Goal: Information Seeking & Learning: Learn about a topic

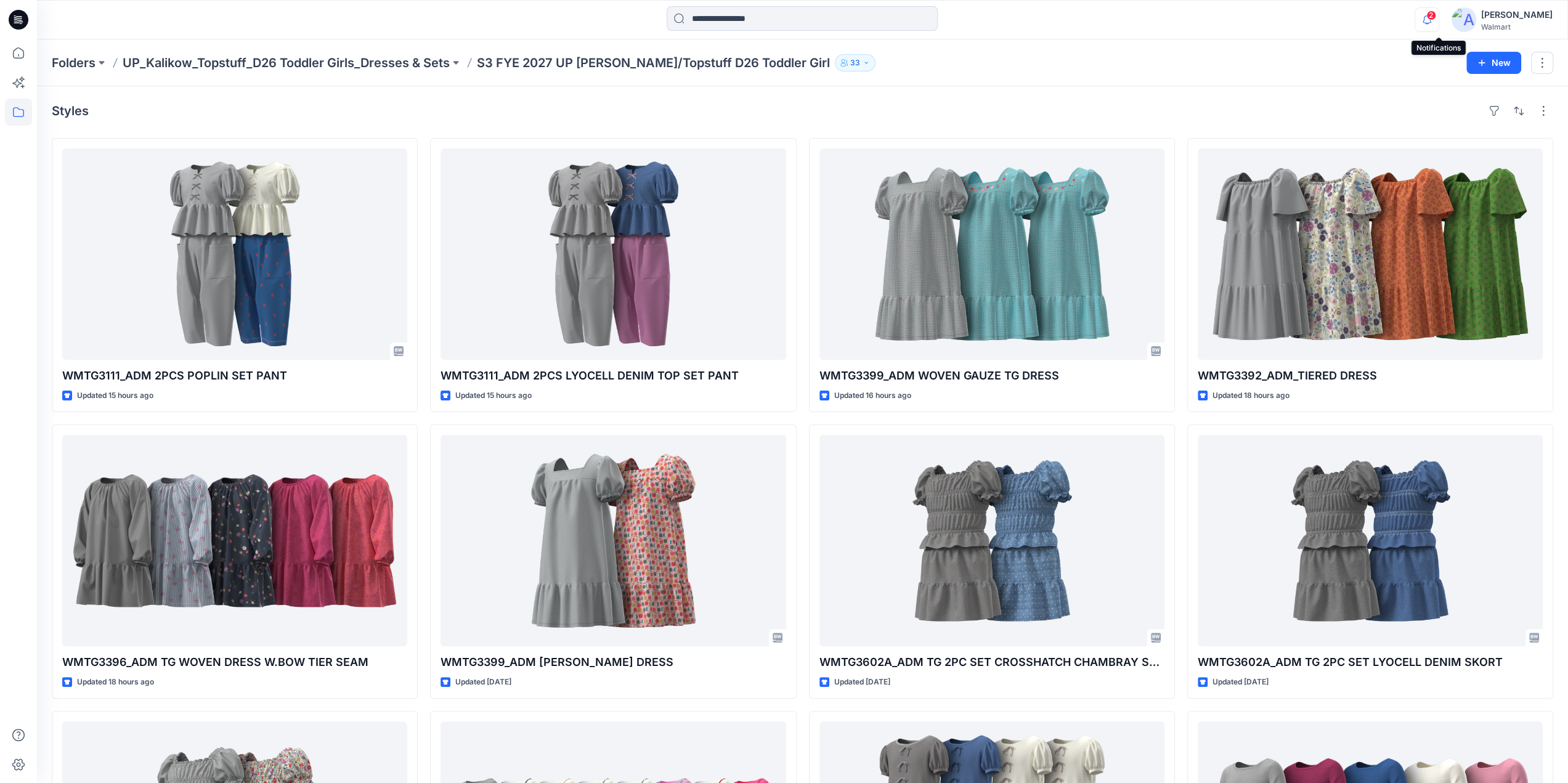
click at [1434, 18] on icon "button" at bounding box center [1427, 19] width 24 height 25
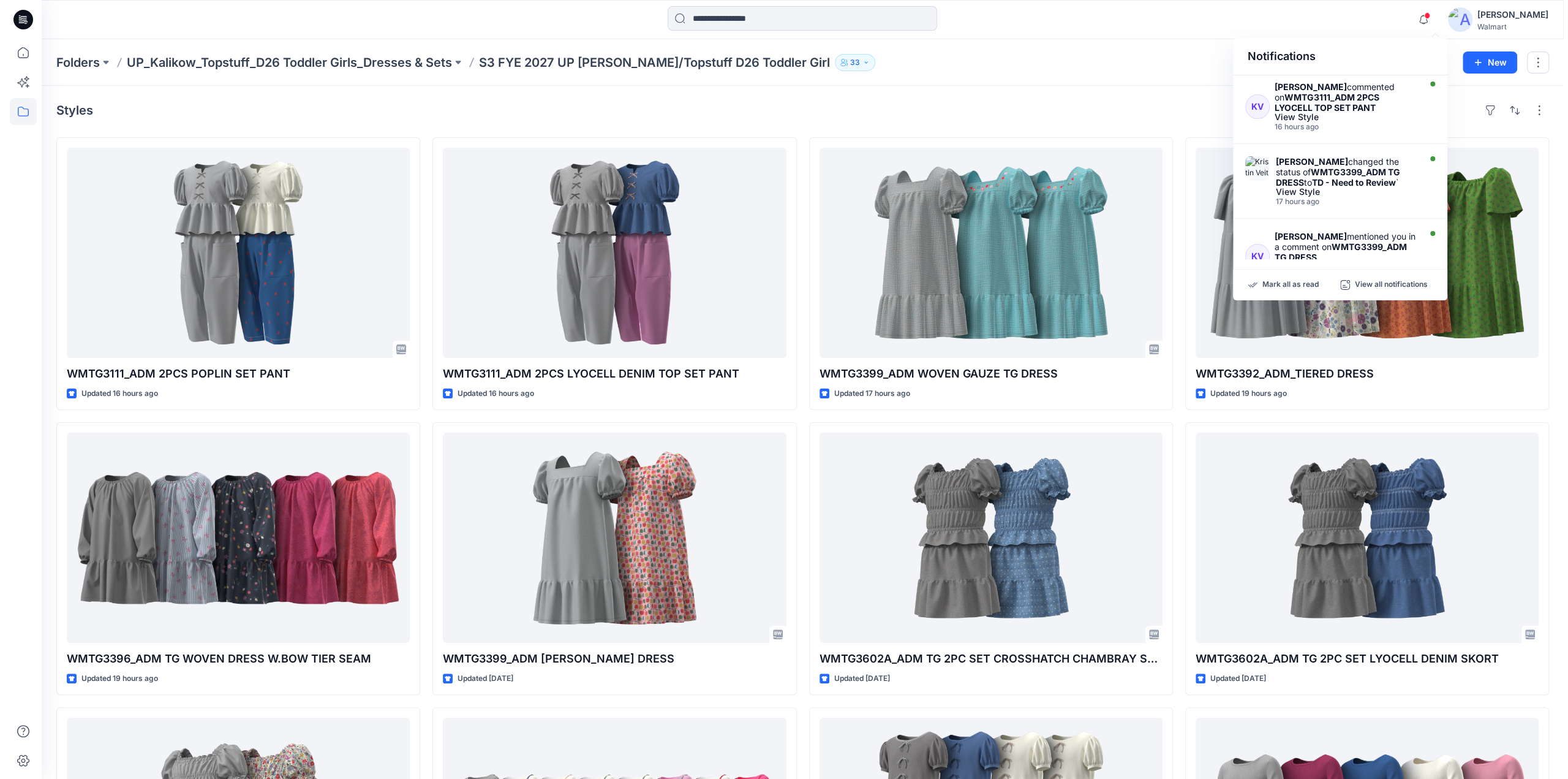
scroll to position [576, 0]
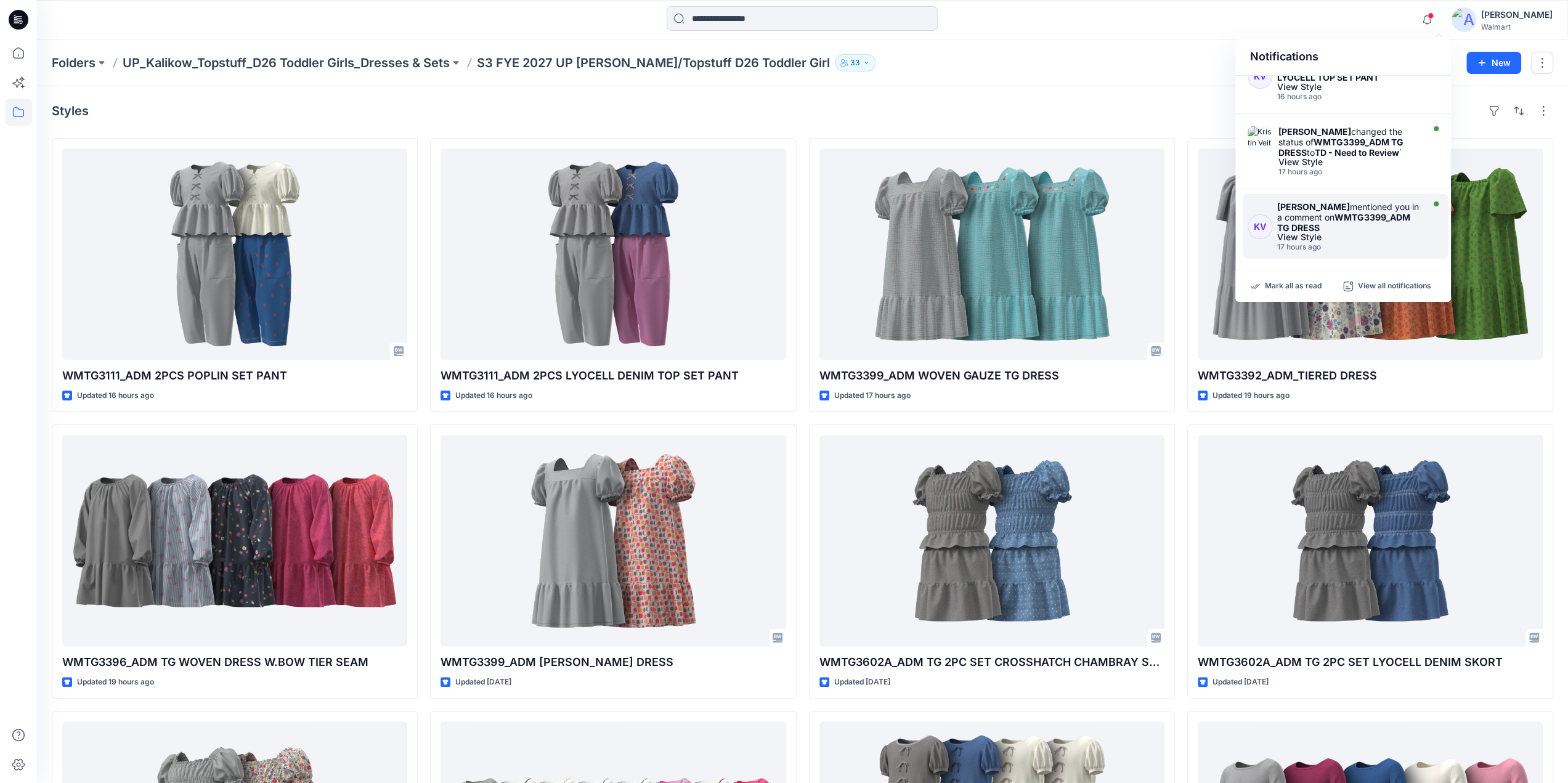
click at [1308, 212] on div "[PERSON_NAME] mentioned you in a comment on WMTG3399_ADM TG DRESS" at bounding box center [1349, 217] width 143 height 31
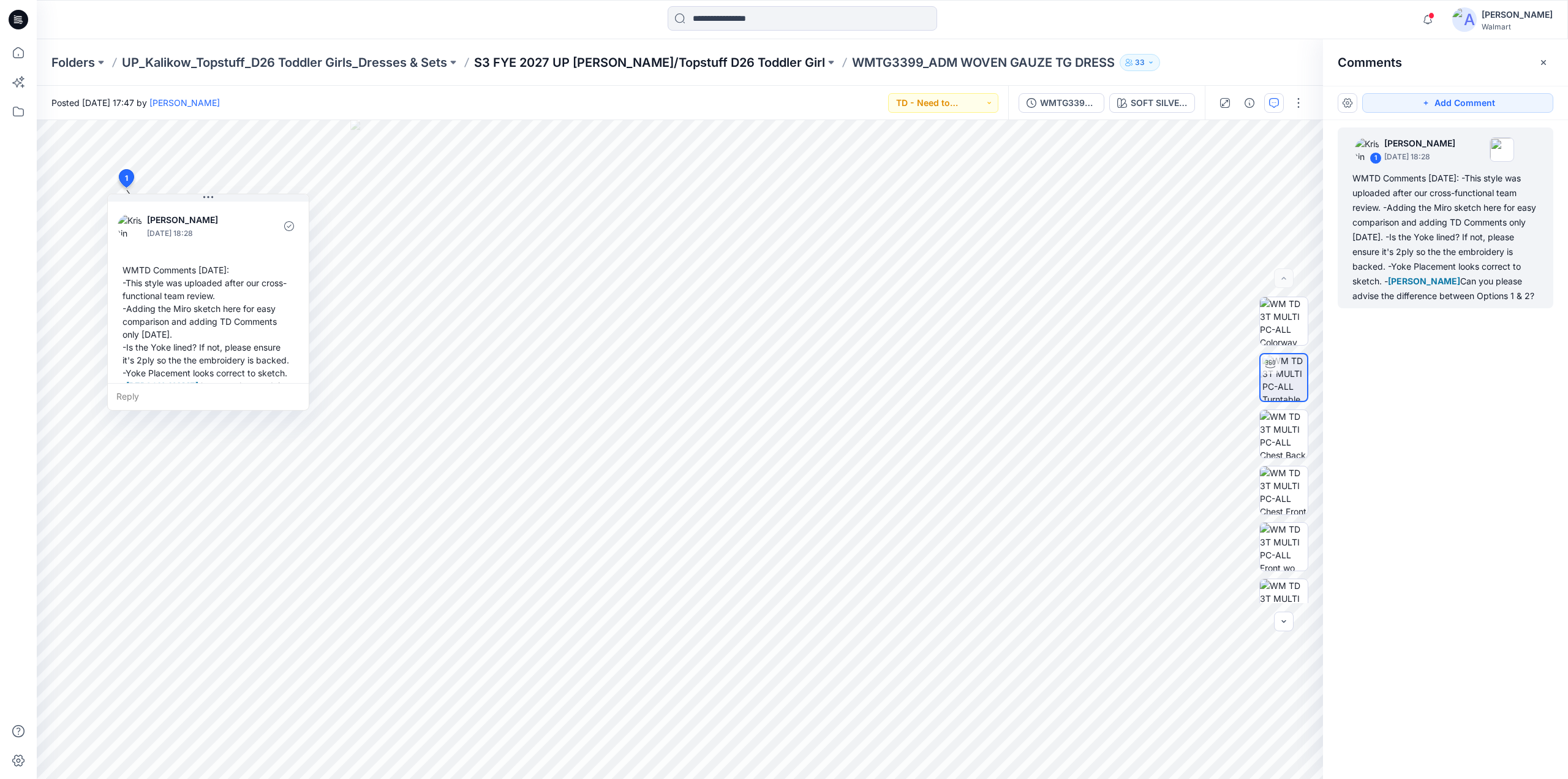
click at [674, 59] on p "S3 FYE 2027 UP [PERSON_NAME]/Topstuff D26 Toddler Girl" at bounding box center [650, 62] width 351 height 17
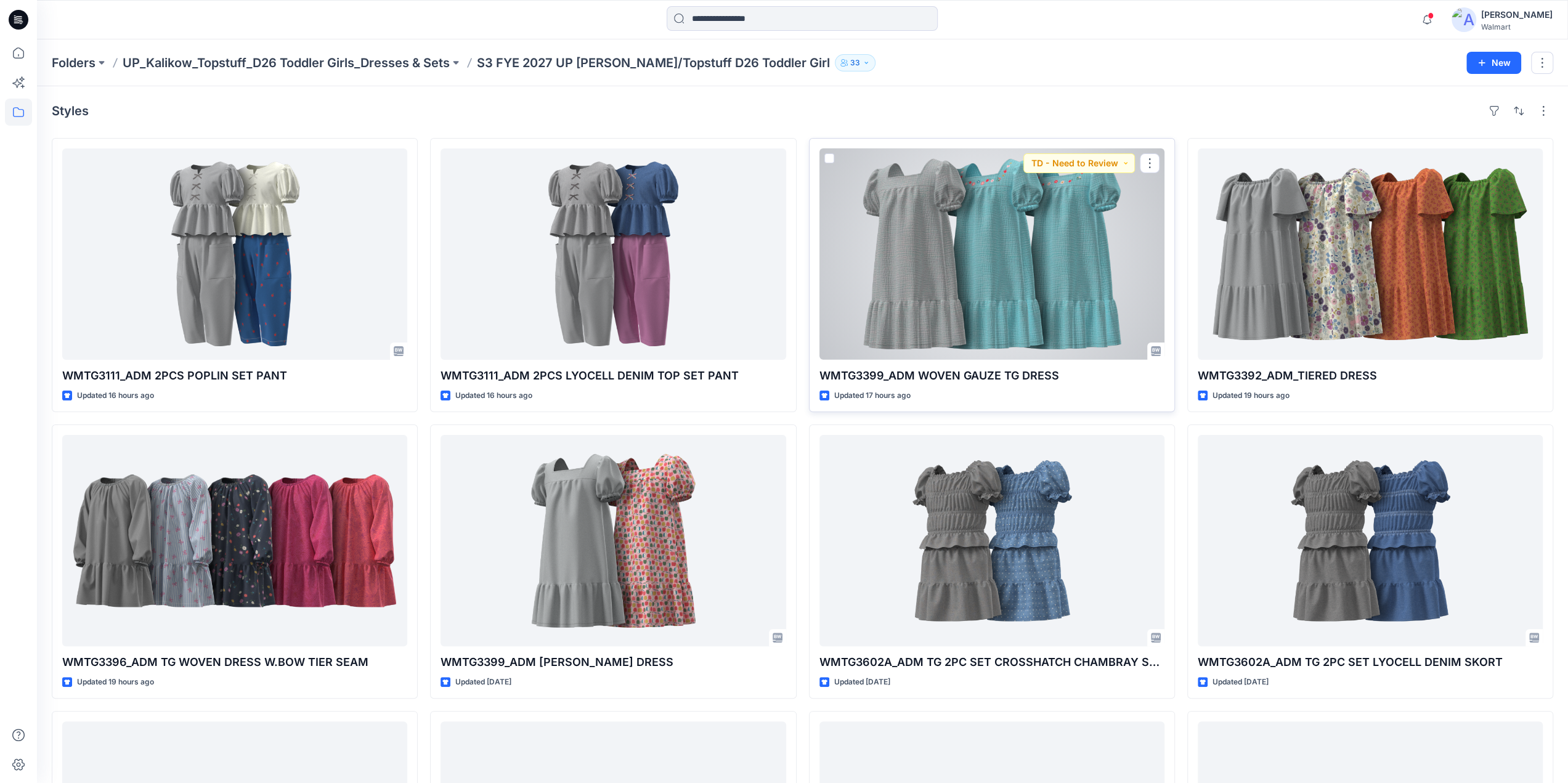
click at [1019, 252] on div at bounding box center [992, 254] width 345 height 211
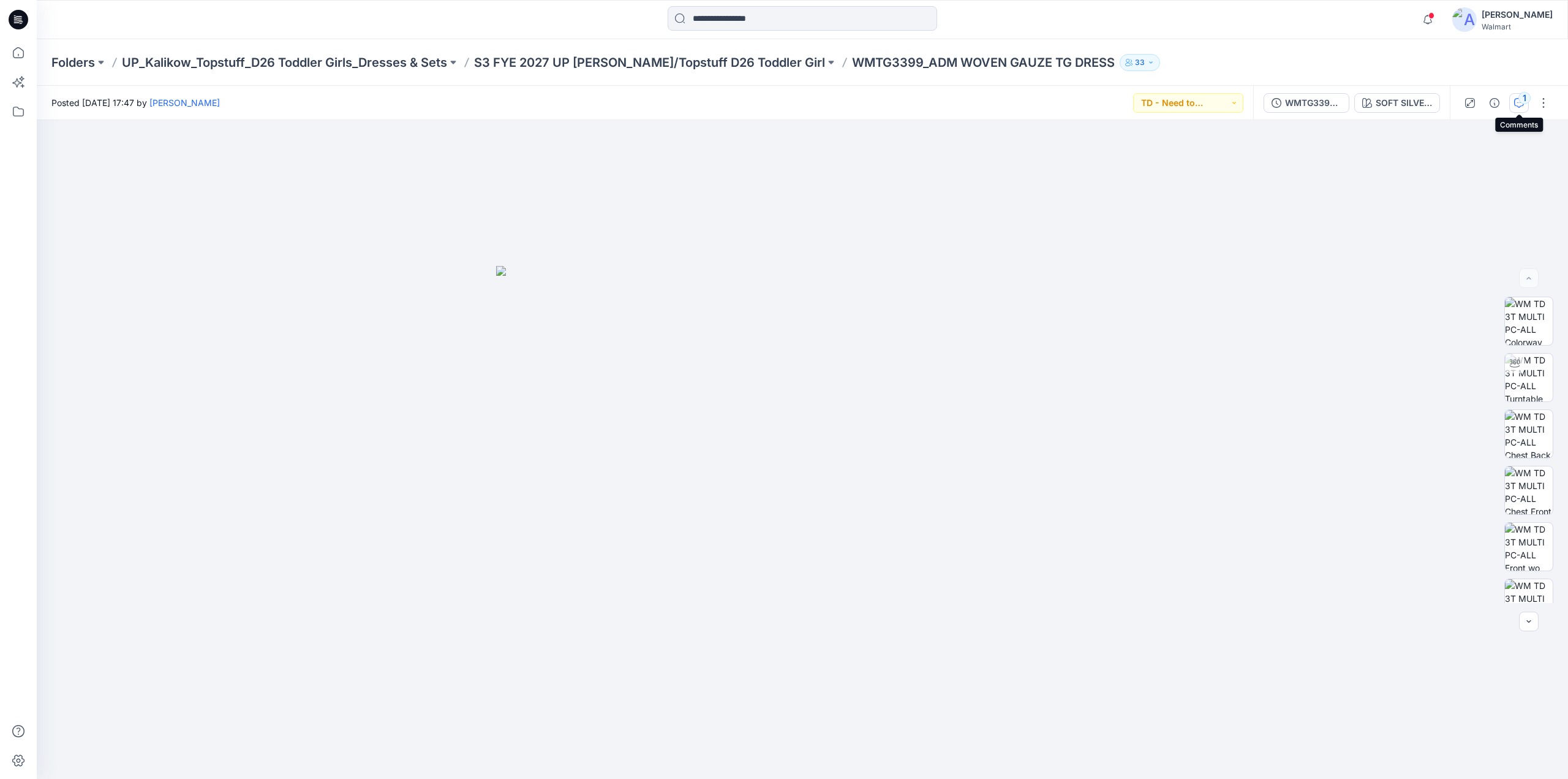
click at [1521, 102] on div "1" at bounding box center [1524, 97] width 12 height 12
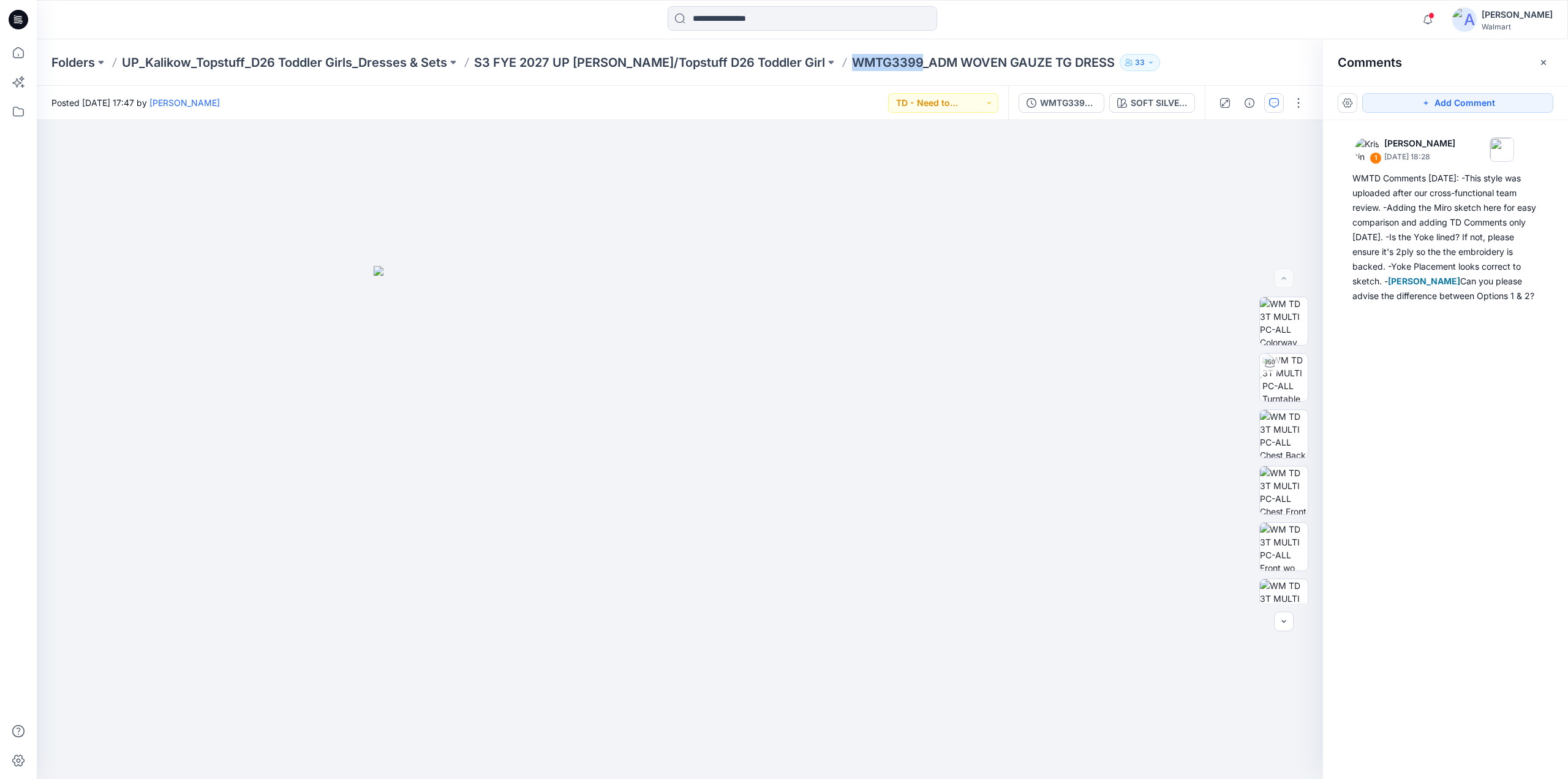
drag, startPoint x: 794, startPoint y: 69, endPoint x: 872, endPoint y: 64, distance: 78.2
click at [872, 64] on div "Folders UP_Kalikow_Topstuff_D26 Toddler Girls_Dresses & Sets S3 FYE 2027 UP [PE…" at bounding box center [755, 62] width 1406 height 17
copy p "WMTG3399"
click at [701, 63] on p "S3 FYE 2027 UP [PERSON_NAME]/Topstuff D26 Toddler Girl" at bounding box center [650, 62] width 351 height 17
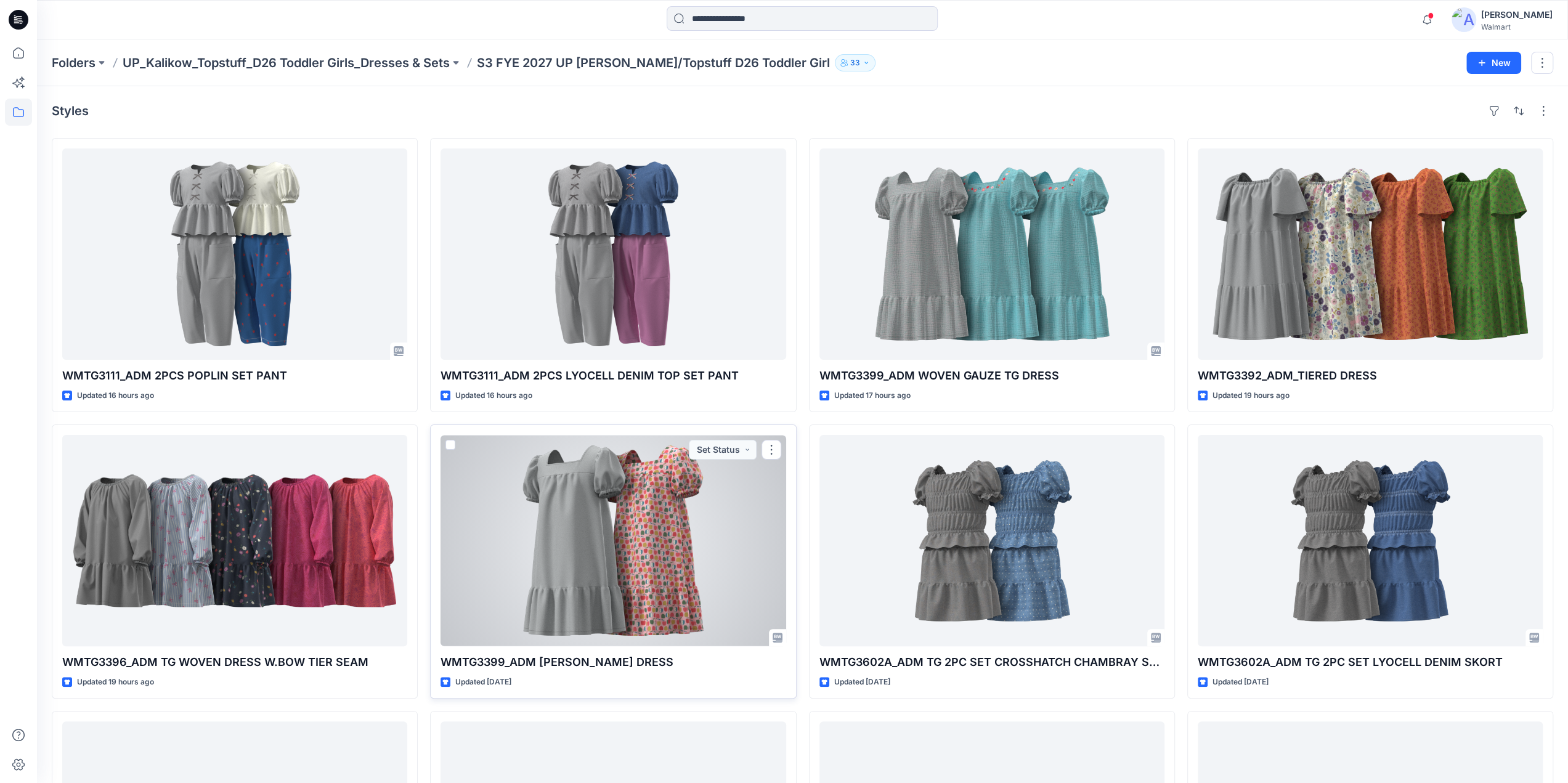
click at [695, 524] on div at bounding box center [613, 540] width 345 height 211
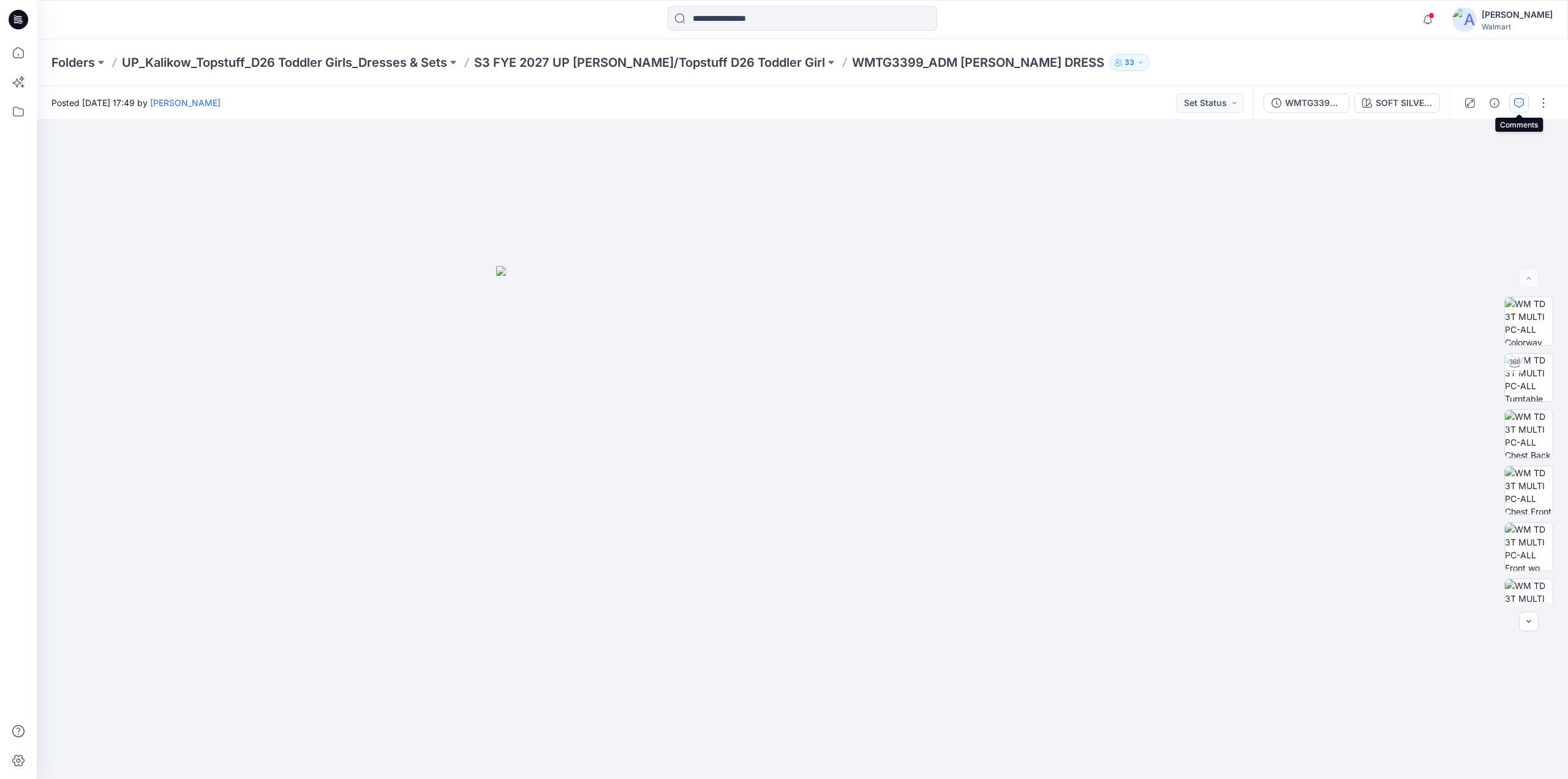
click at [1519, 101] on icon "button" at bounding box center [1519, 103] width 10 height 10
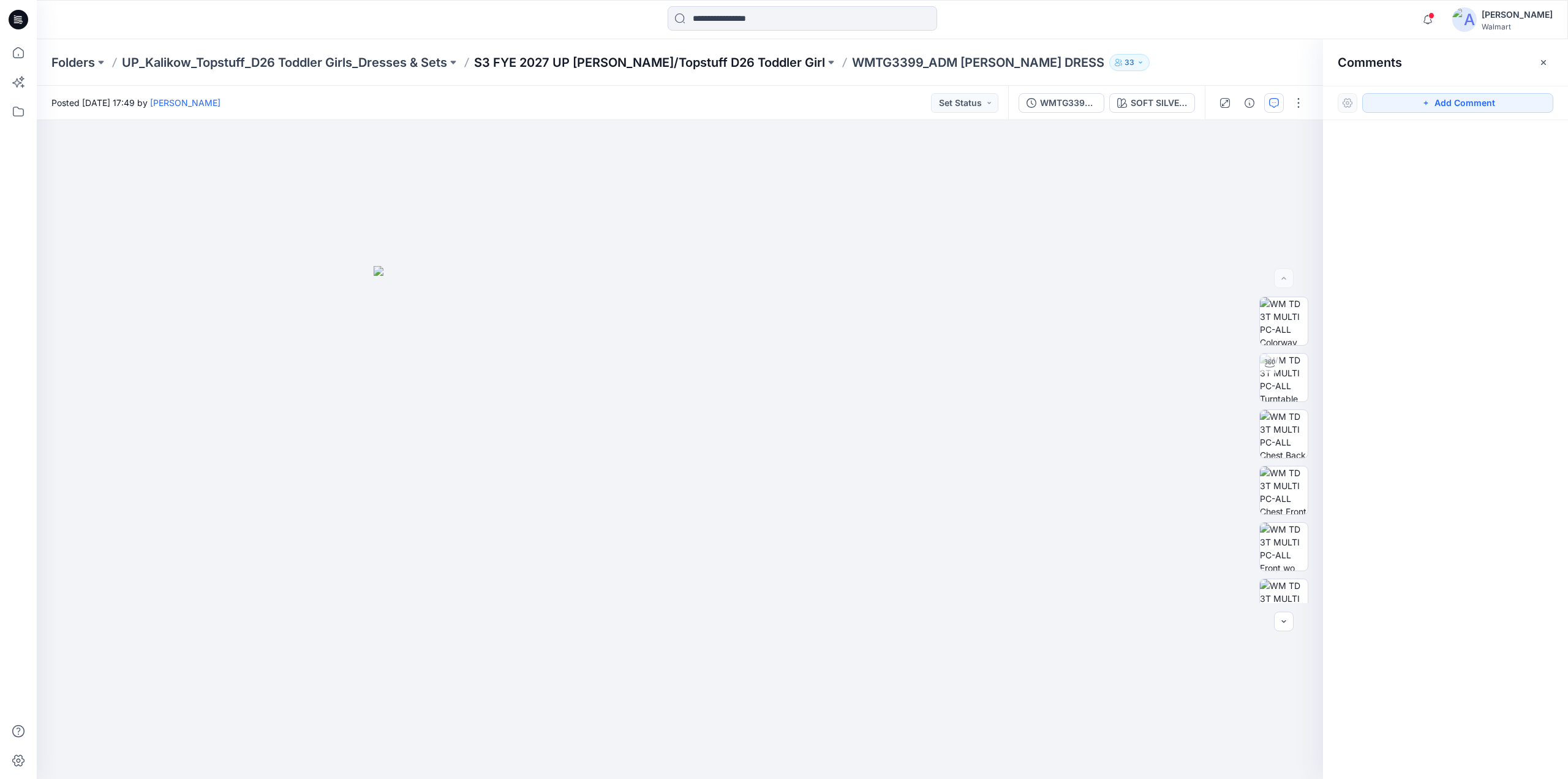
click at [729, 62] on p "S3 FYE 2027 UP [PERSON_NAME]/Topstuff D26 Toddler Girl" at bounding box center [650, 62] width 351 height 17
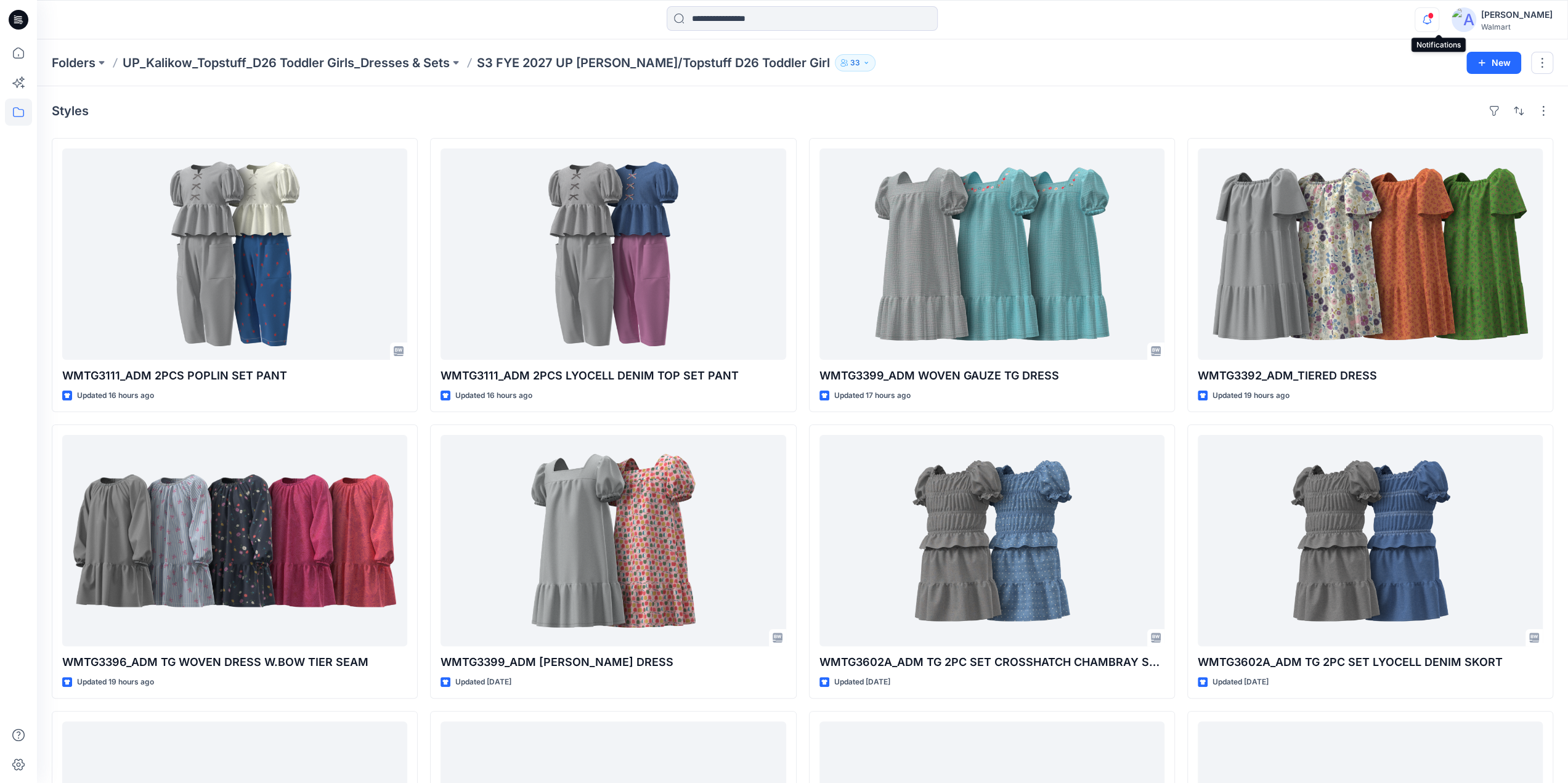
click at [1433, 23] on icon "button" at bounding box center [1427, 19] width 24 height 25
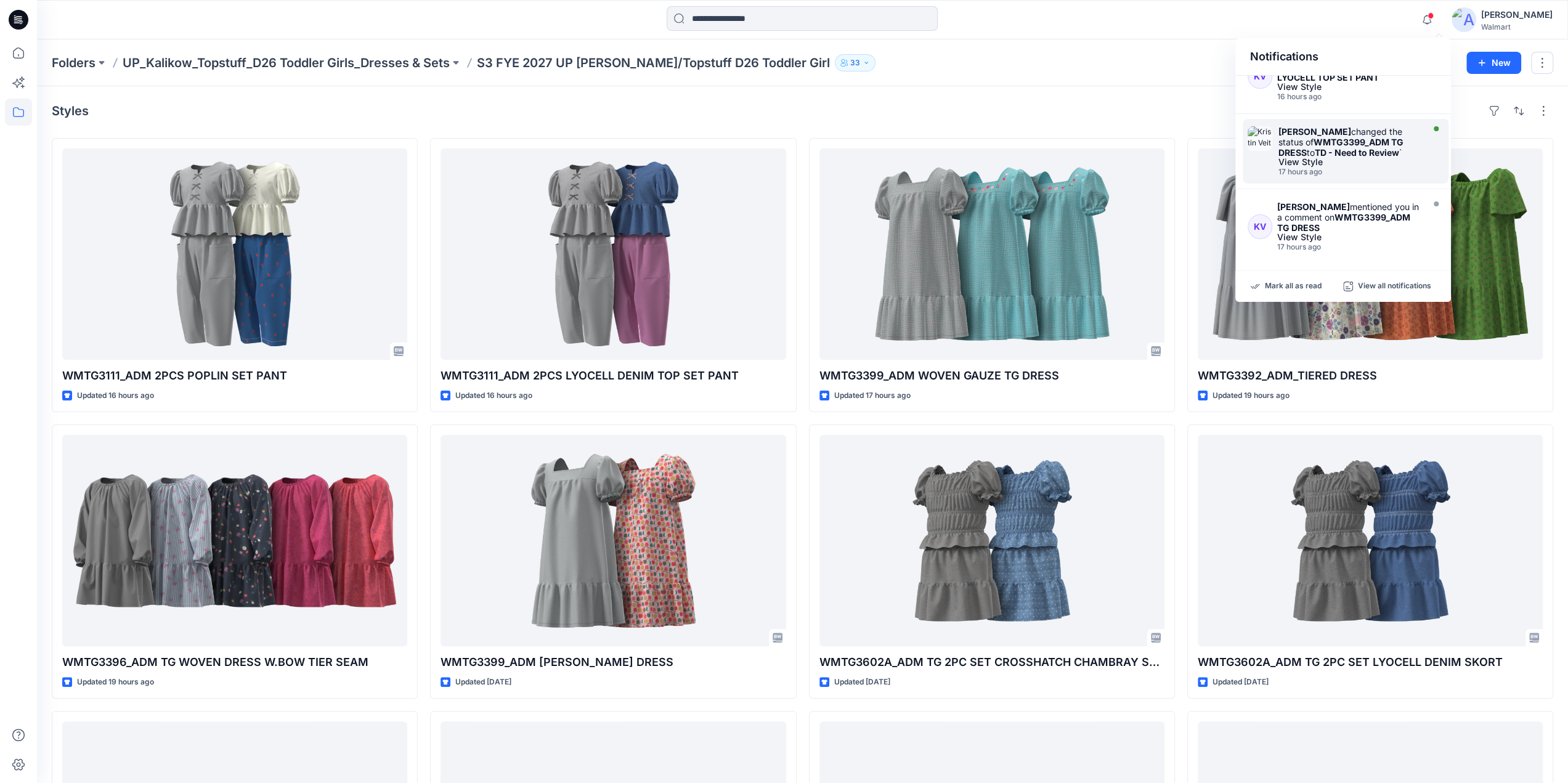
click at [1314, 158] on div "View Style" at bounding box center [1349, 162] width 142 height 8
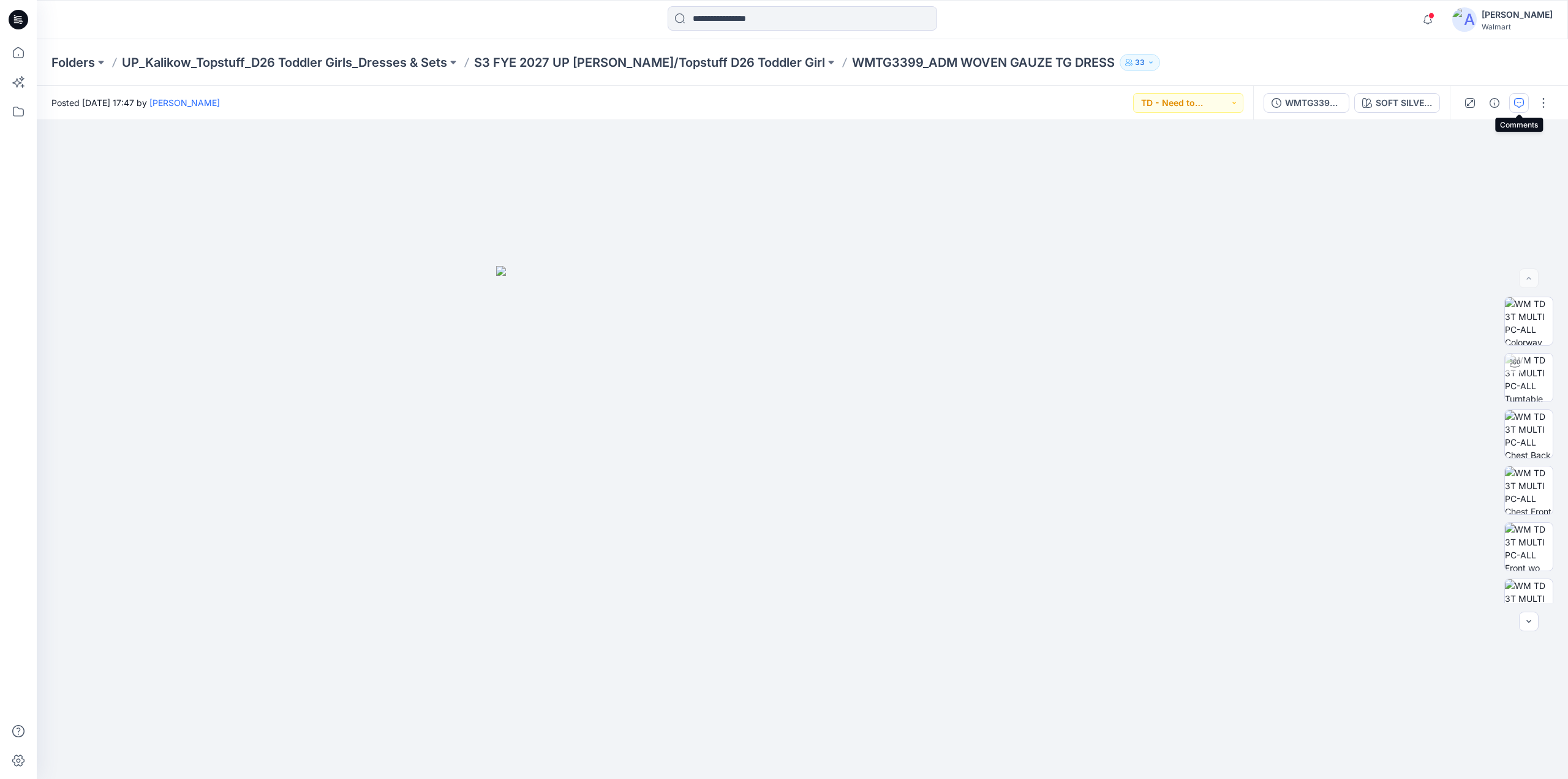
click at [1519, 102] on icon "button" at bounding box center [1519, 103] width 10 height 10
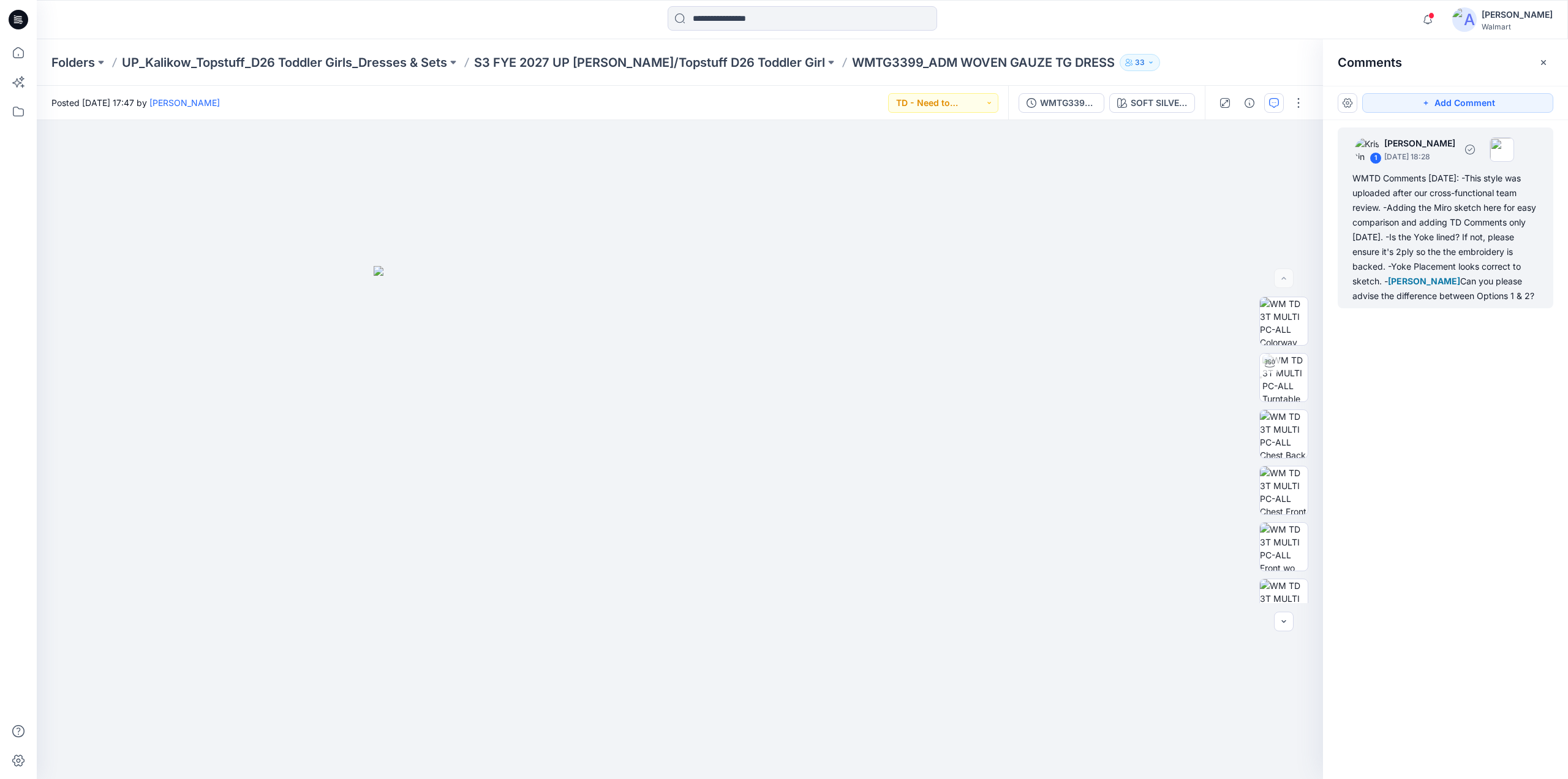
click at [1403, 247] on div "WMTD Comments [DATE]: -This style was uploaded after our cross-functional team …" at bounding box center [1445, 237] width 186 height 133
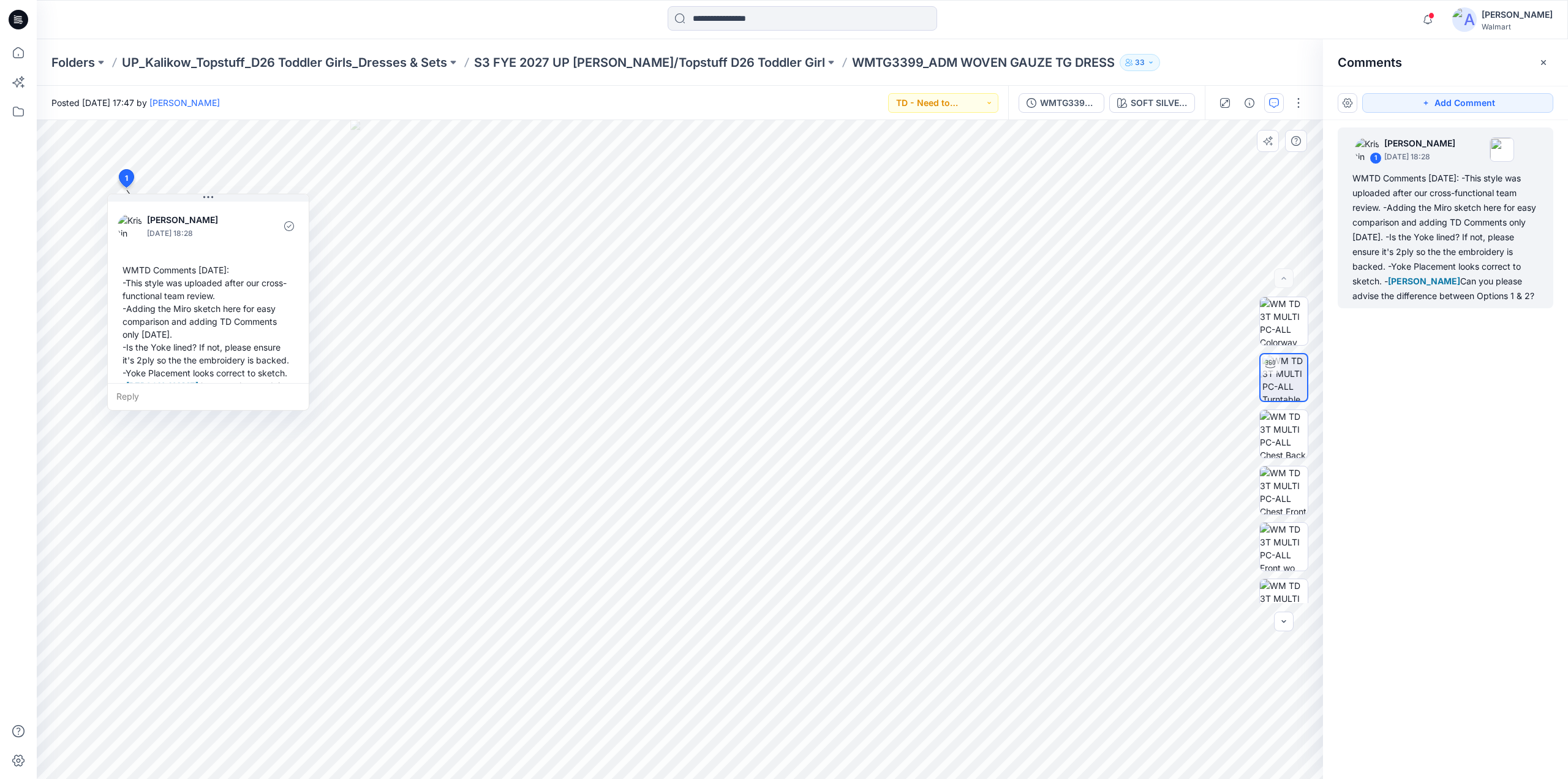
click at [243, 328] on div "WMTD Comments [DATE]: -This style was uploaded after our cross-functional team …" at bounding box center [208, 335] width 182 height 152
click at [1437, 21] on icon "button" at bounding box center [1428, 19] width 24 height 25
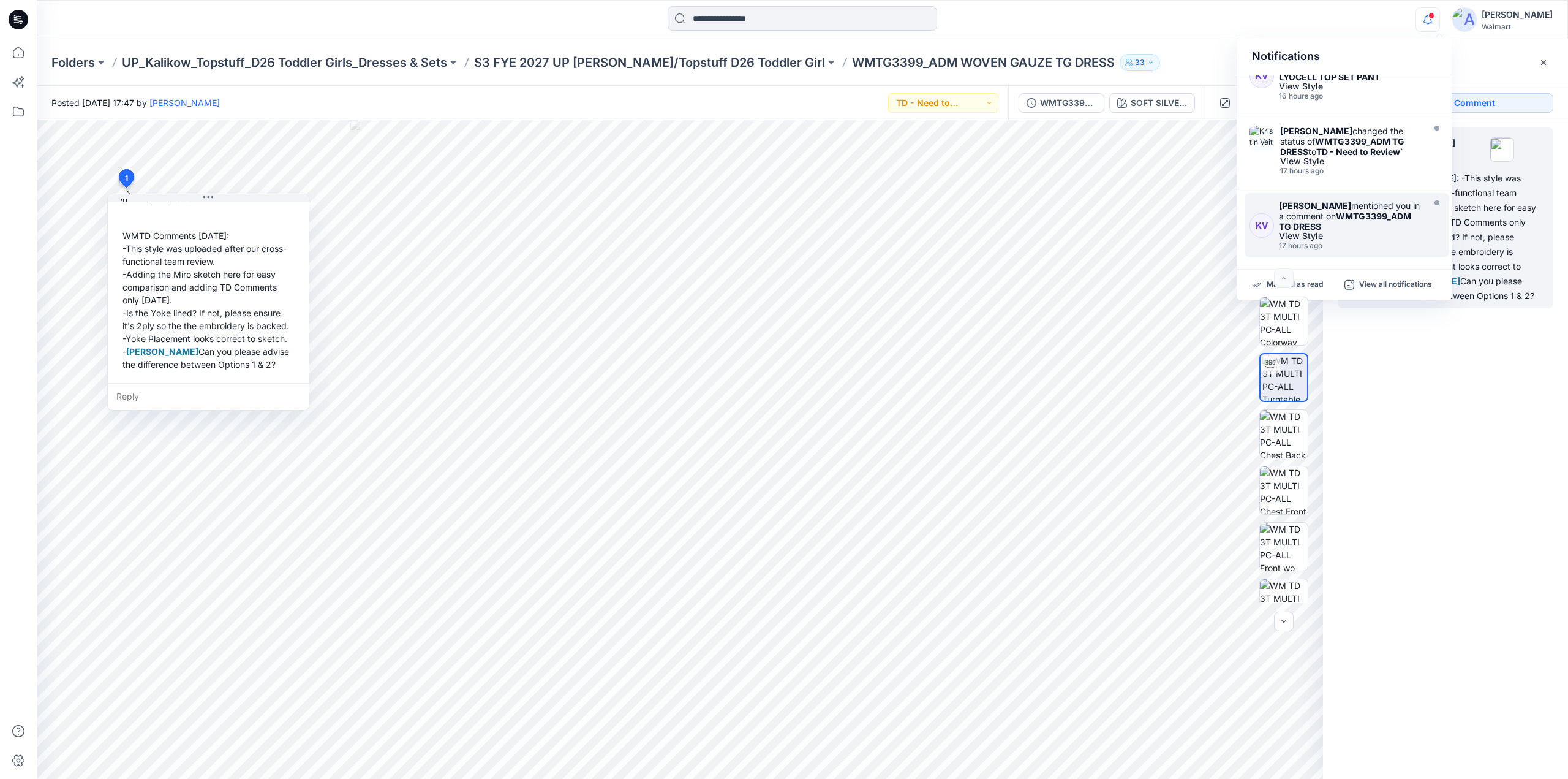
scroll to position [0, 0]
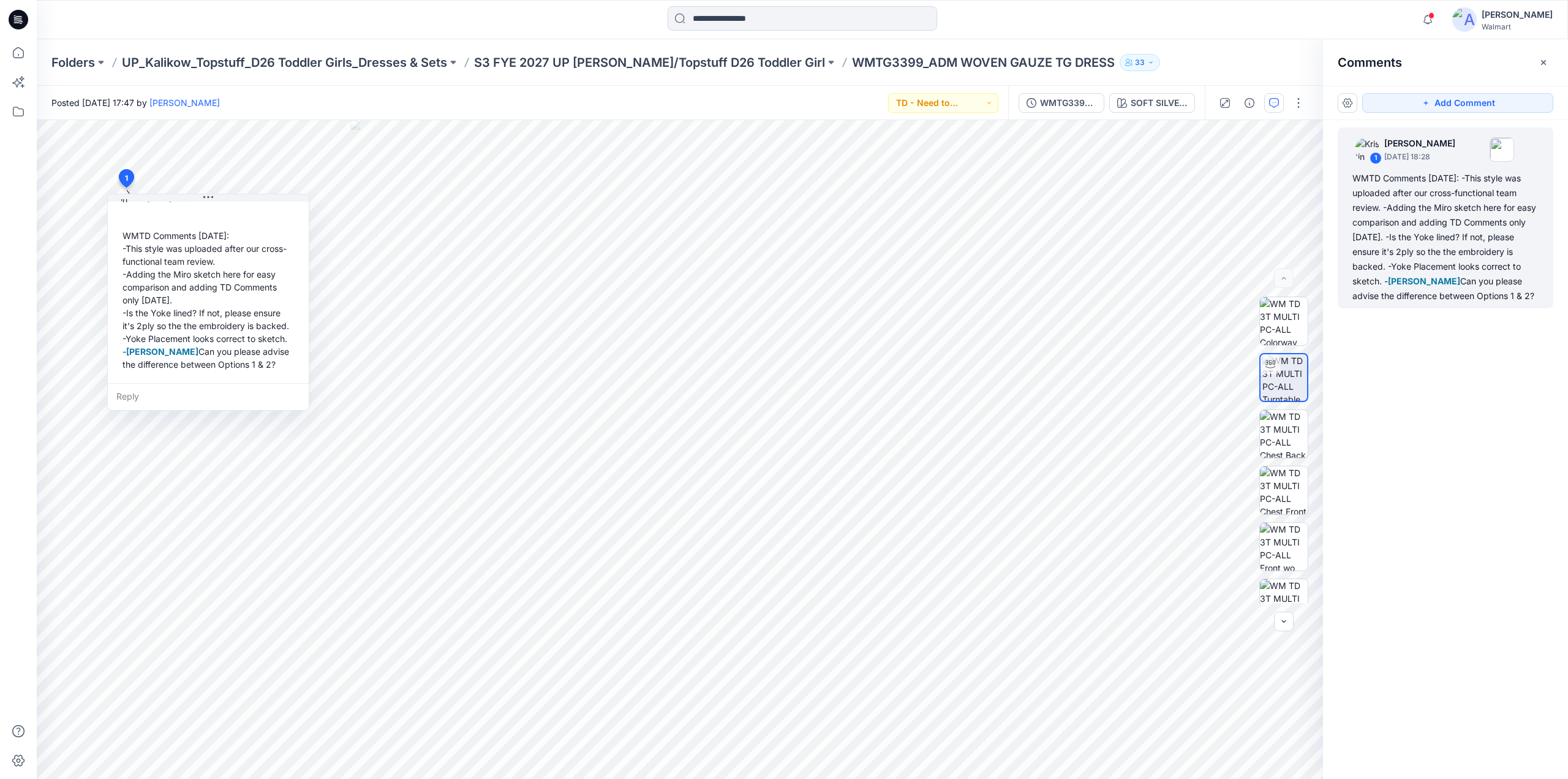
drag, startPoint x: 1452, startPoint y: 85, endPoint x: 1445, endPoint y: 116, distance: 31.8
click at [1445, 116] on div "Comments Add Comment 1 [PERSON_NAME] [DATE] 18:28 WMTD Comments [DATE]: -This s…" at bounding box center [1445, 409] width 245 height 740
click at [1430, 171] on div "WMTD Comments [DATE]: -This style was uploaded after our cross-functional team …" at bounding box center [1445, 237] width 186 height 133
click at [1436, 20] on icon "button" at bounding box center [1428, 19] width 24 height 25
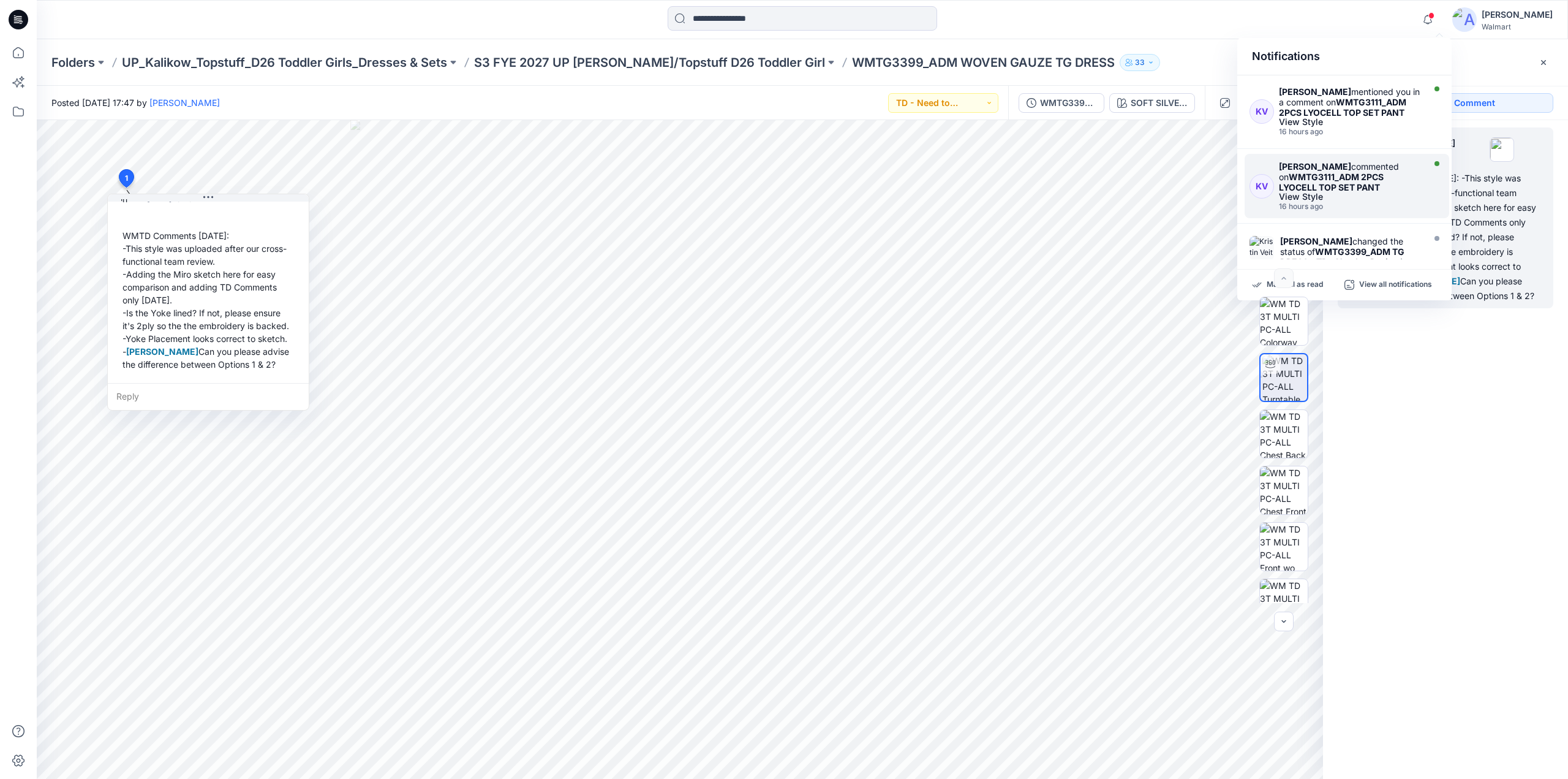
scroll to position [470, 0]
click at [1336, 175] on strong "WMTG3111_ADM 2PCS LYOCELL TOP SET PANT" at bounding box center [1331, 178] width 104 height 21
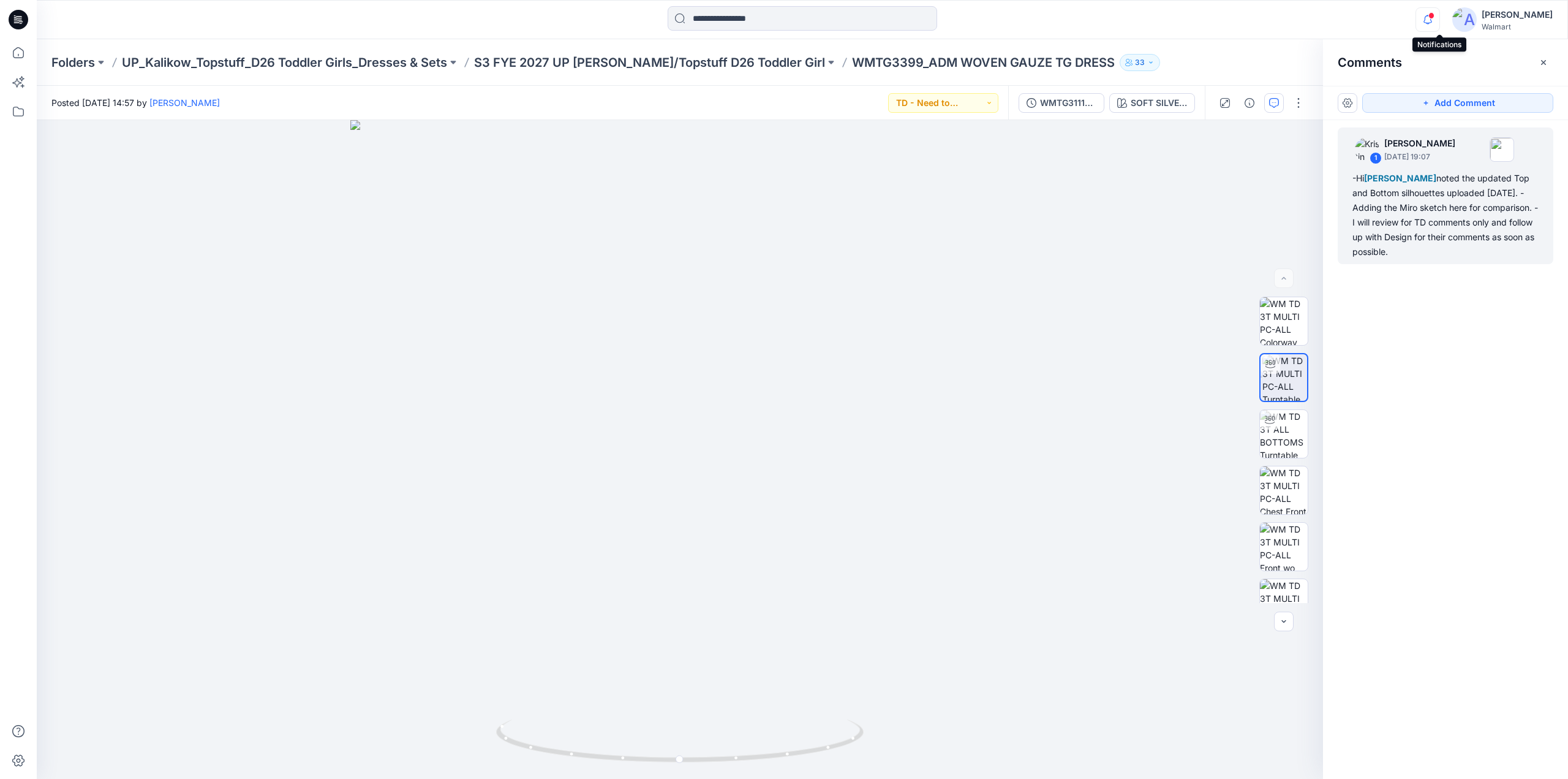
click at [1438, 22] on icon "button" at bounding box center [1428, 19] width 24 height 25
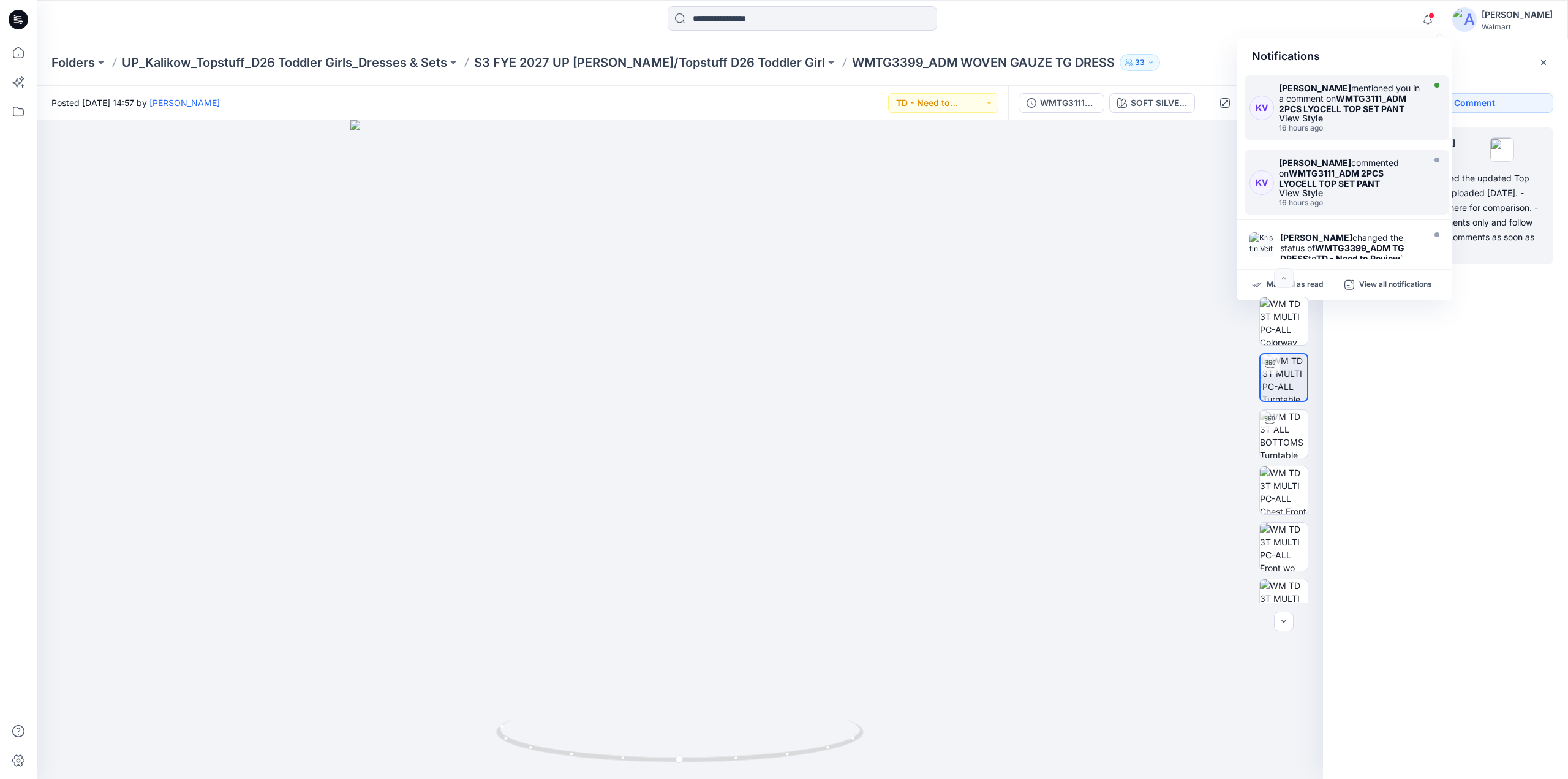
click at [1351, 101] on strong "WMTG3111_ADM 2PCS LYOCELL TOP SET PANT" at bounding box center [1343, 103] width 127 height 21
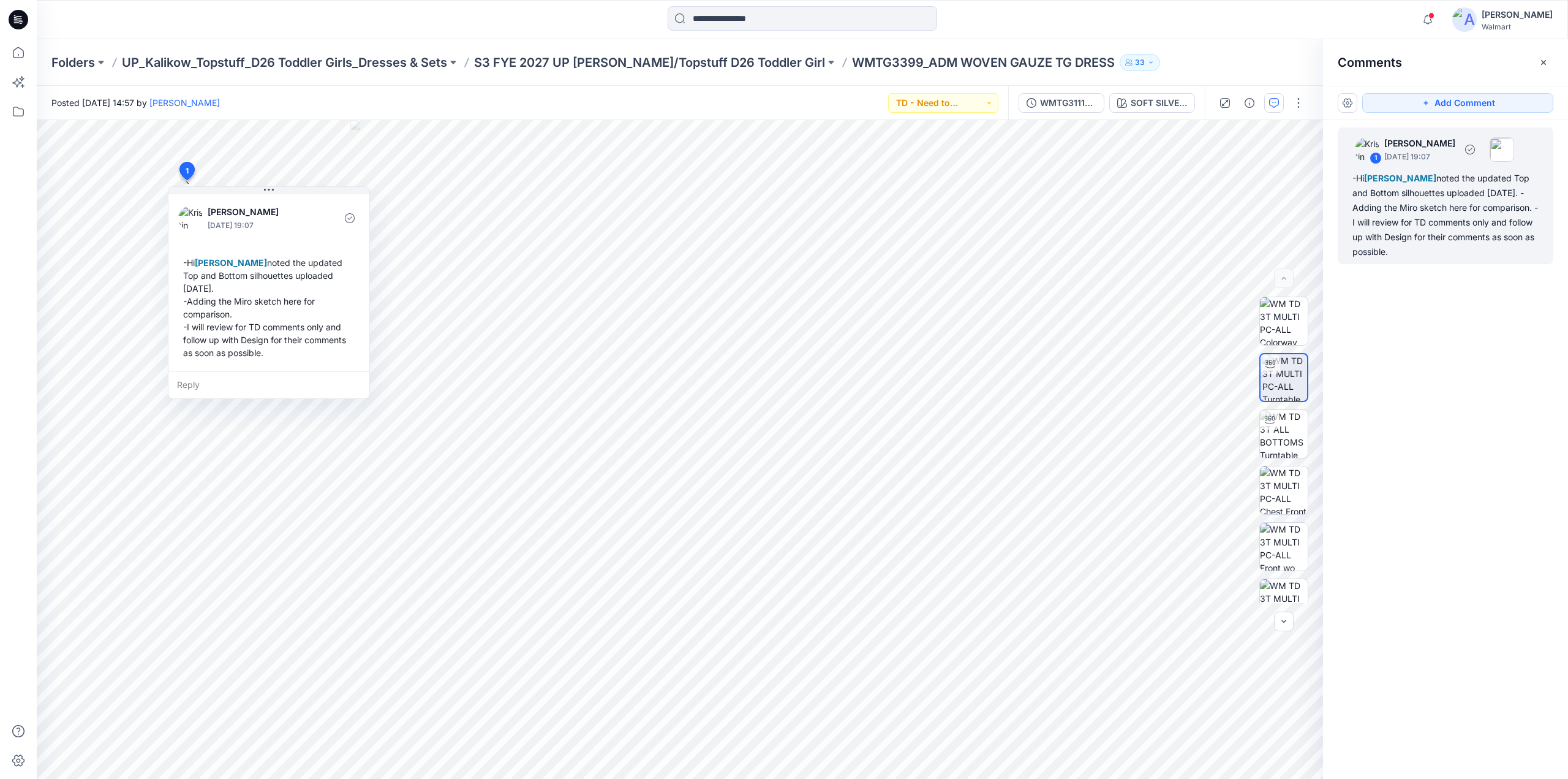
click at [1387, 208] on div "-Hi [PERSON_NAME] noted the updated Top and Bottom silhouettes uploaded [DATE].…" at bounding box center [1445, 215] width 186 height 88
click at [1420, 215] on div "-Hi [PERSON_NAME] noted the updated Top and Bottom silhouettes uploaded [DATE].…" at bounding box center [1445, 215] width 186 height 88
click at [293, 273] on div "-Hi [PERSON_NAME] noted the updated Top and Bottom silhouettes uploaded [DATE].…" at bounding box center [269, 307] width 182 height 113
click at [1436, 27] on icon "button" at bounding box center [1428, 19] width 24 height 25
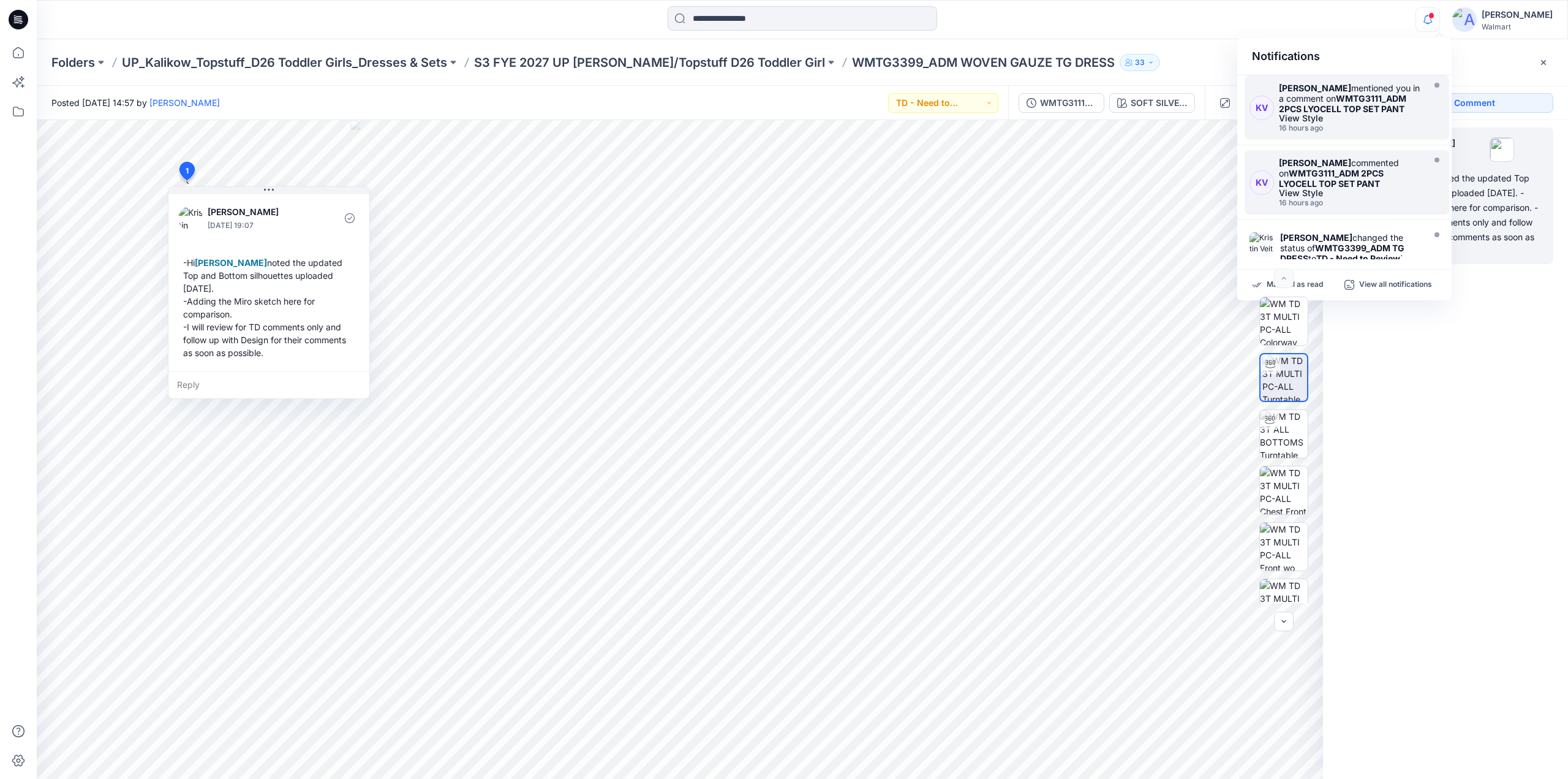
click at [1320, 171] on strong "WMTG3111_ADM 2PCS LYOCELL TOP SET PANT" at bounding box center [1331, 178] width 104 height 21
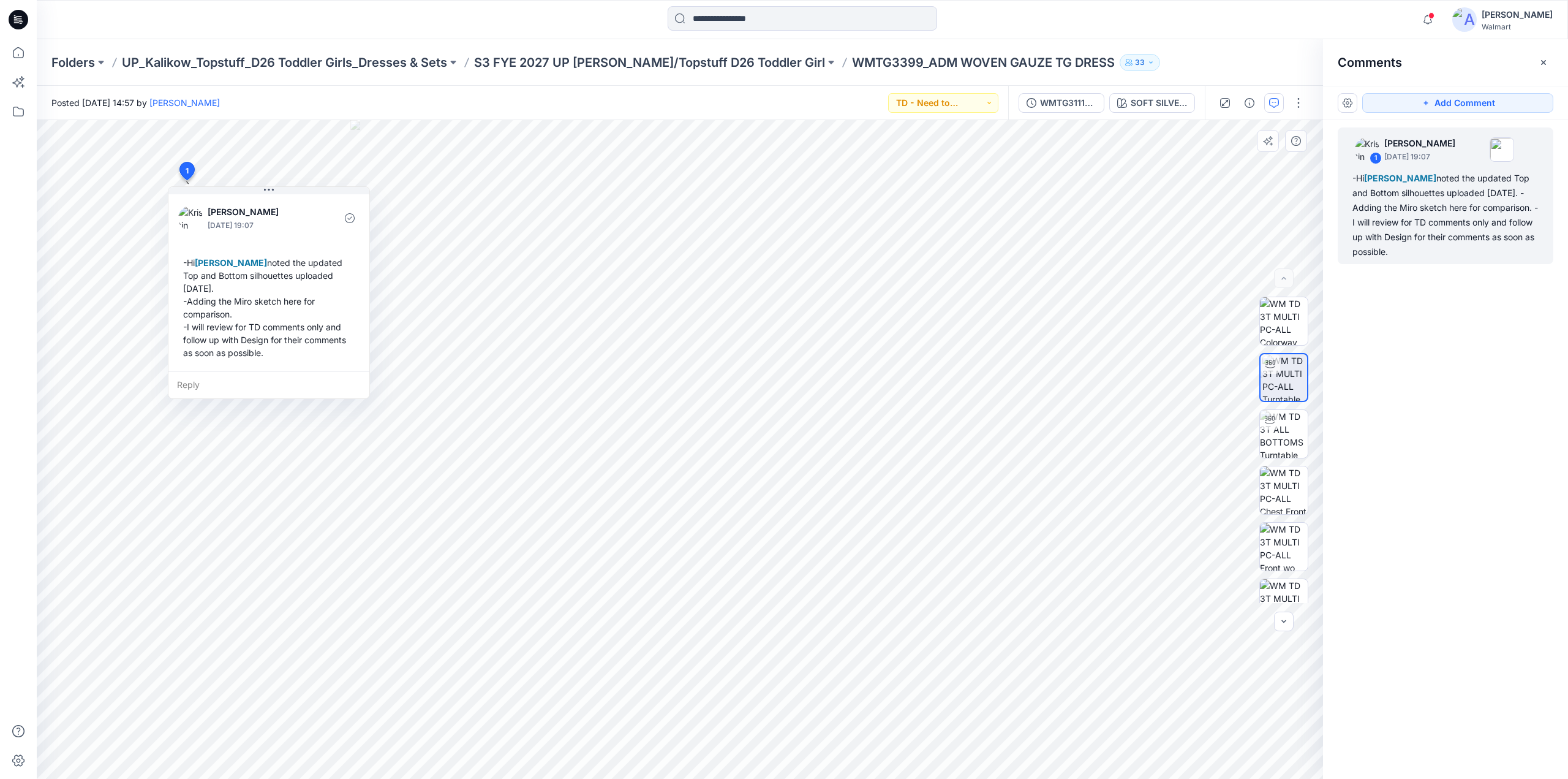
click at [318, 225] on div at bounding box center [321, 218] width 27 height 34
click at [700, 62] on p "S3 FYE 2027 UP [PERSON_NAME]/Topstuff D26 Toddler Girl" at bounding box center [650, 62] width 351 height 17
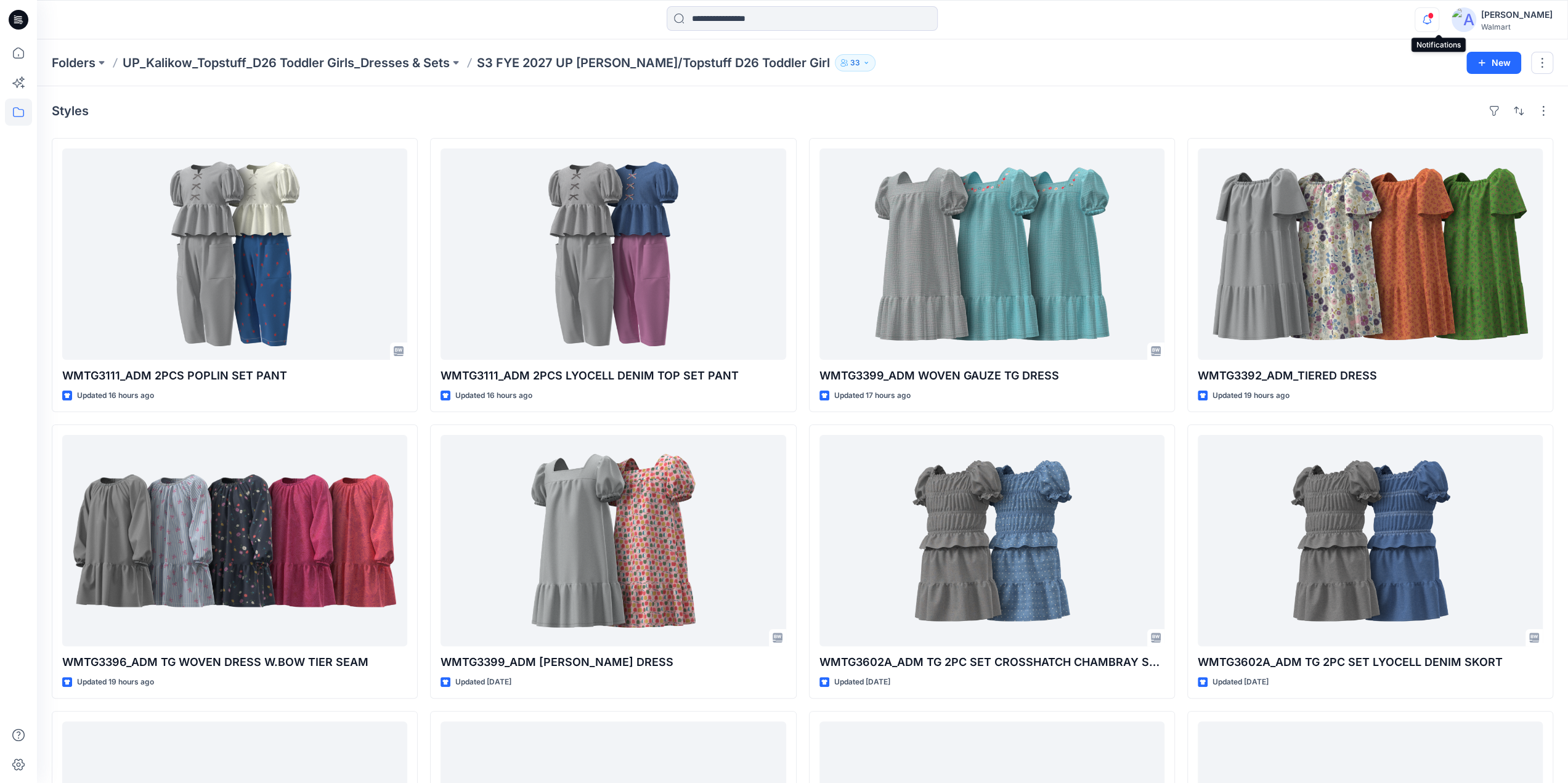
click at [1435, 20] on icon "button" at bounding box center [1427, 19] width 24 height 25
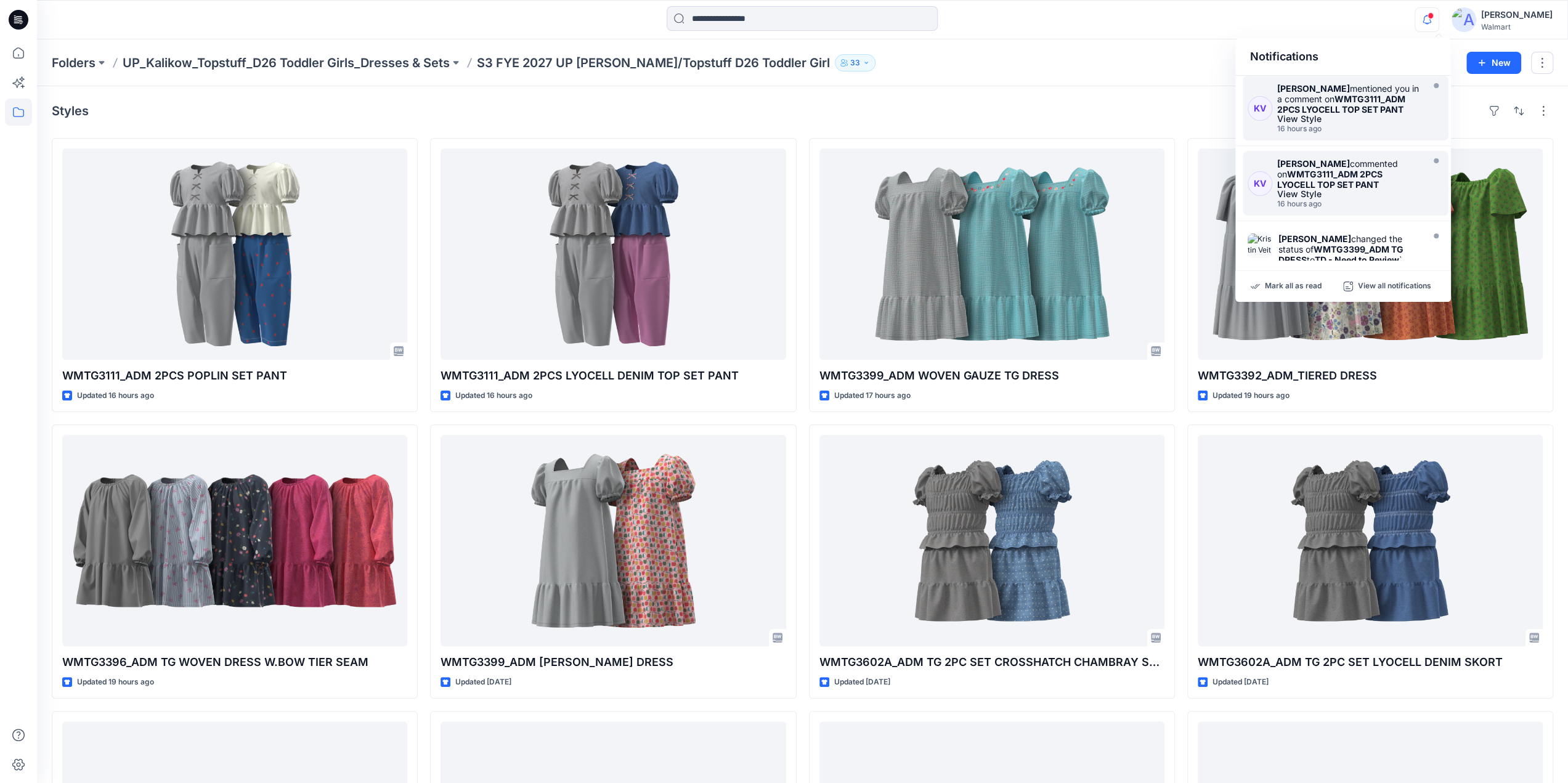
click at [1315, 171] on strong "WMTG3111_ADM 2PCS LYOCELL TOP SET PANT" at bounding box center [1330, 179] width 105 height 21
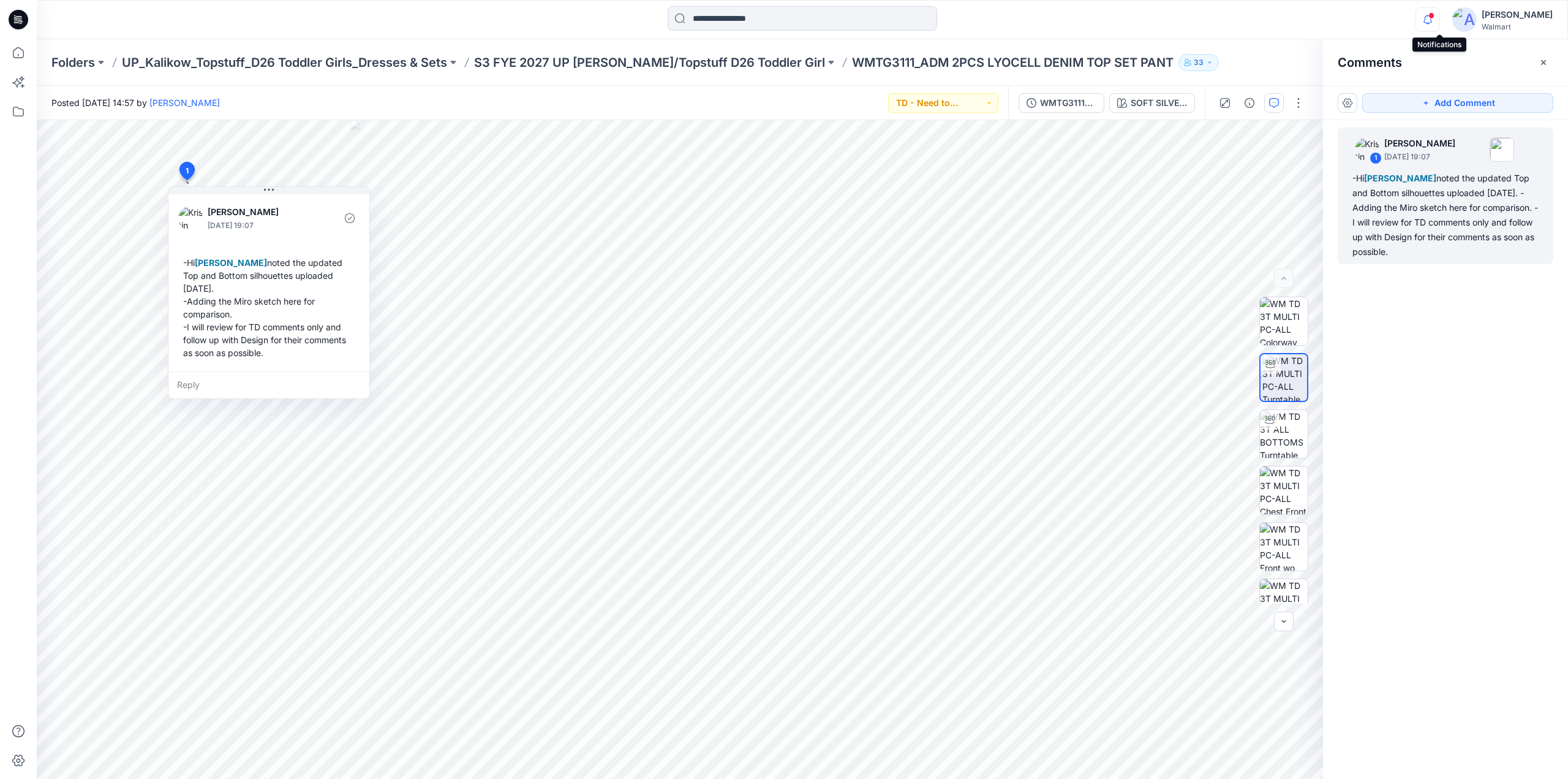
click at [1438, 19] on icon "button" at bounding box center [1428, 19] width 24 height 25
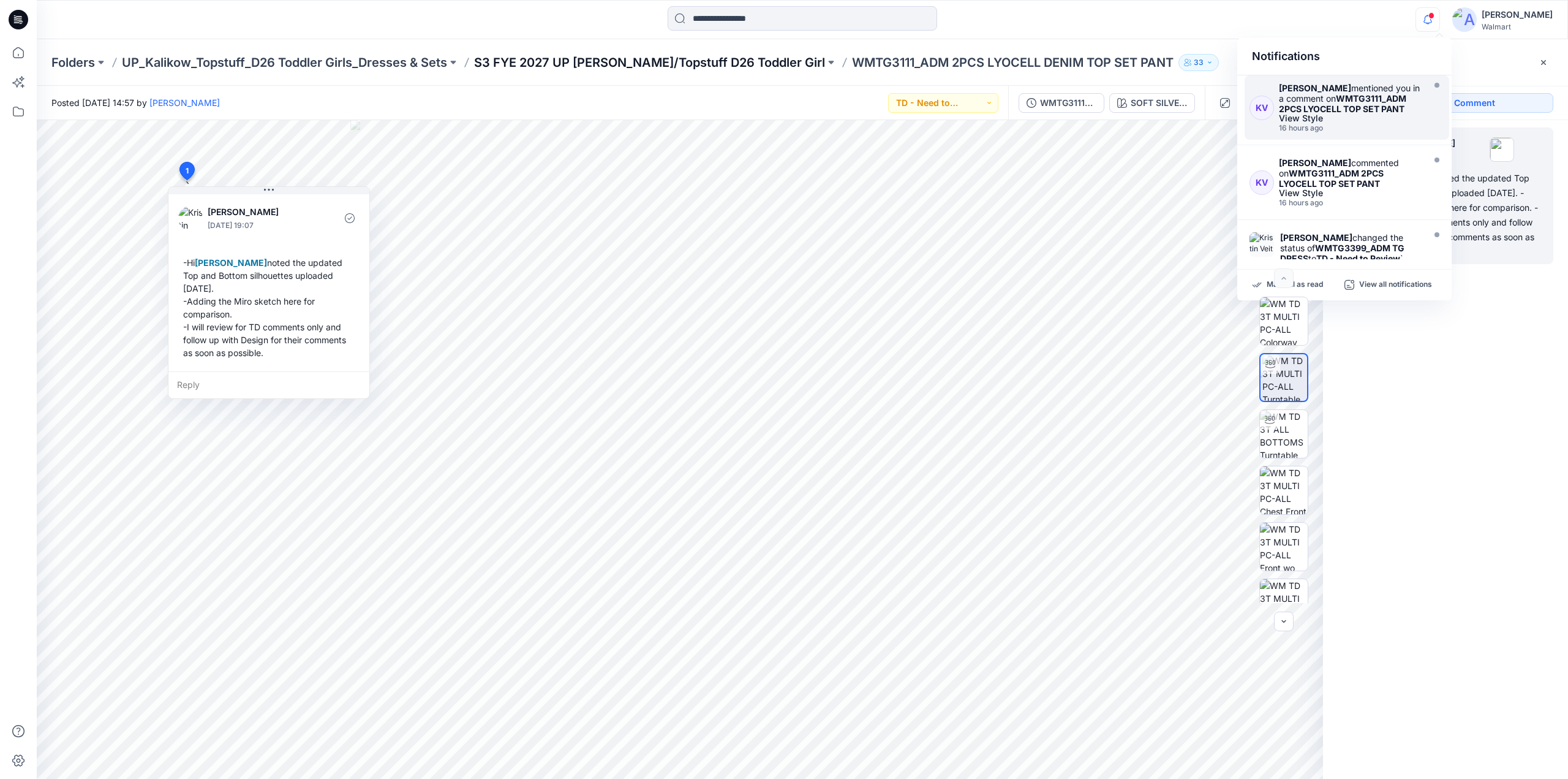
click at [722, 59] on p "S3 FYE 2027 UP [PERSON_NAME]/Topstuff D26 Toddler Girl" at bounding box center [650, 62] width 351 height 17
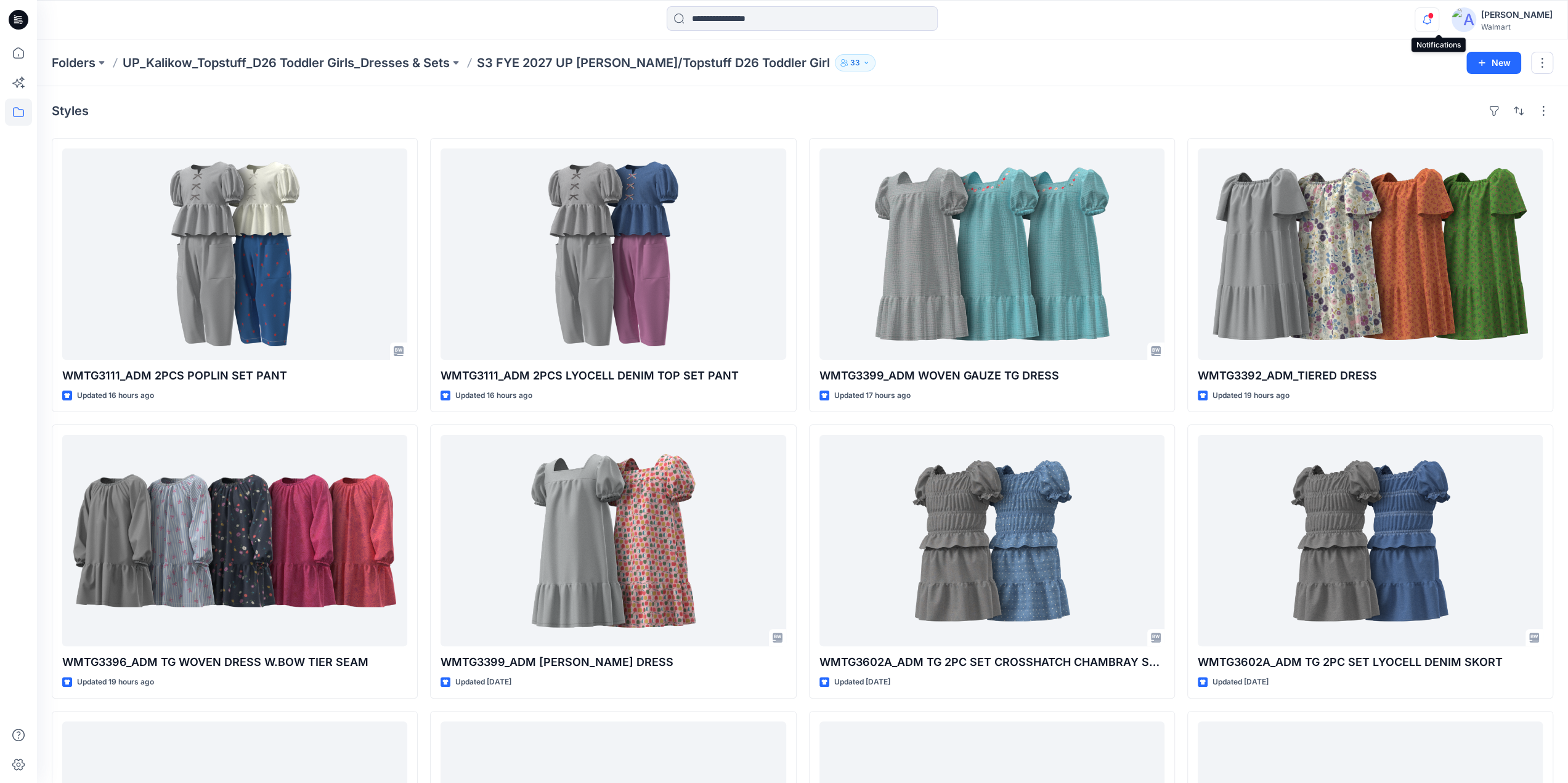
click at [1436, 20] on icon "button" at bounding box center [1427, 19] width 24 height 25
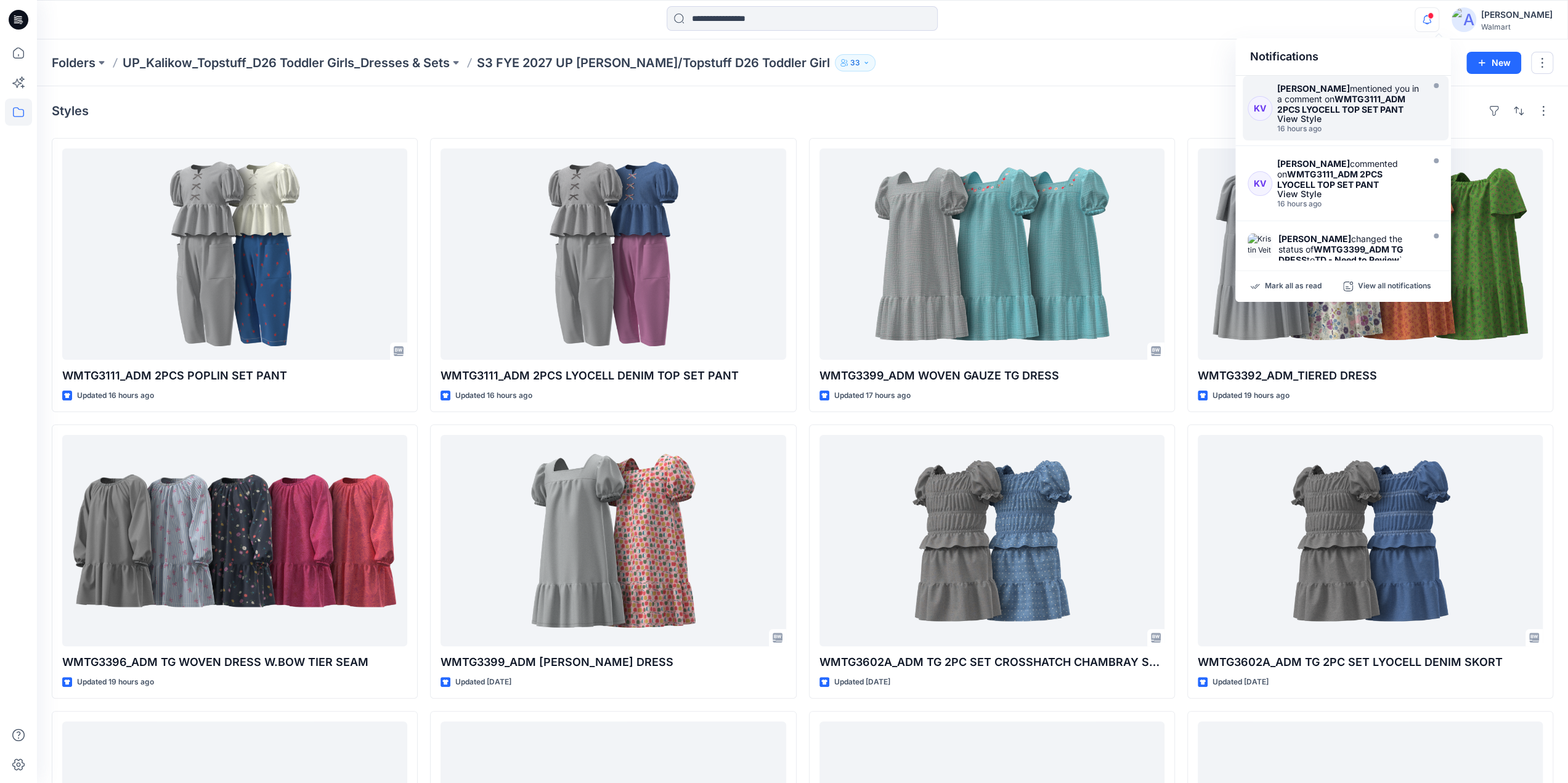
click at [1340, 101] on strong "WMTG3111_ADM 2PCS LYOCELL TOP SET PANT" at bounding box center [1341, 103] width 128 height 21
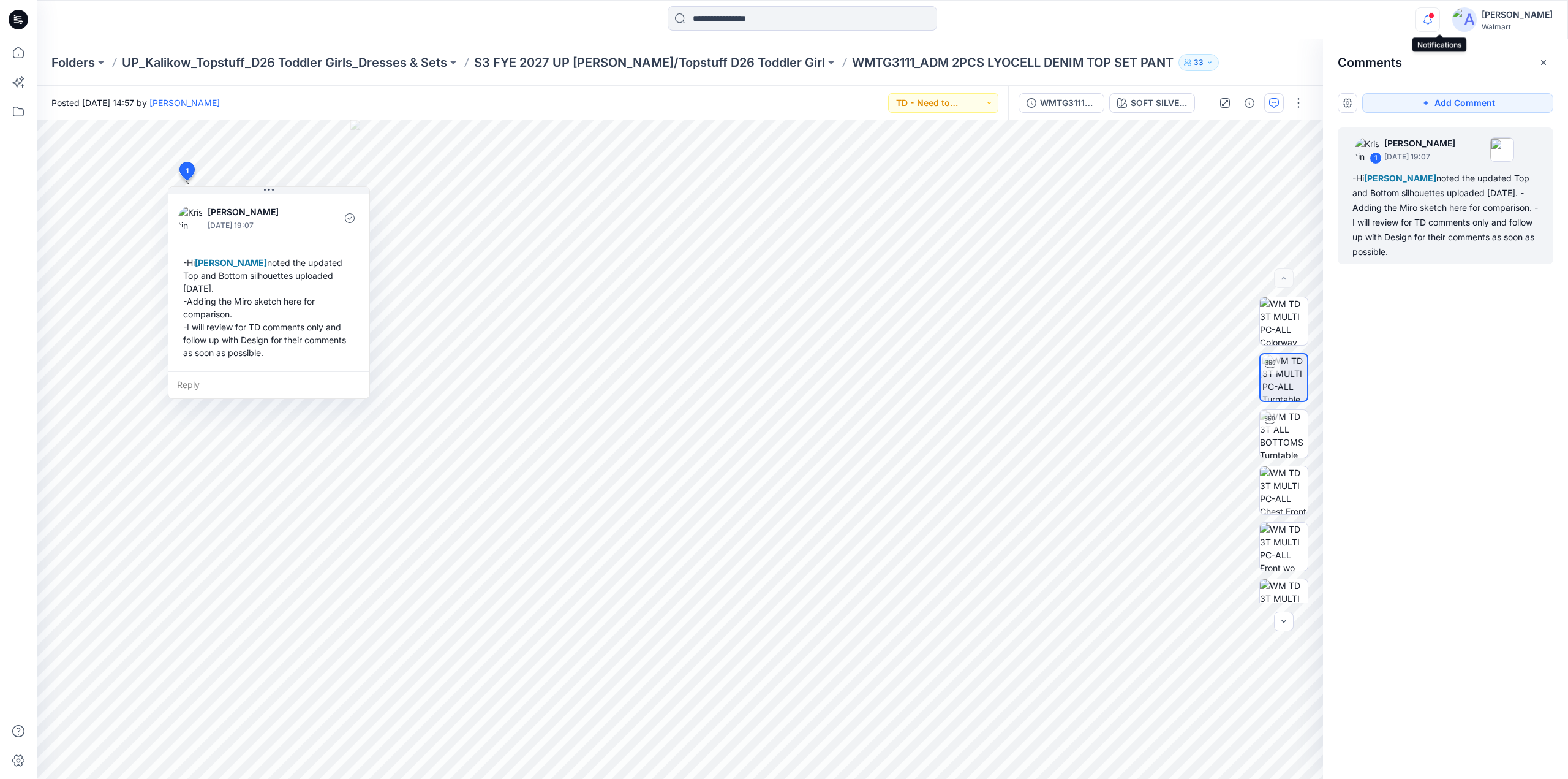
click at [1434, 16] on icon "button" at bounding box center [1428, 19] width 24 height 25
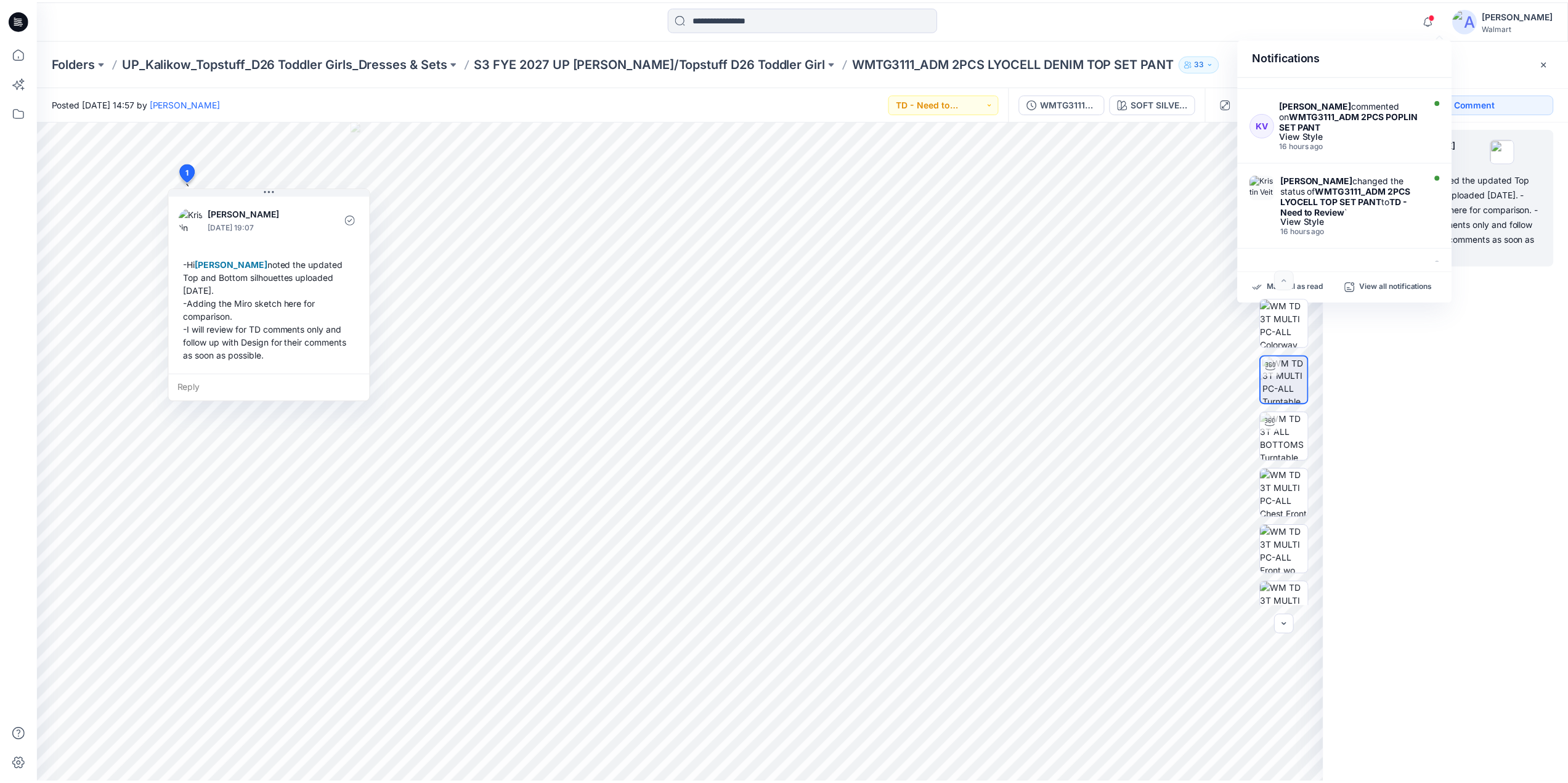
scroll to position [292, 0]
click at [1329, 188] on strong "WMTG3111_ADM 2PCS LYOCELL TOP SET PANT" at bounding box center [1352, 198] width 131 height 21
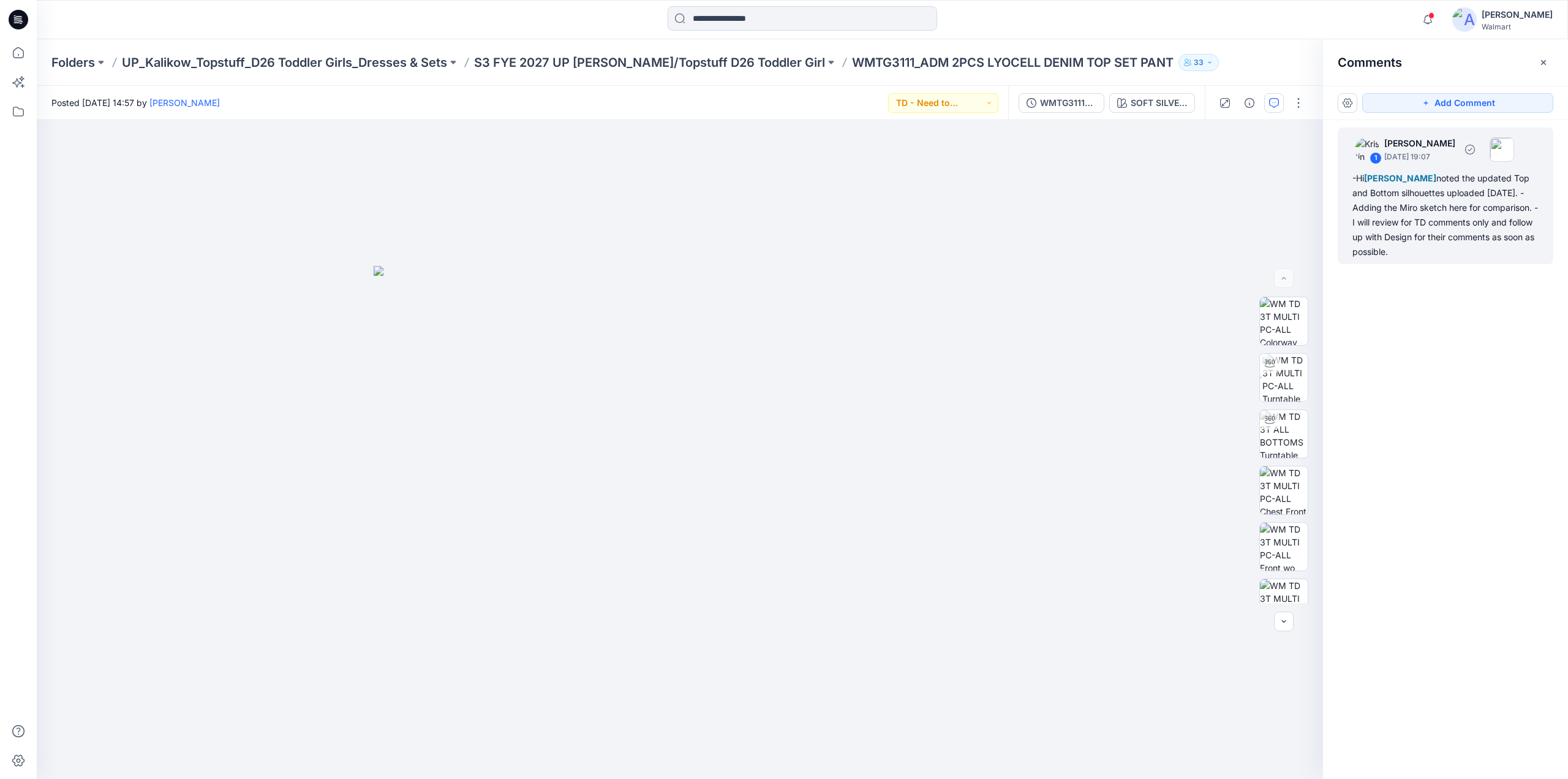
click at [1403, 175] on span "[PERSON_NAME]" at bounding box center [1401, 177] width 73 height 10
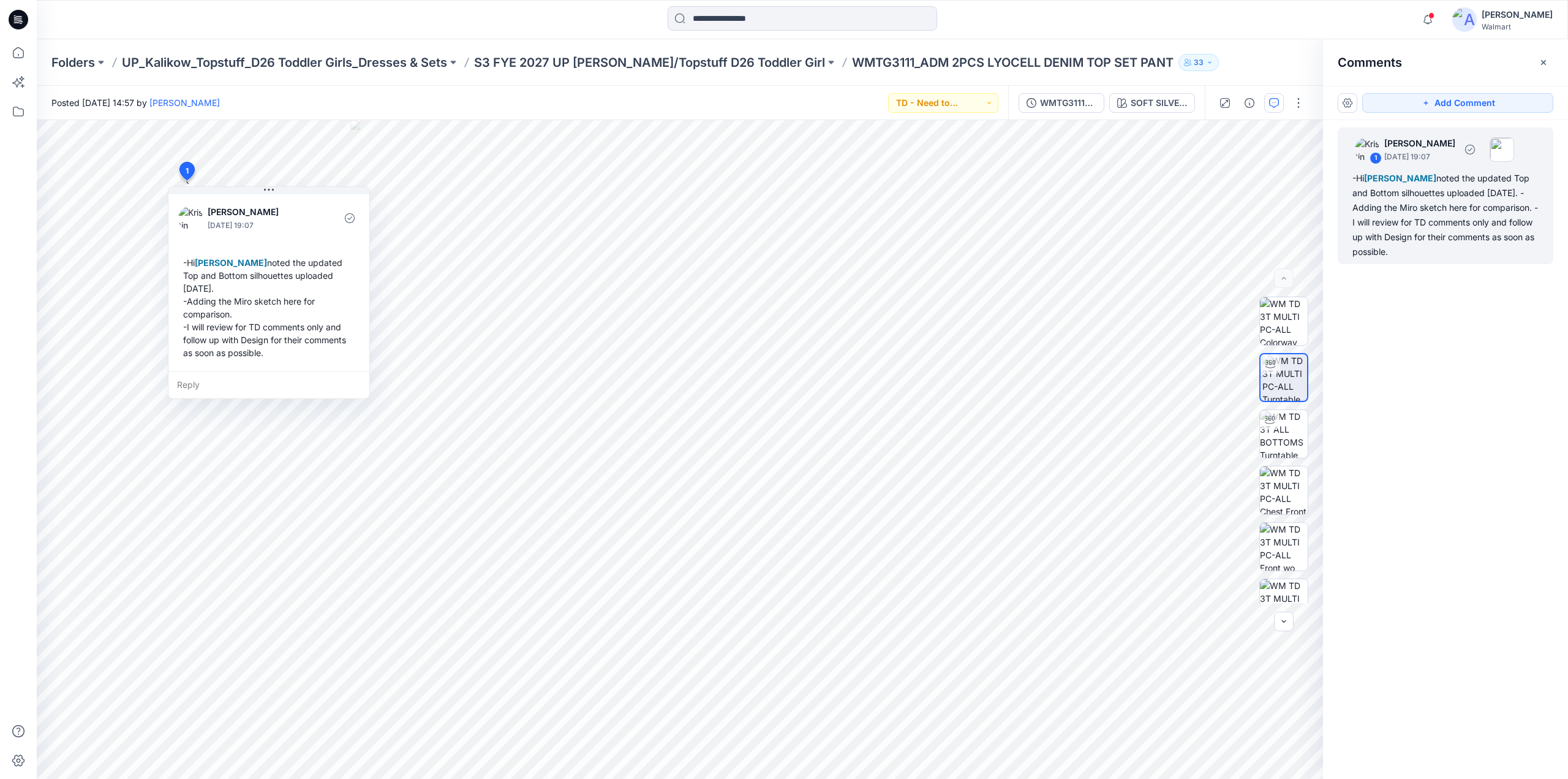
click at [1403, 195] on div "-Hi [PERSON_NAME] noted the updated Top and Bottom silhouettes uploaded [DATE].…" at bounding box center [1445, 215] width 186 height 88
click at [1434, 15] on span at bounding box center [1431, 15] width 6 height 6
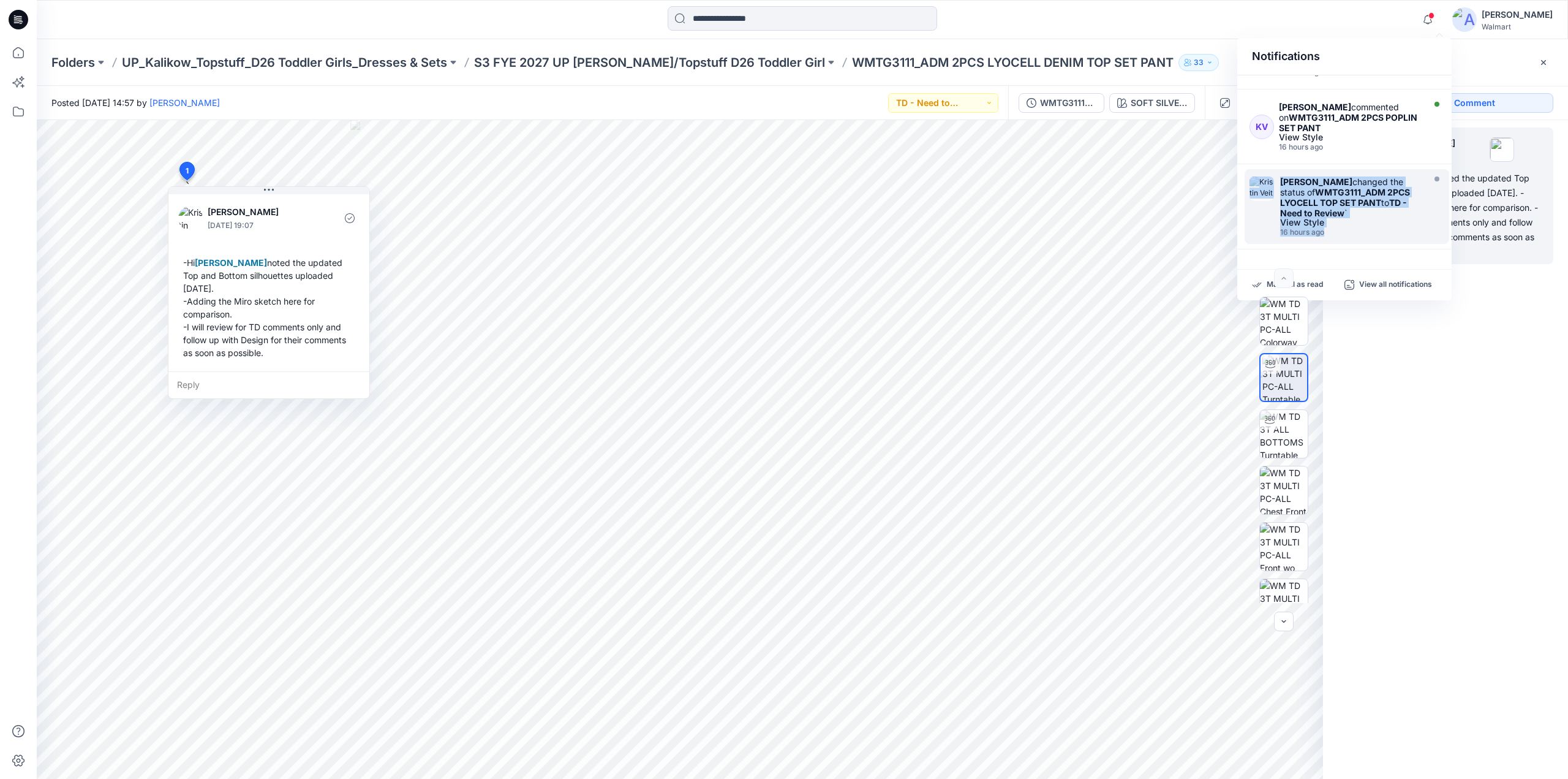
drag, startPoint x: 1449, startPoint y: 161, endPoint x: 1449, endPoint y: 136, distance: 25.0
click at [1449, 136] on div "KV [PERSON_NAME] mentioned you in a comment on WMTG3602A_ADM TG 2PC SET SKORT V…" at bounding box center [1345, 167] width 214 height 184
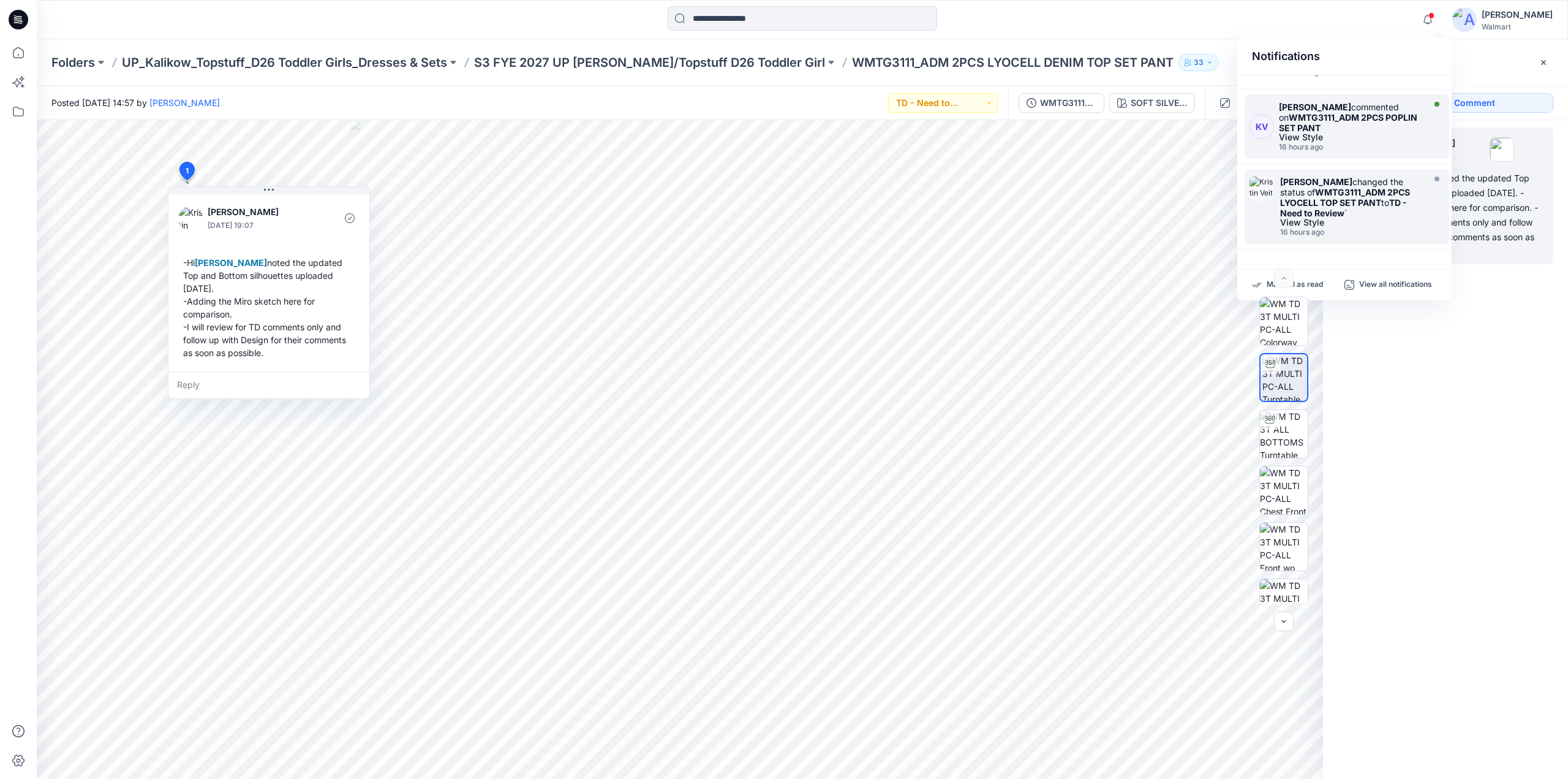
click at [1359, 112] on strong "WMTG3111_ADM 2PCS POPLIN SET PANT" at bounding box center [1348, 122] width 138 height 21
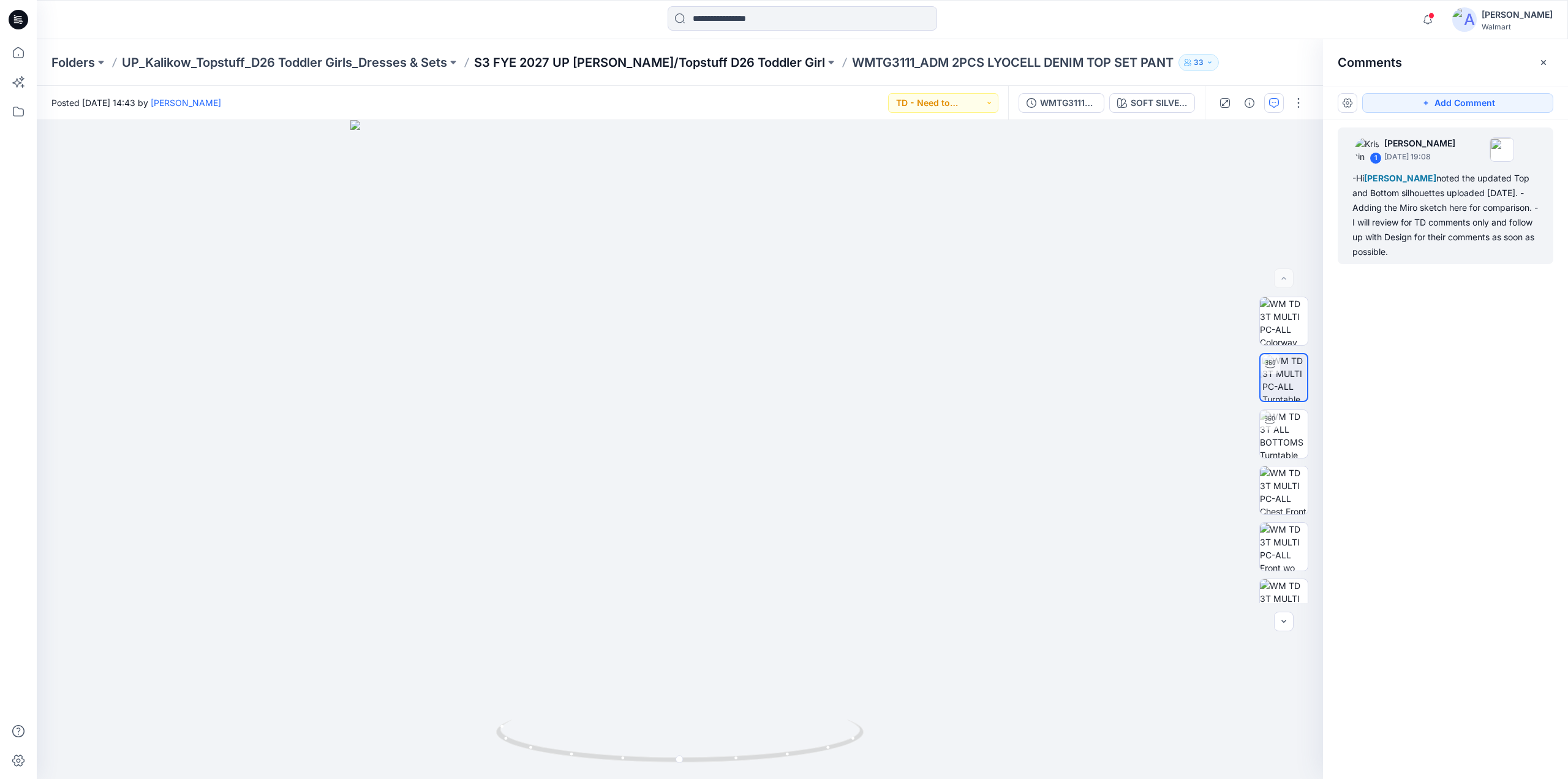
click at [588, 58] on p "S3 FYE 2027 UP [PERSON_NAME]/Topstuff D26 Toddler Girl" at bounding box center [650, 62] width 351 height 17
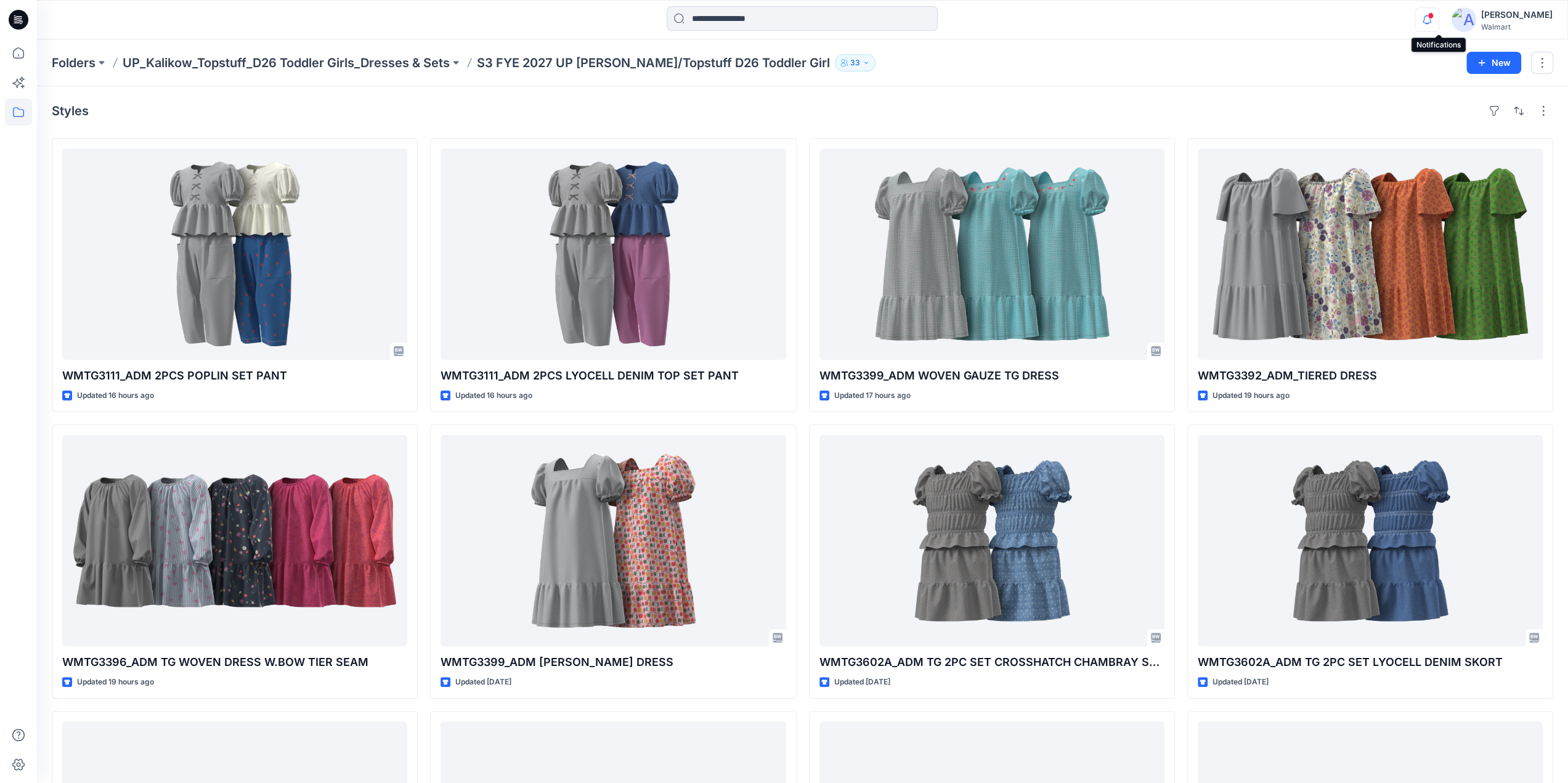
click at [1438, 24] on icon "button" at bounding box center [1427, 19] width 24 height 25
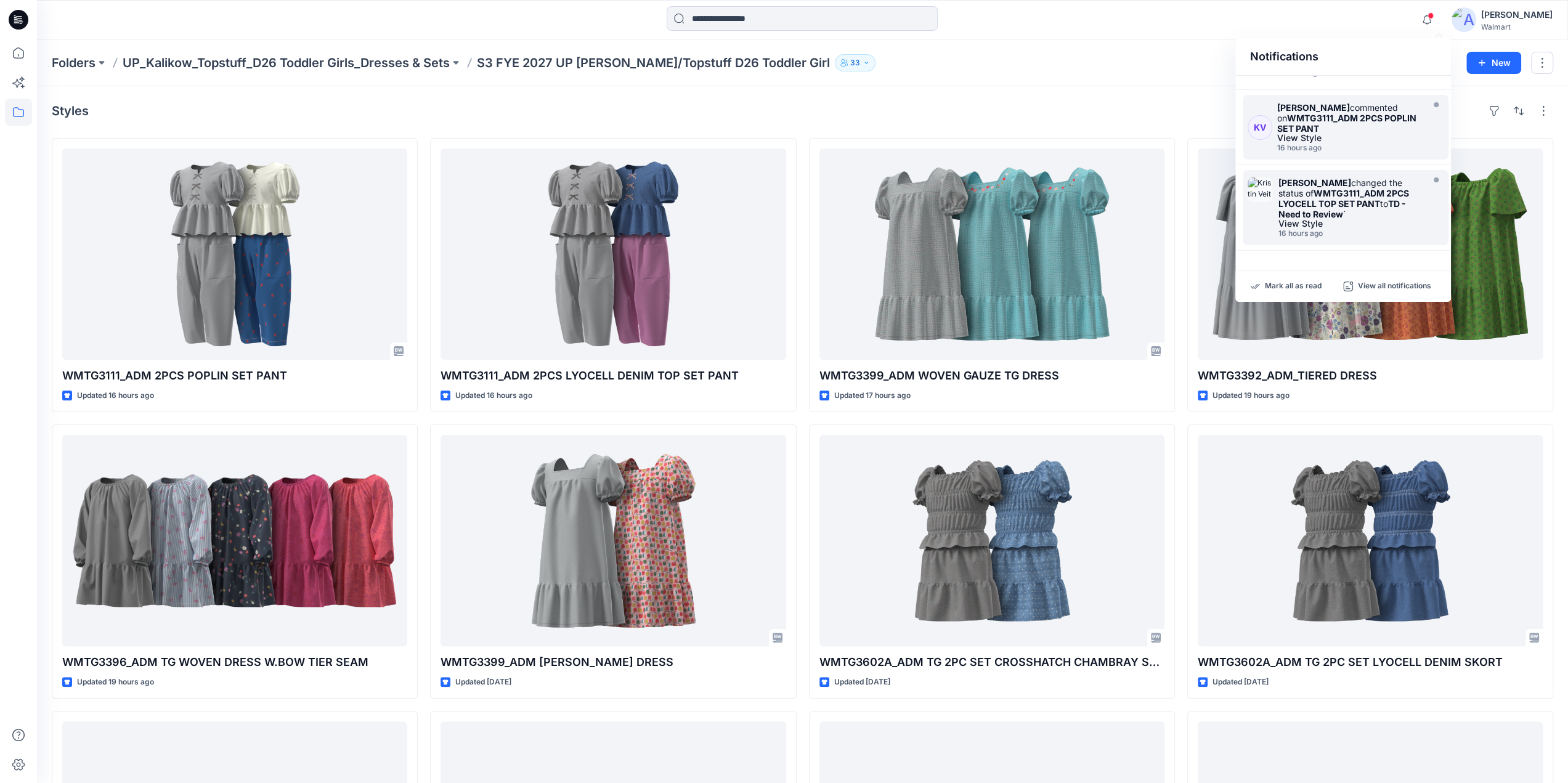
drag, startPoint x: 1448, startPoint y: 153, endPoint x: 1448, endPoint y: 130, distance: 23.0
click at [1448, 130] on div "KV [PERSON_NAME] mentioned you in a comment on WMTG3602A_ADM TG 2PC SET SKORT V…" at bounding box center [1343, 168] width 216 height 185
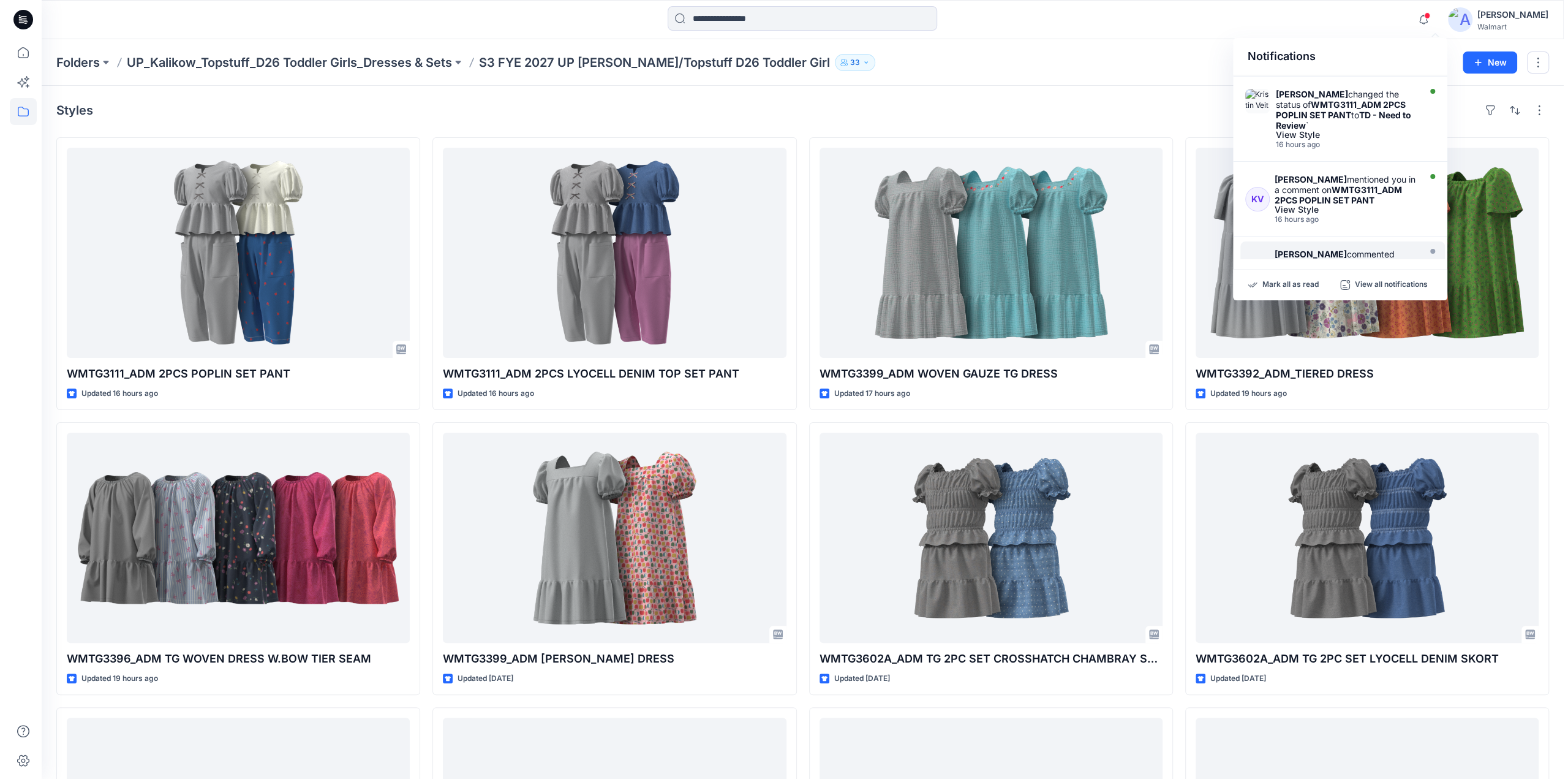
scroll to position [140, 0]
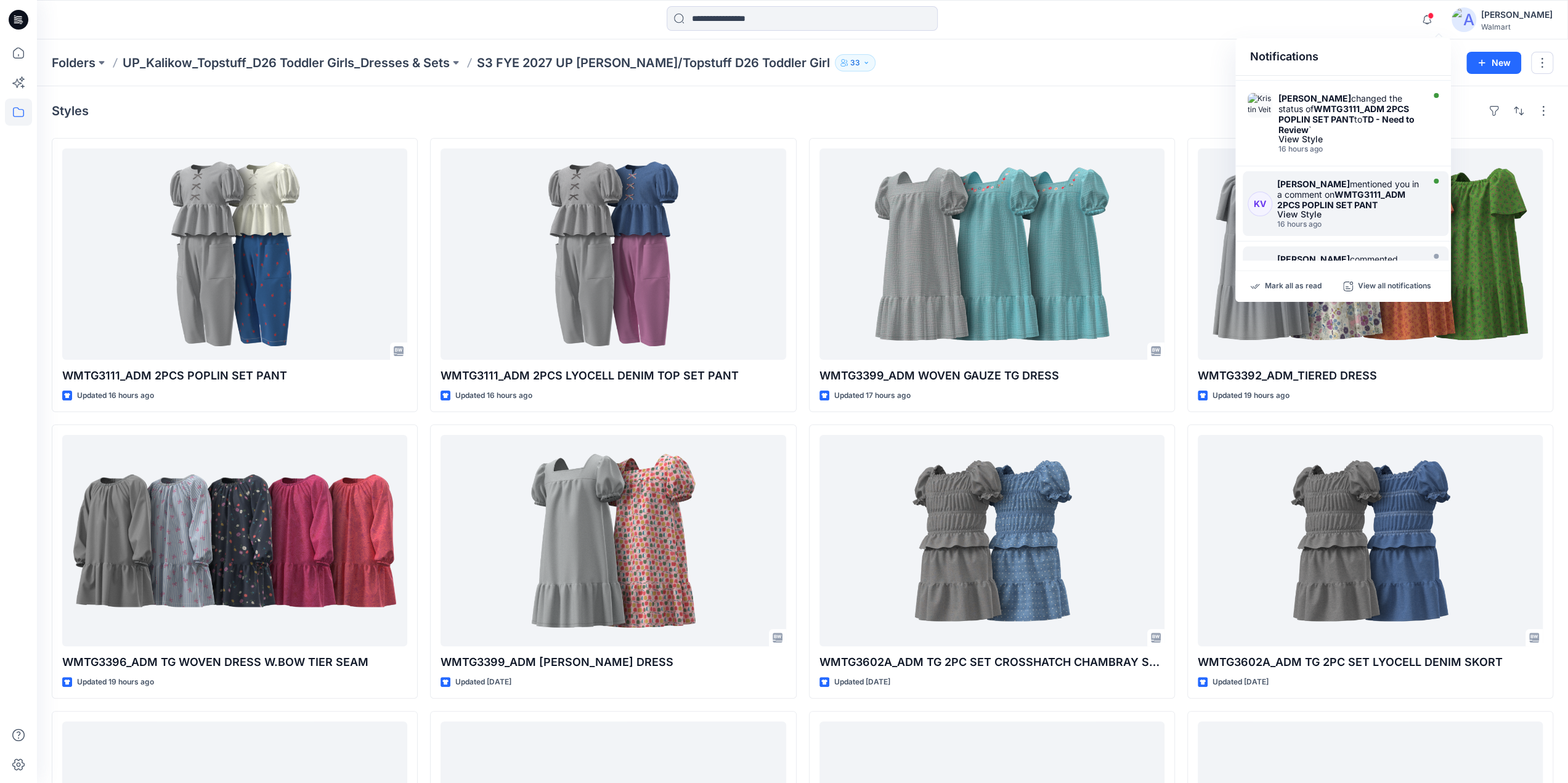
click at [1298, 183] on strong "[PERSON_NAME]" at bounding box center [1314, 184] width 73 height 10
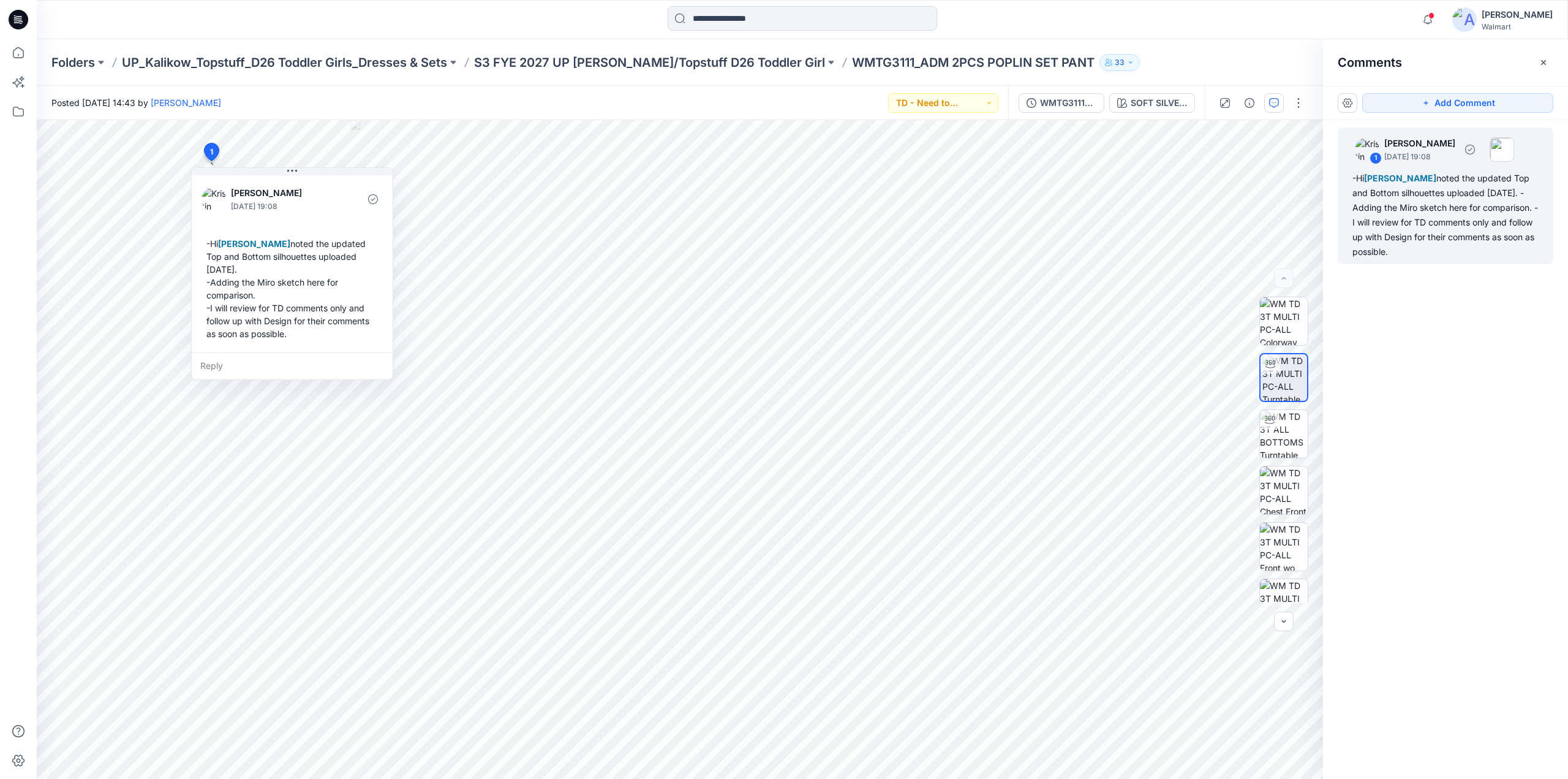
click at [1430, 198] on div "-Hi [PERSON_NAME] noted the updated Top and Bottom silhouettes uploaded [DATE].…" at bounding box center [1445, 215] width 186 height 88
click at [1440, 18] on icon "button" at bounding box center [1428, 19] width 24 height 25
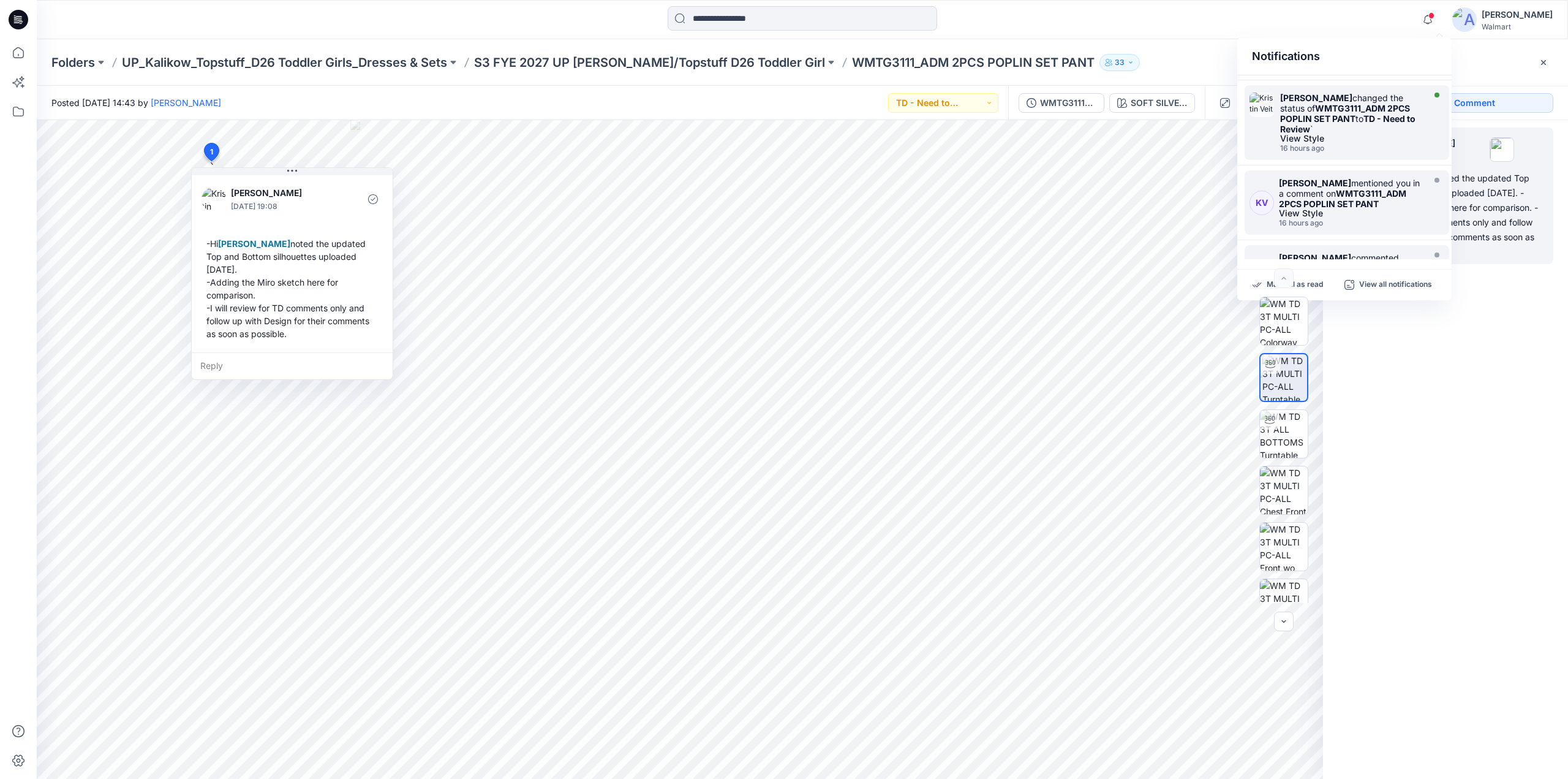
click at [1361, 106] on strong "WMTG3111_ADM 2PCS POPLIN SET PANT" at bounding box center [1345, 113] width 130 height 21
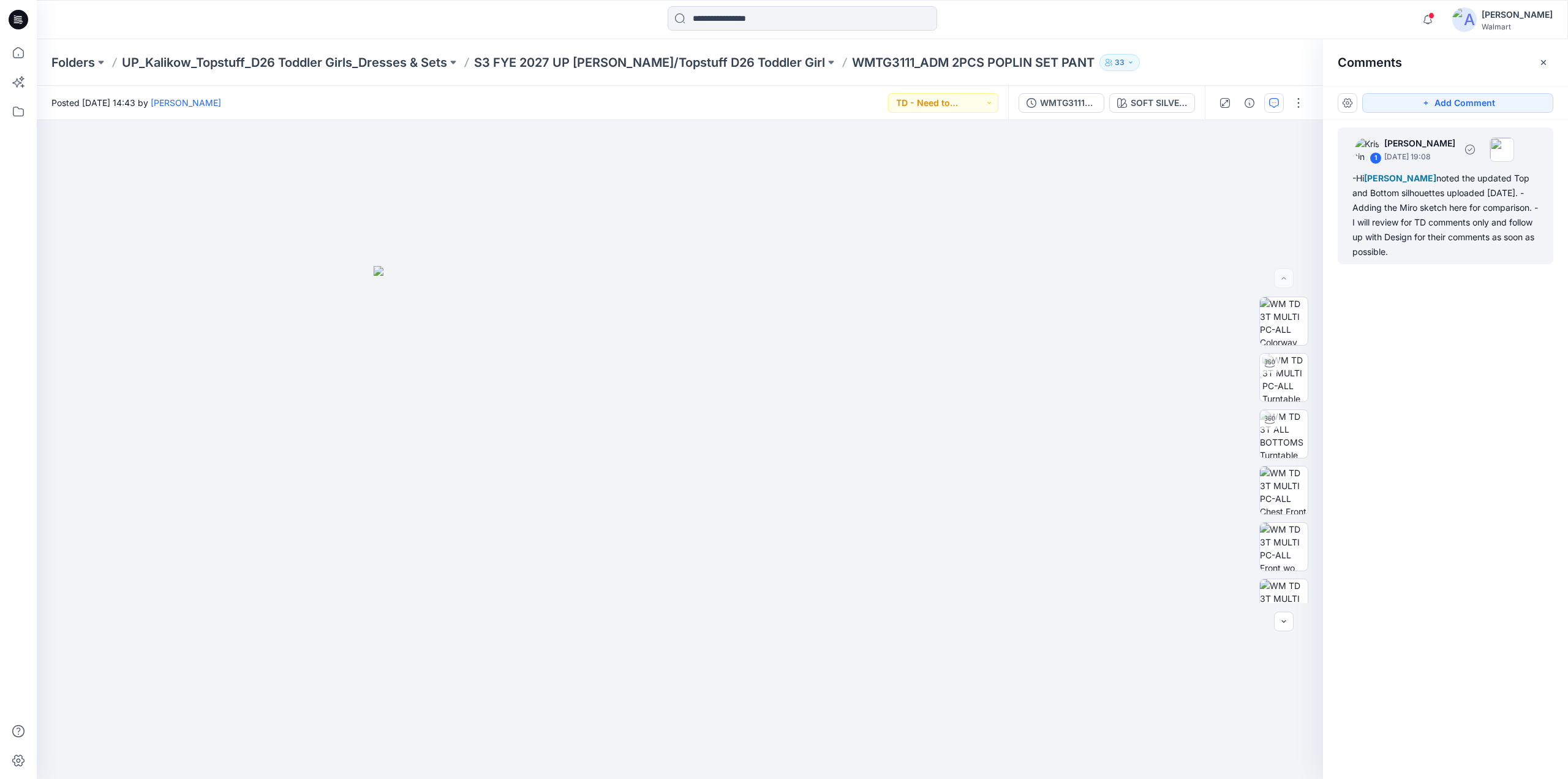
click at [1437, 176] on div "-Hi [PERSON_NAME] noted the updated Top and Bottom silhouettes uploaded [DATE].…" at bounding box center [1445, 215] width 186 height 88
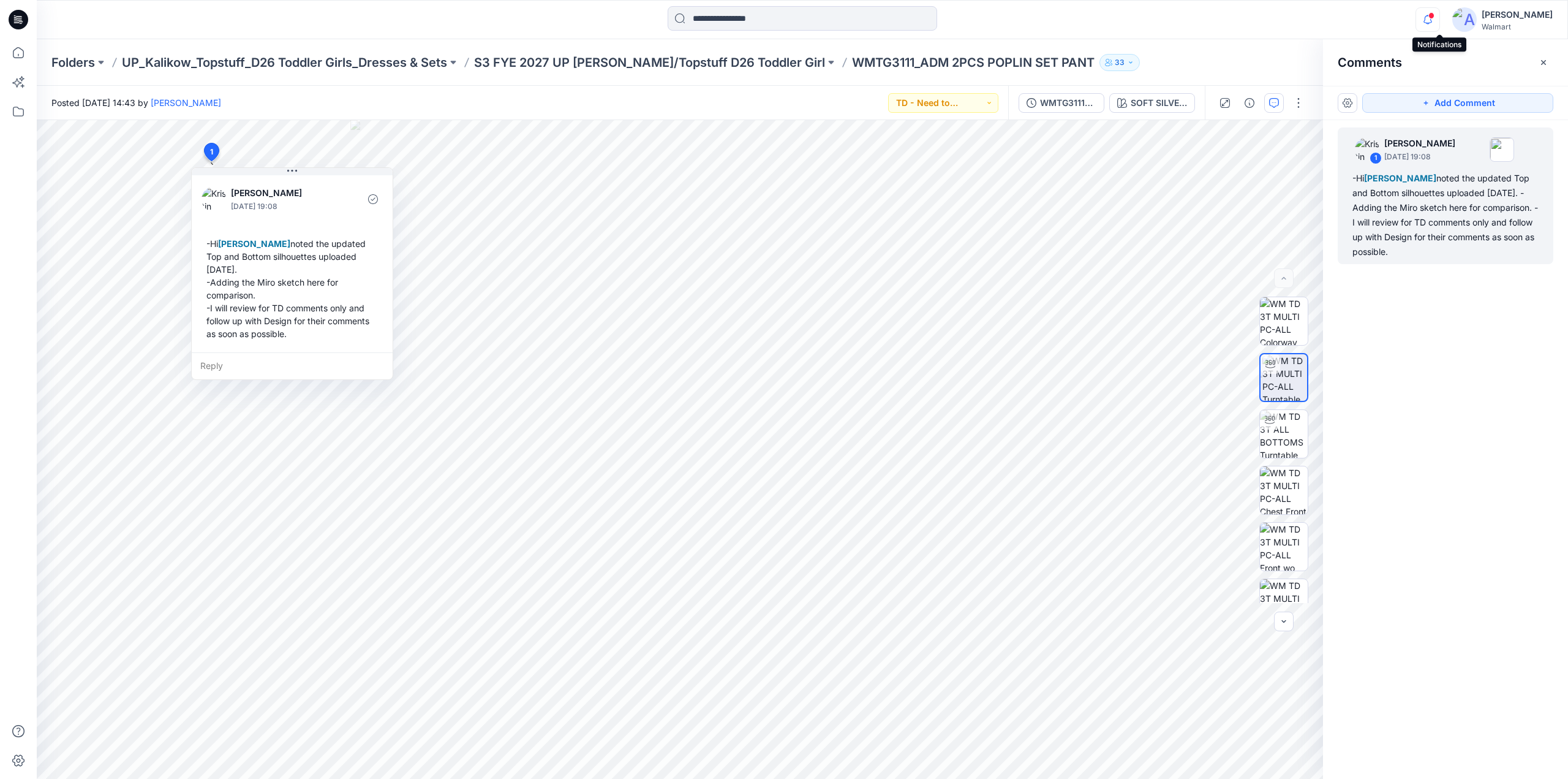
click at [1433, 20] on icon "button" at bounding box center [1427, 19] width 8 height 8
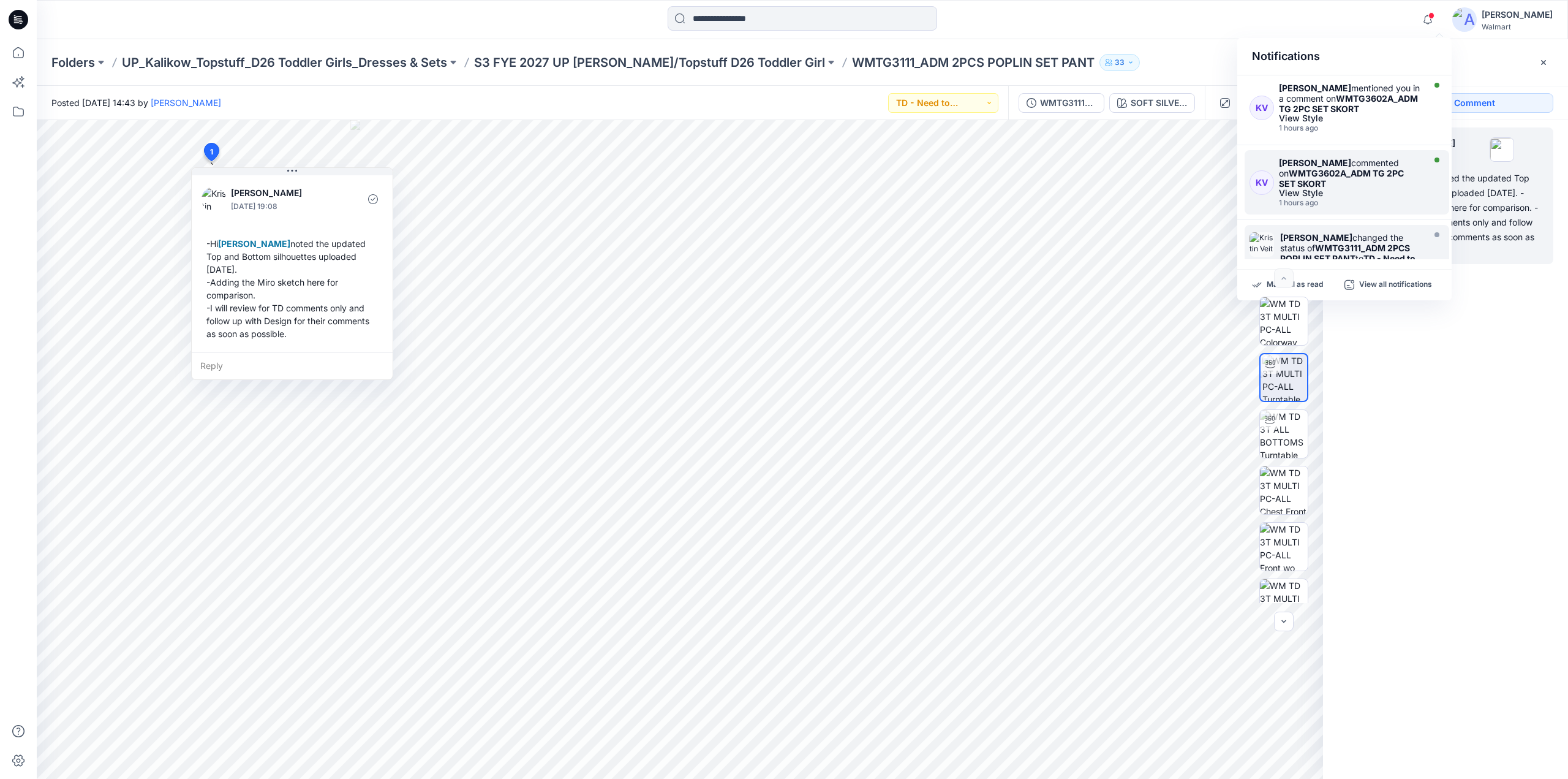
click at [1329, 163] on div "[PERSON_NAME] commented on WMTG3602A_ADM TG 2PC SET SKORT" at bounding box center [1350, 173] width 142 height 31
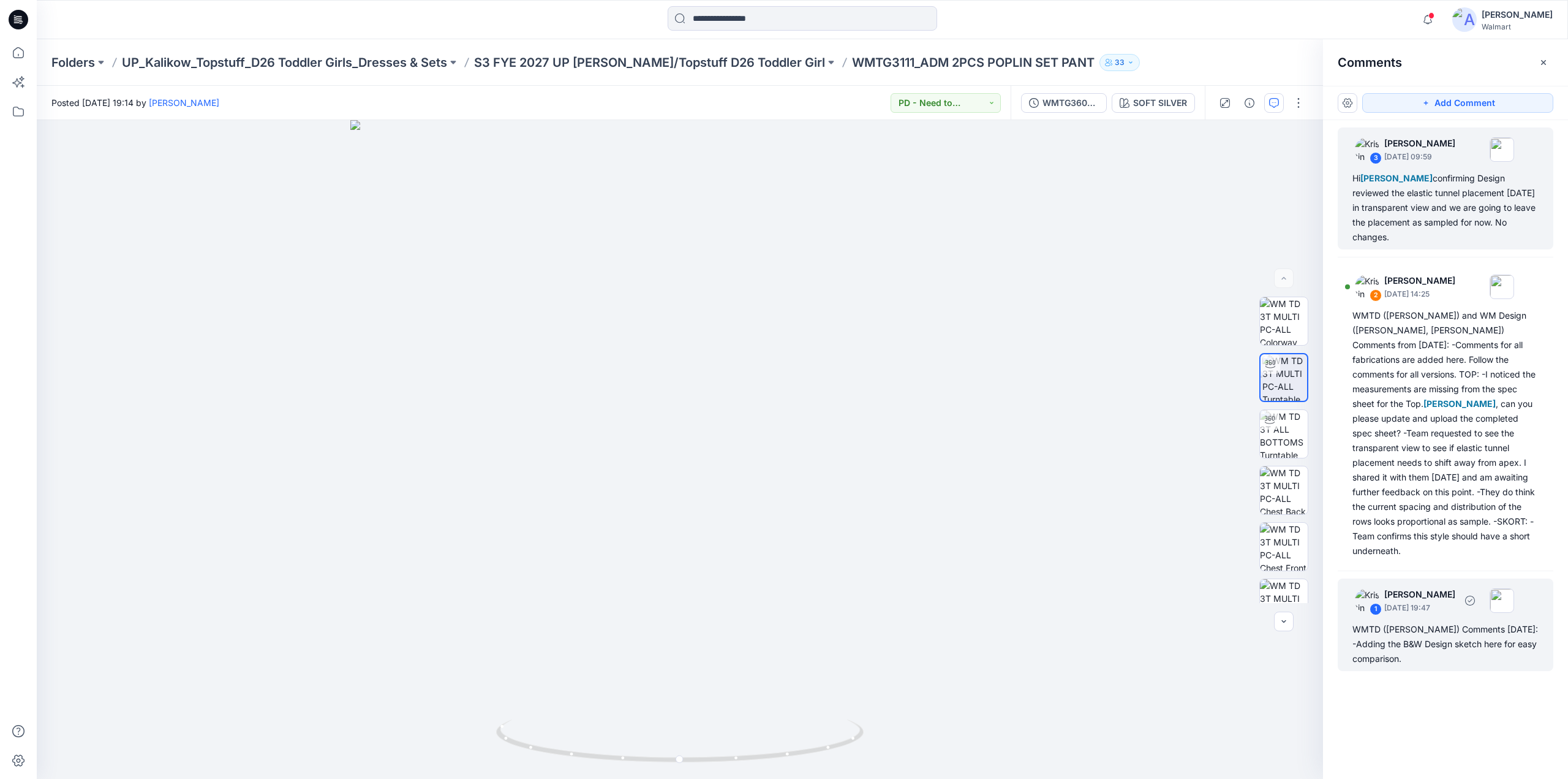
click at [1452, 628] on div "WMTD ([PERSON_NAME]) Comments [DATE]: -Adding the B&W Design sketch here for ea…" at bounding box center [1445, 644] width 186 height 45
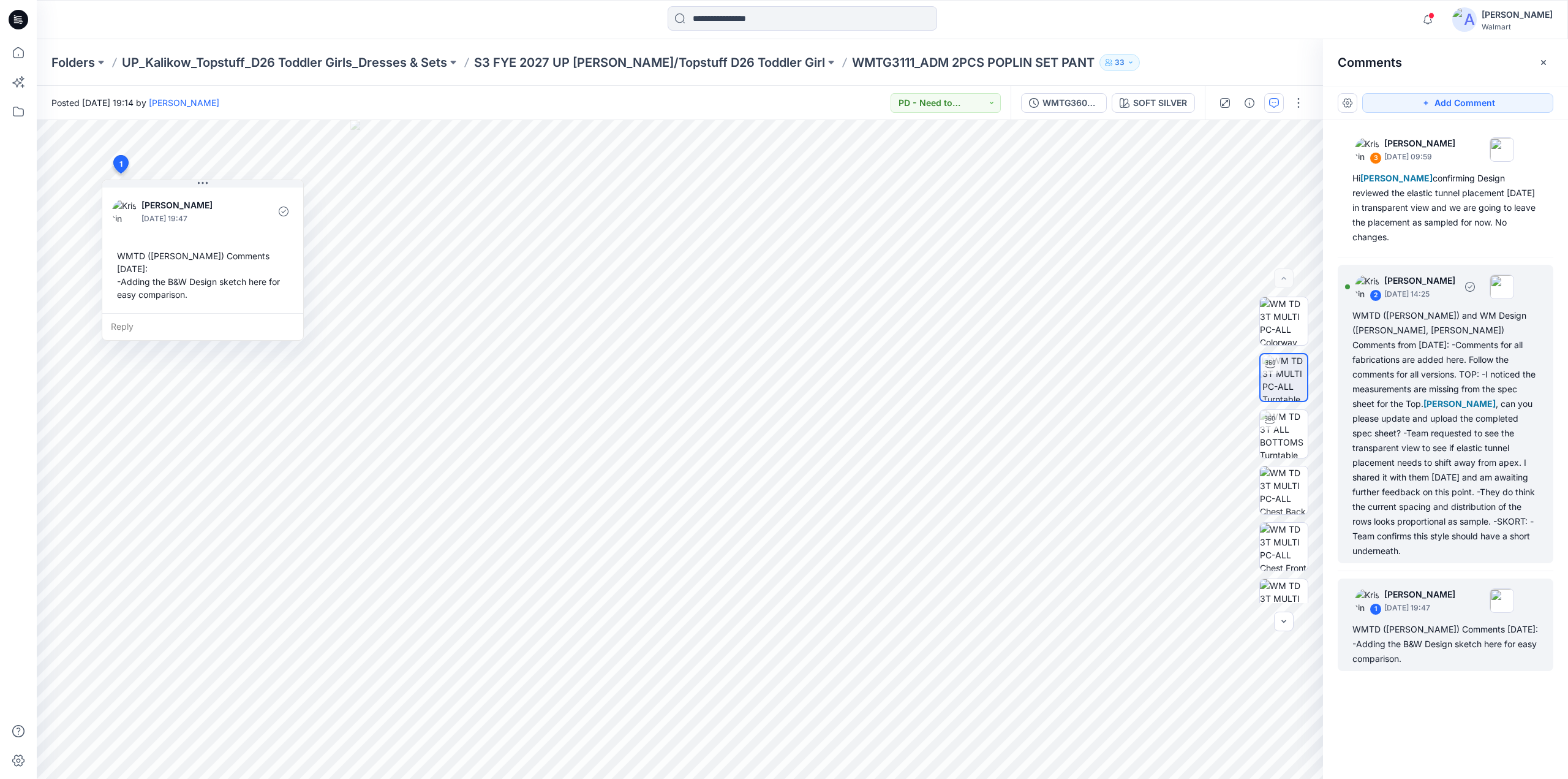
click at [1433, 477] on div "WMTD ([PERSON_NAME]) and WM Design ([PERSON_NAME], [PERSON_NAME]) Comments from…" at bounding box center [1445, 433] width 186 height 250
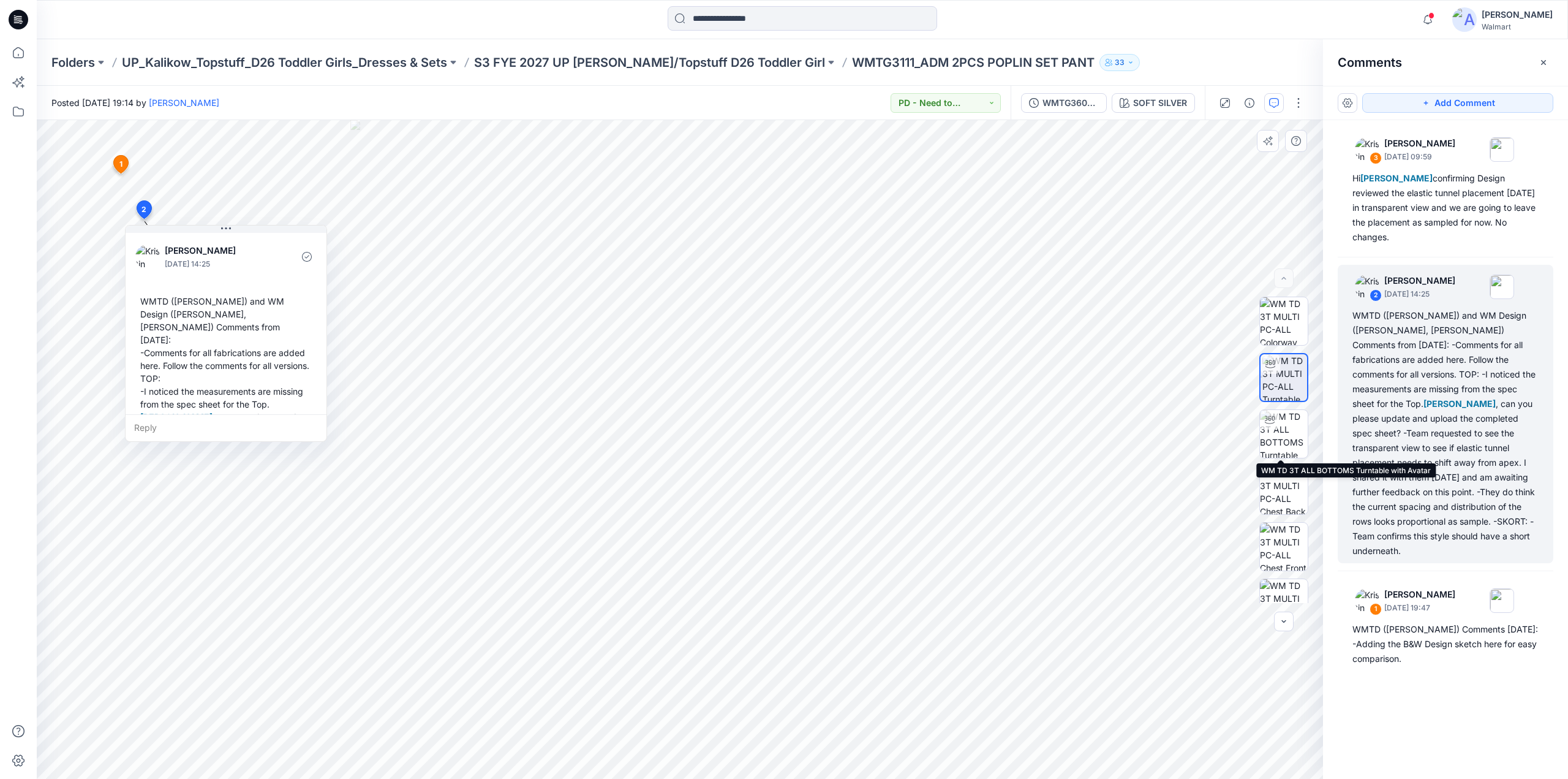
scroll to position [644, 0]
click at [1285, 516] on img at bounding box center [1284, 522] width 48 height 38
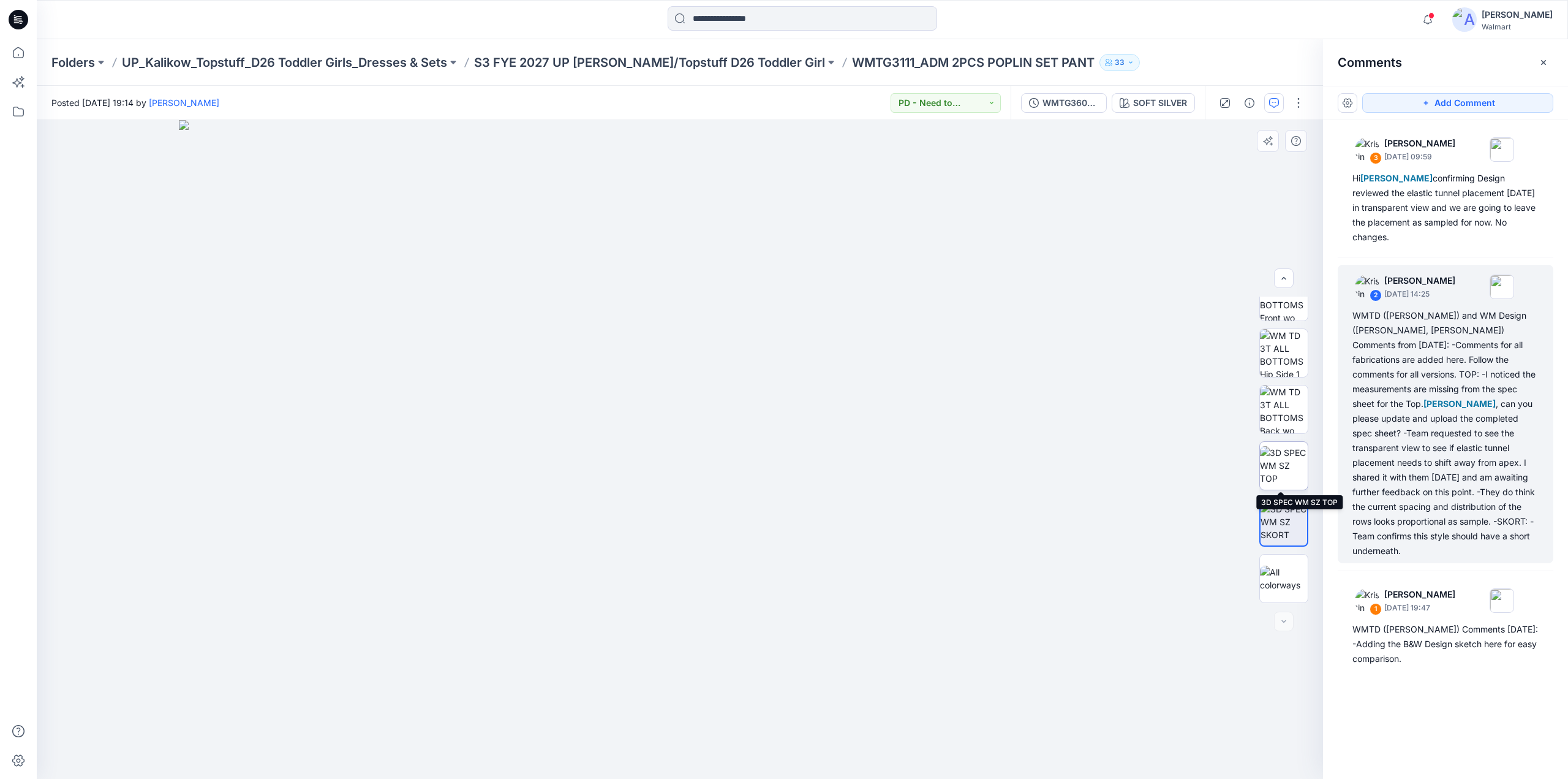
click at [1266, 464] on img at bounding box center [1284, 465] width 48 height 38
drag, startPoint x: 799, startPoint y: 68, endPoint x: 1045, endPoint y: 84, distance: 246.5
click at [1050, 79] on div "Folders UP_Kalikow_Topstuff_D26 Toddler Girls_Dresses & Sets S3 FYE 2027 UP [PE…" at bounding box center [802, 62] width 1532 height 46
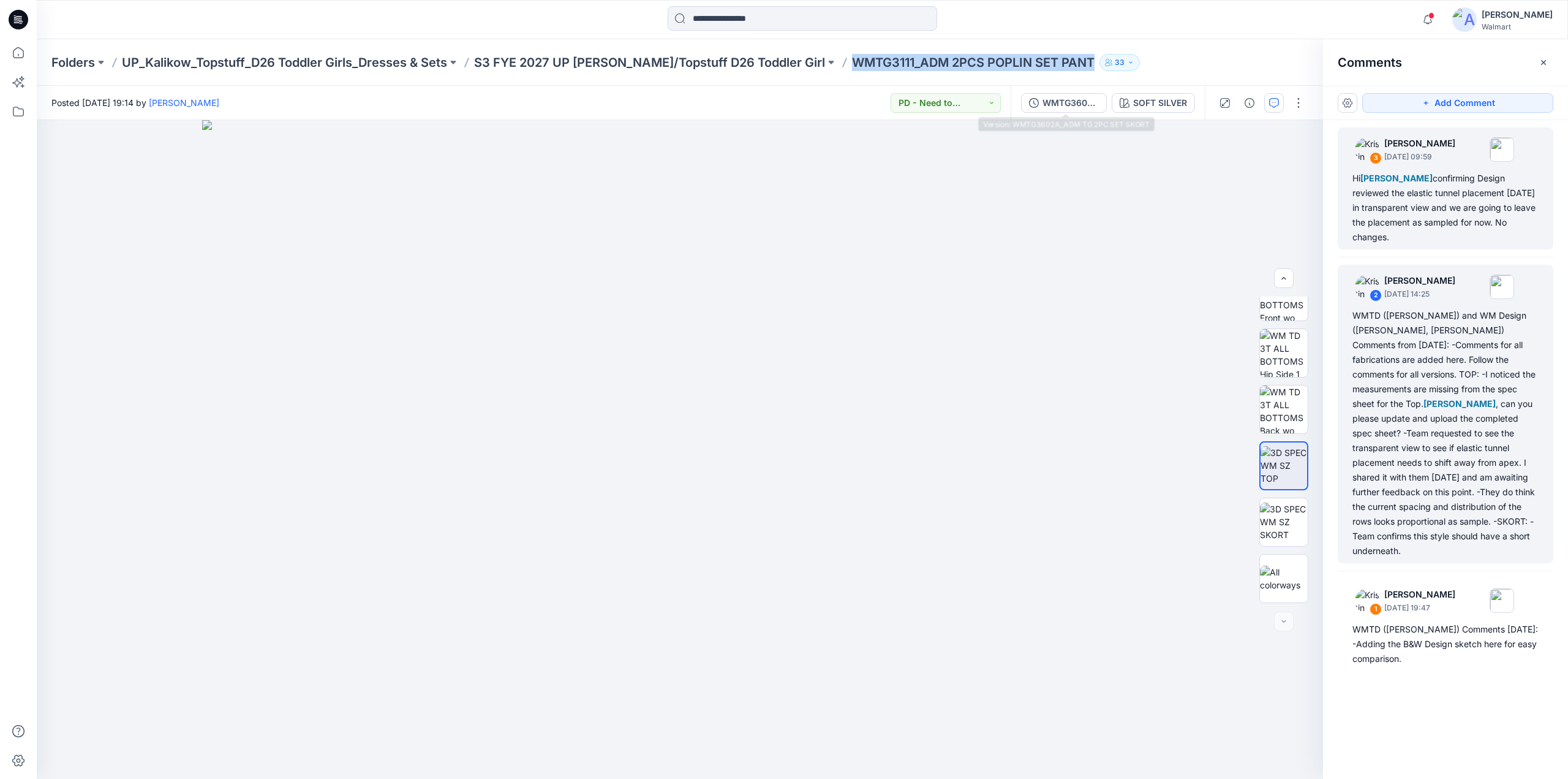
copy p "WMTG3111_ADM 2PCS POPLIN SET PANT"
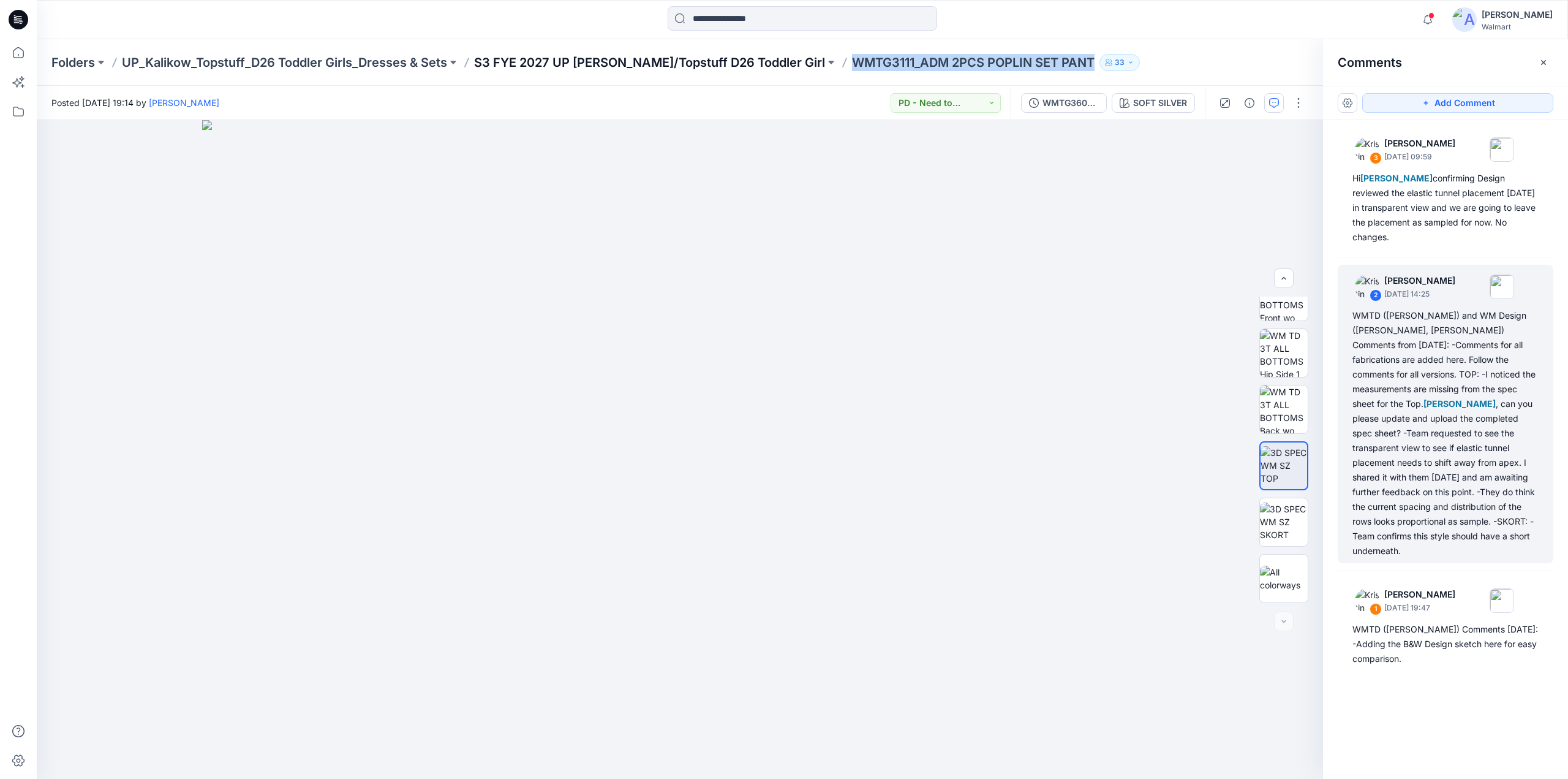
click at [713, 65] on p "S3 FYE 2027 UP [PERSON_NAME]/Topstuff D26 Toddler Girl" at bounding box center [650, 62] width 351 height 17
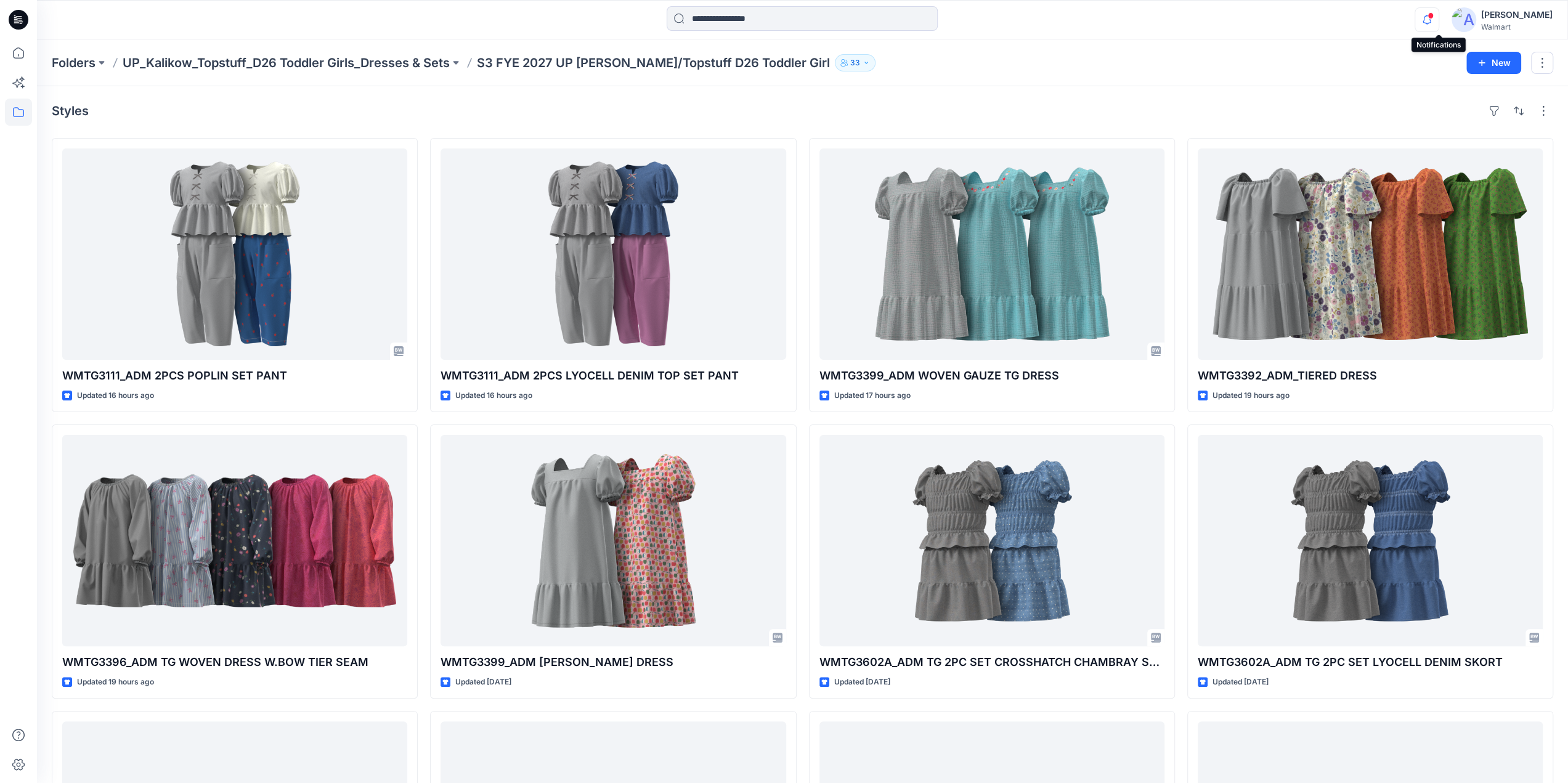
click at [1438, 20] on icon "button" at bounding box center [1427, 19] width 24 height 25
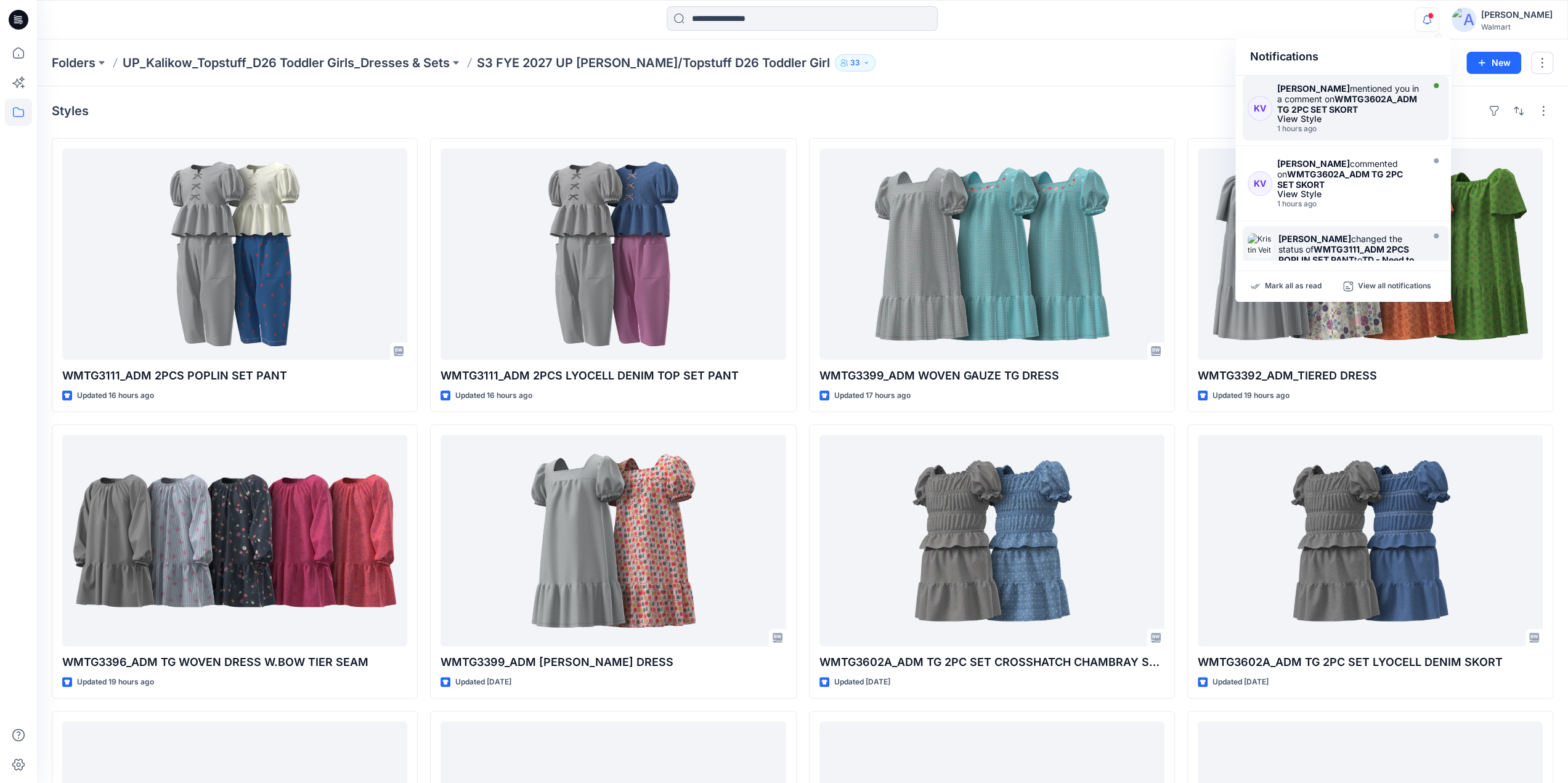
click at [1304, 112] on strong "WMTG3602A_ADM TG 2PC SET SKORT" at bounding box center [1347, 103] width 140 height 21
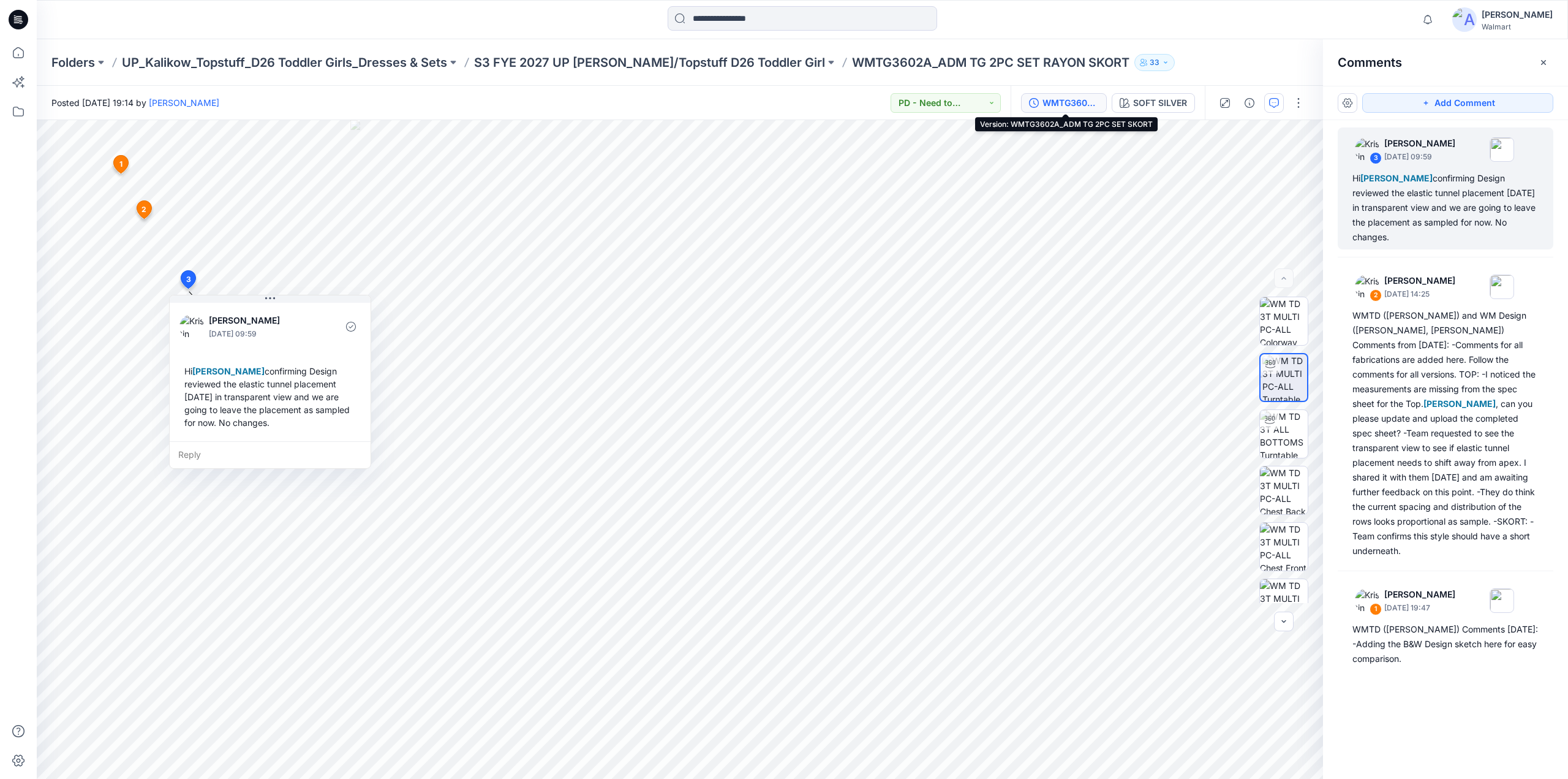
click at [1058, 97] on div "WMTG3602A_ADM TG 2PC SET SKORT" at bounding box center [1071, 103] width 56 height 14
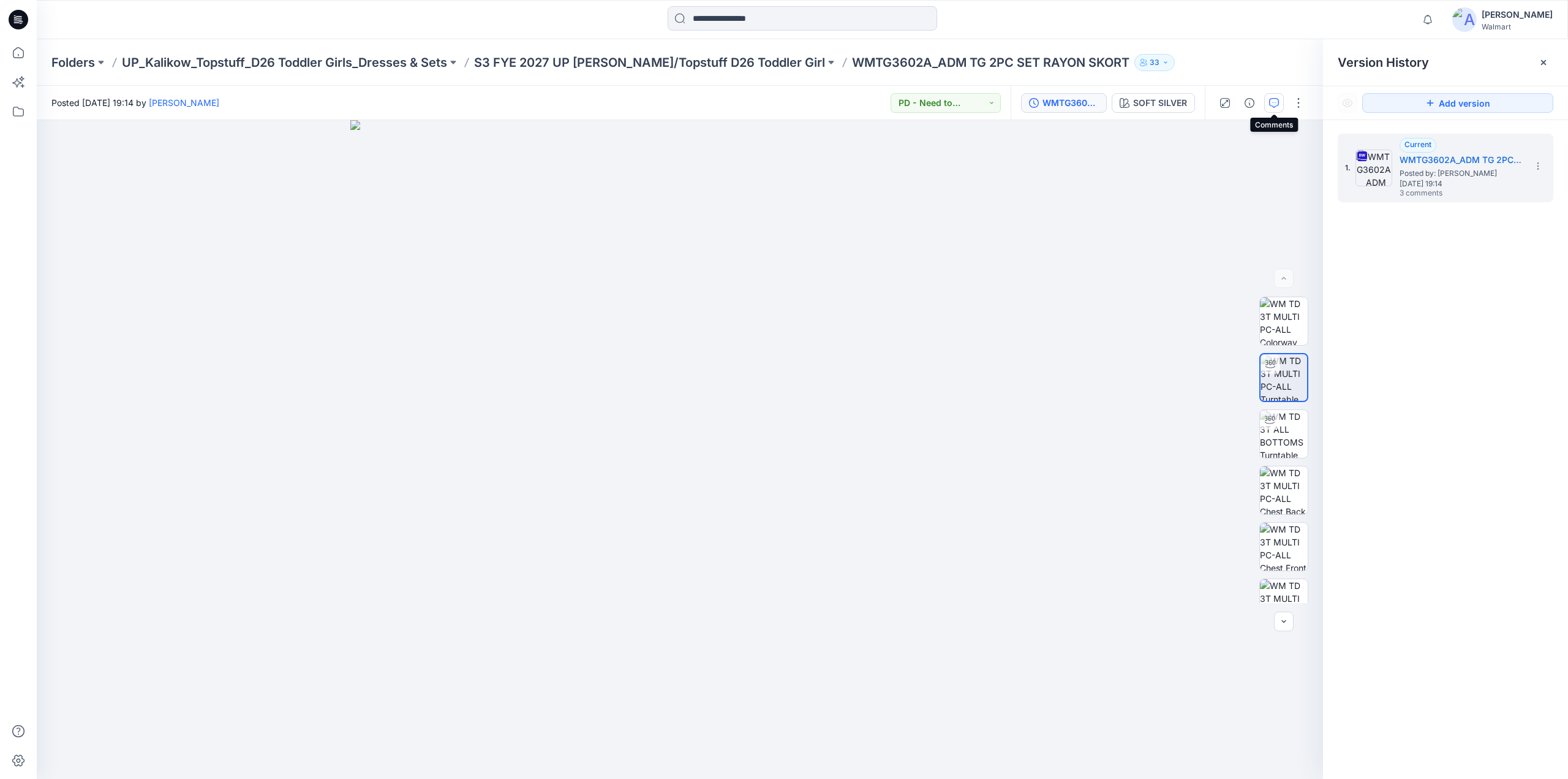
click at [1273, 102] on icon "button" at bounding box center [1274, 103] width 10 height 10
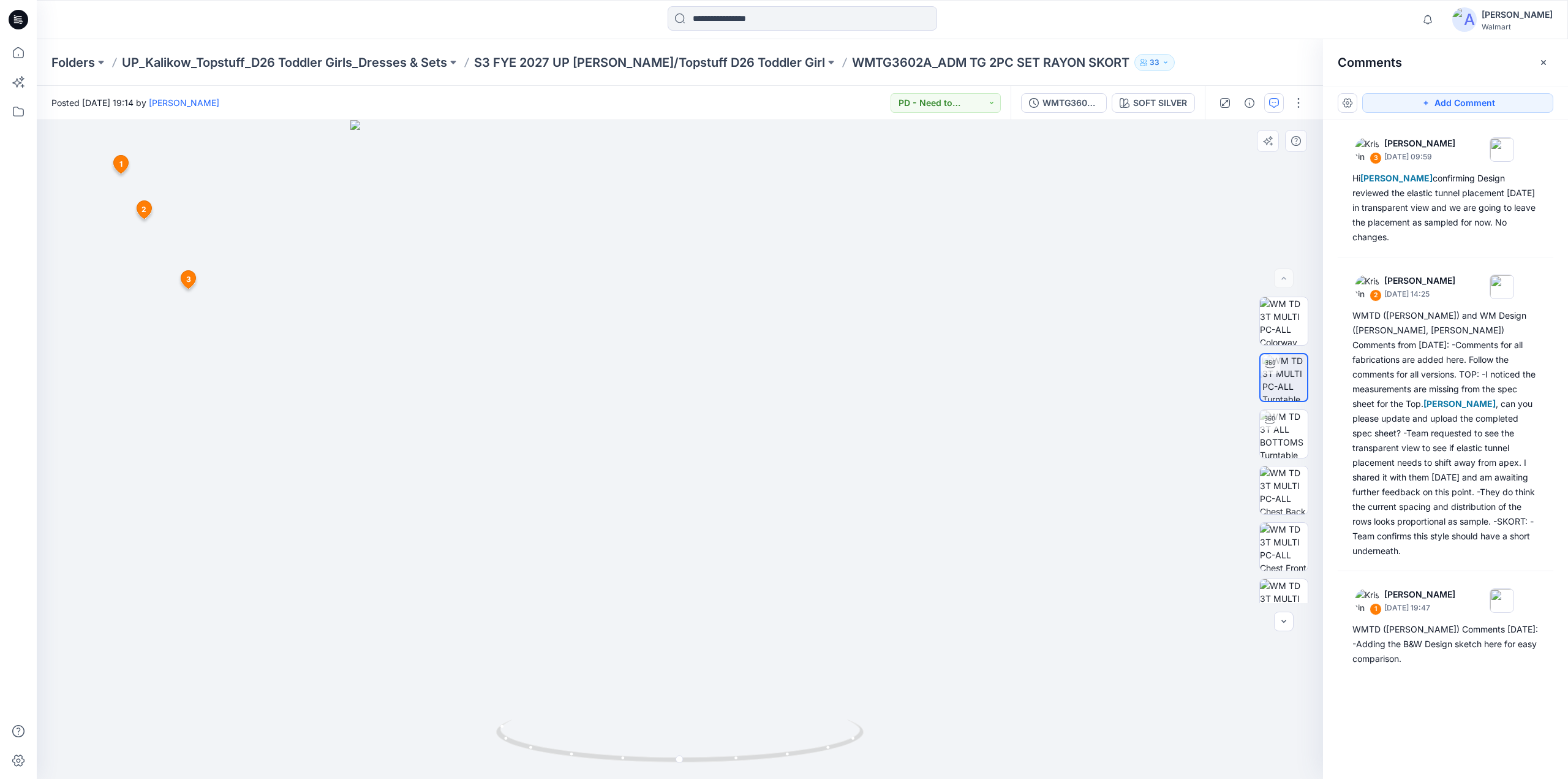
click at [191, 287] on icon at bounding box center [188, 282] width 20 height 24
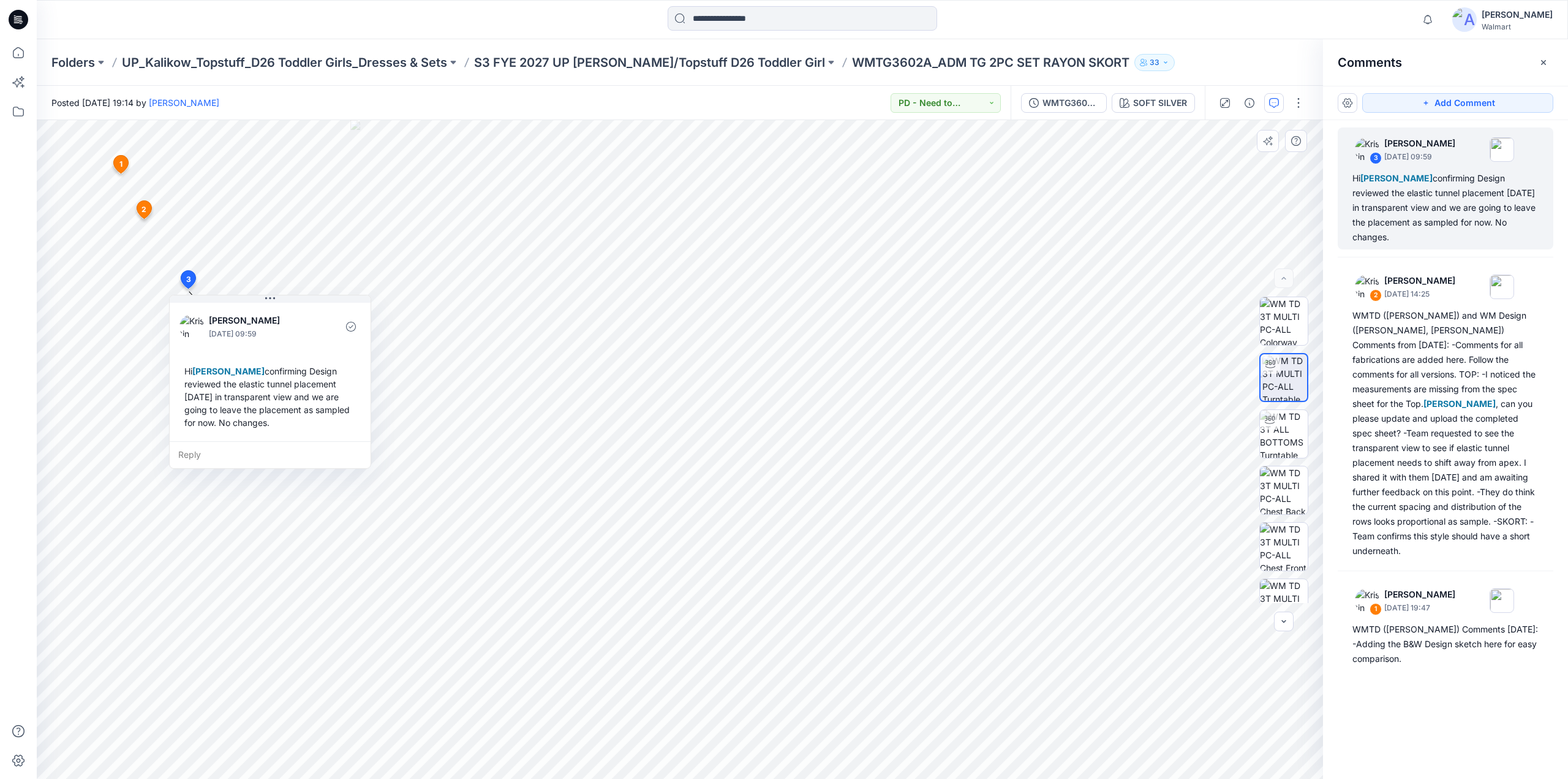
click at [142, 215] on icon at bounding box center [144, 209] width 15 height 18
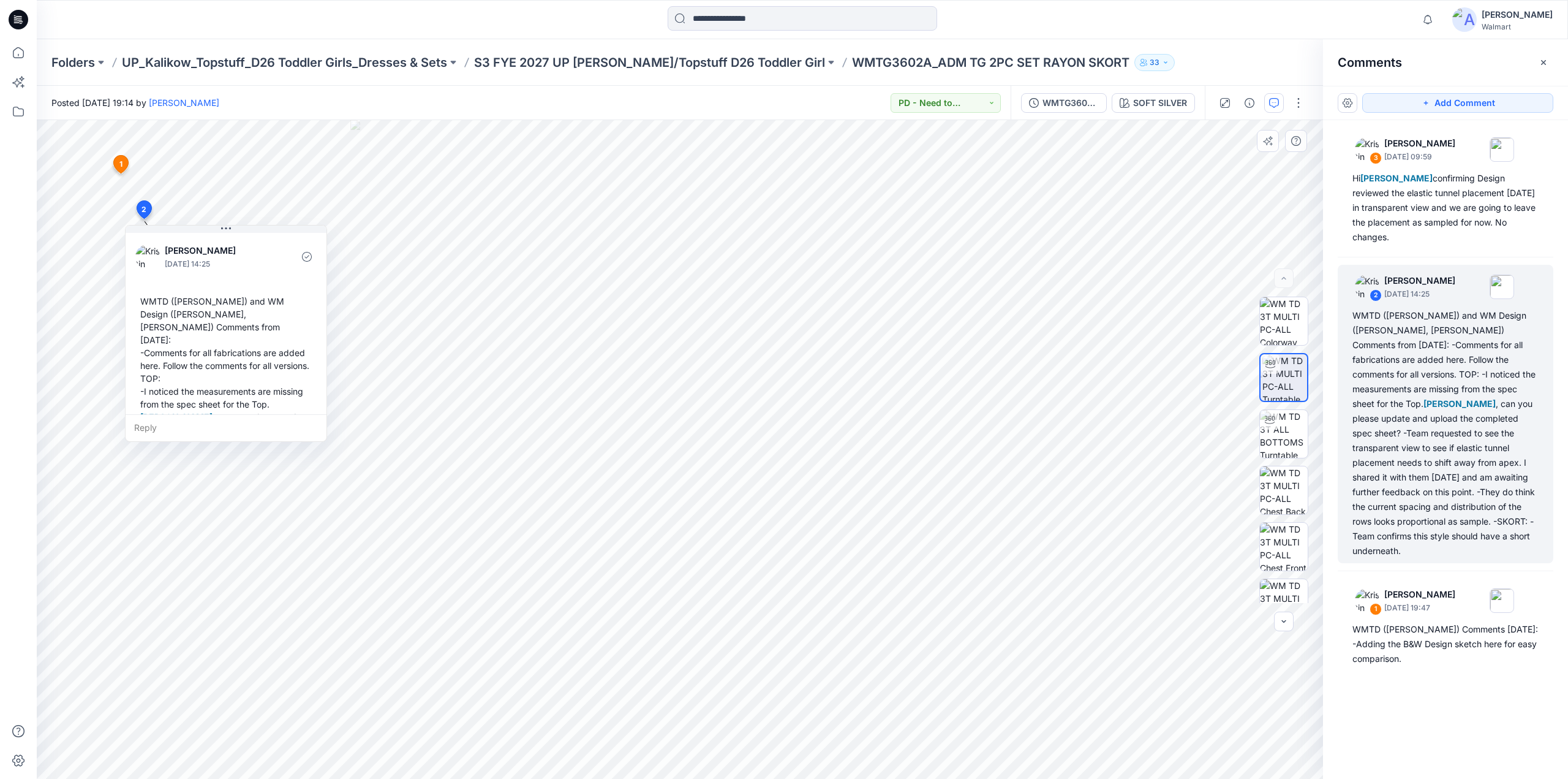
click at [118, 165] on icon at bounding box center [121, 165] width 15 height 18
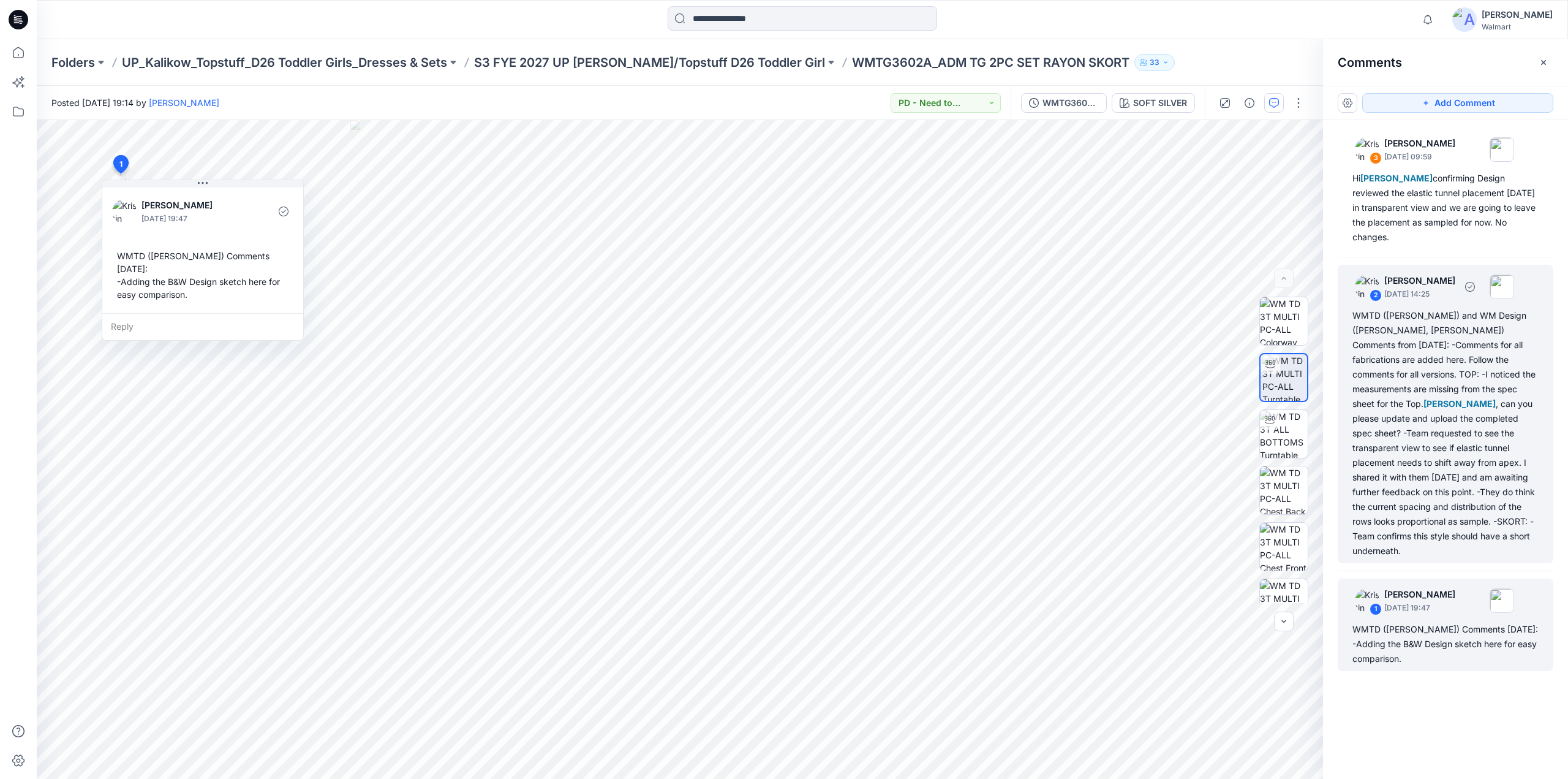
click at [1437, 363] on div "WMTD ([PERSON_NAME]) and WM Design ([PERSON_NAME], [PERSON_NAME]) Comments from…" at bounding box center [1445, 433] width 186 height 250
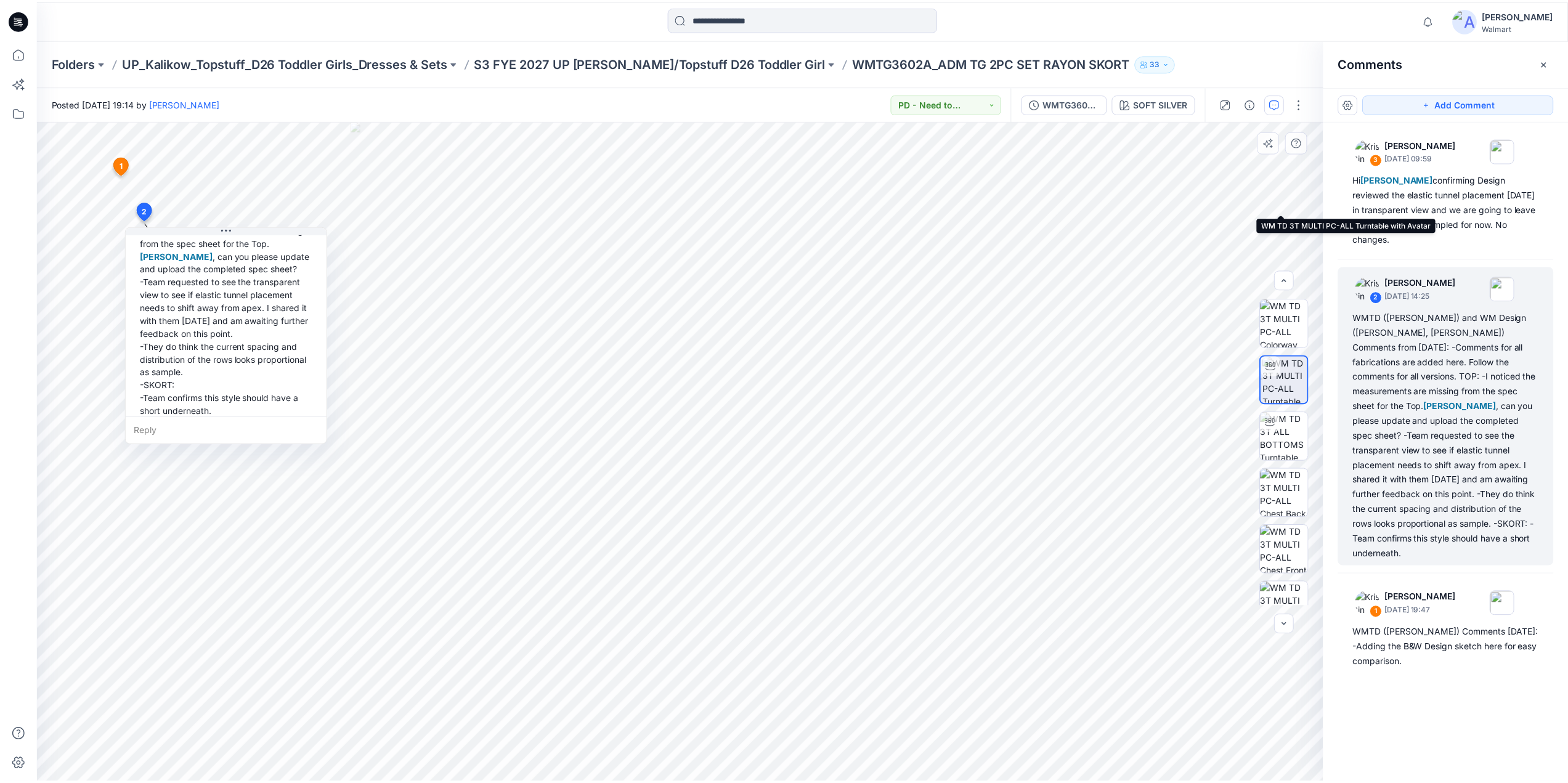
scroll to position [648, 0]
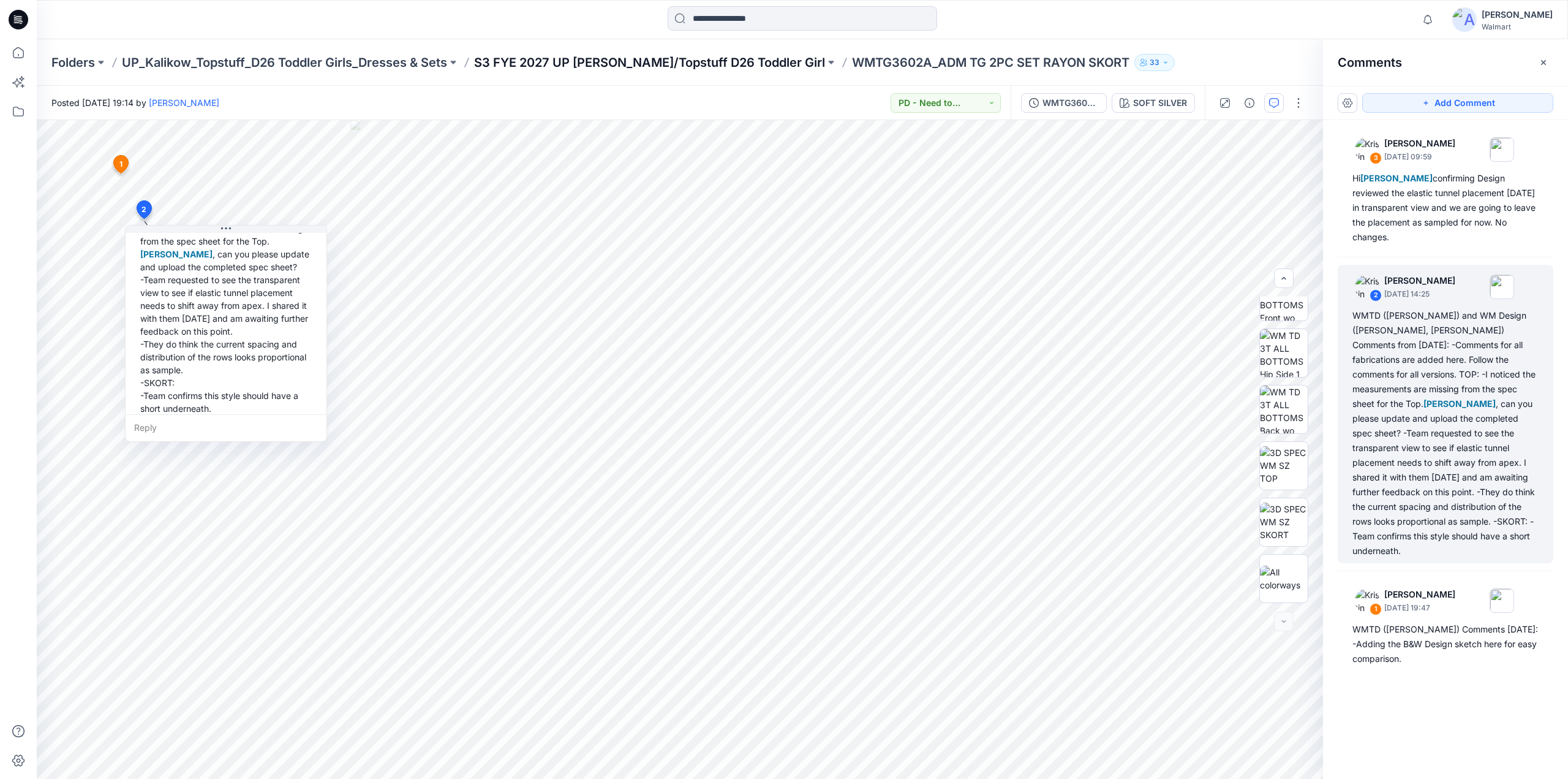
click at [723, 63] on p "S3 FYE 2027 UP [PERSON_NAME]/Topstuff D26 Toddler Girl" at bounding box center [650, 62] width 351 height 17
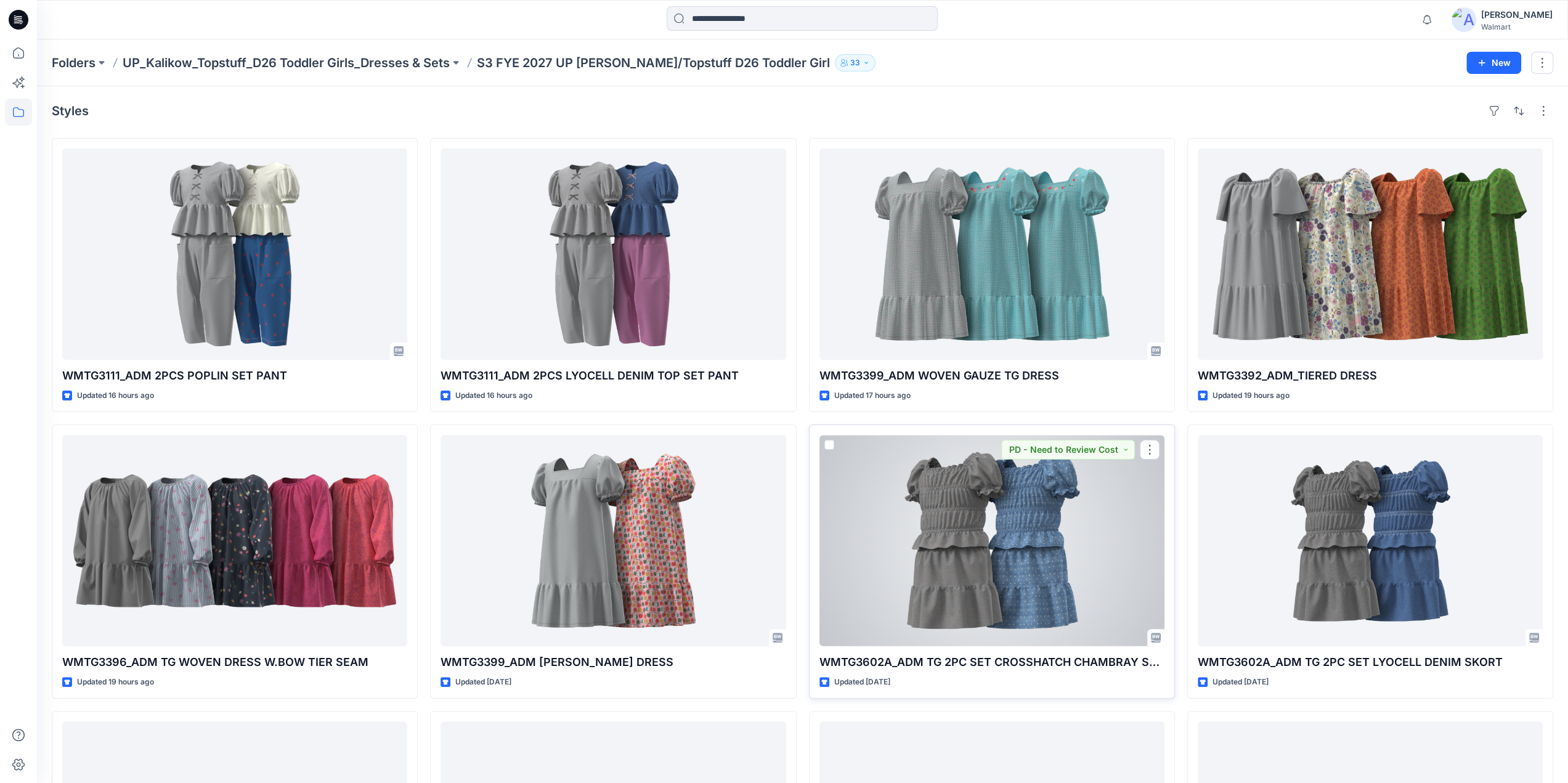
click at [1019, 529] on div at bounding box center [992, 540] width 345 height 211
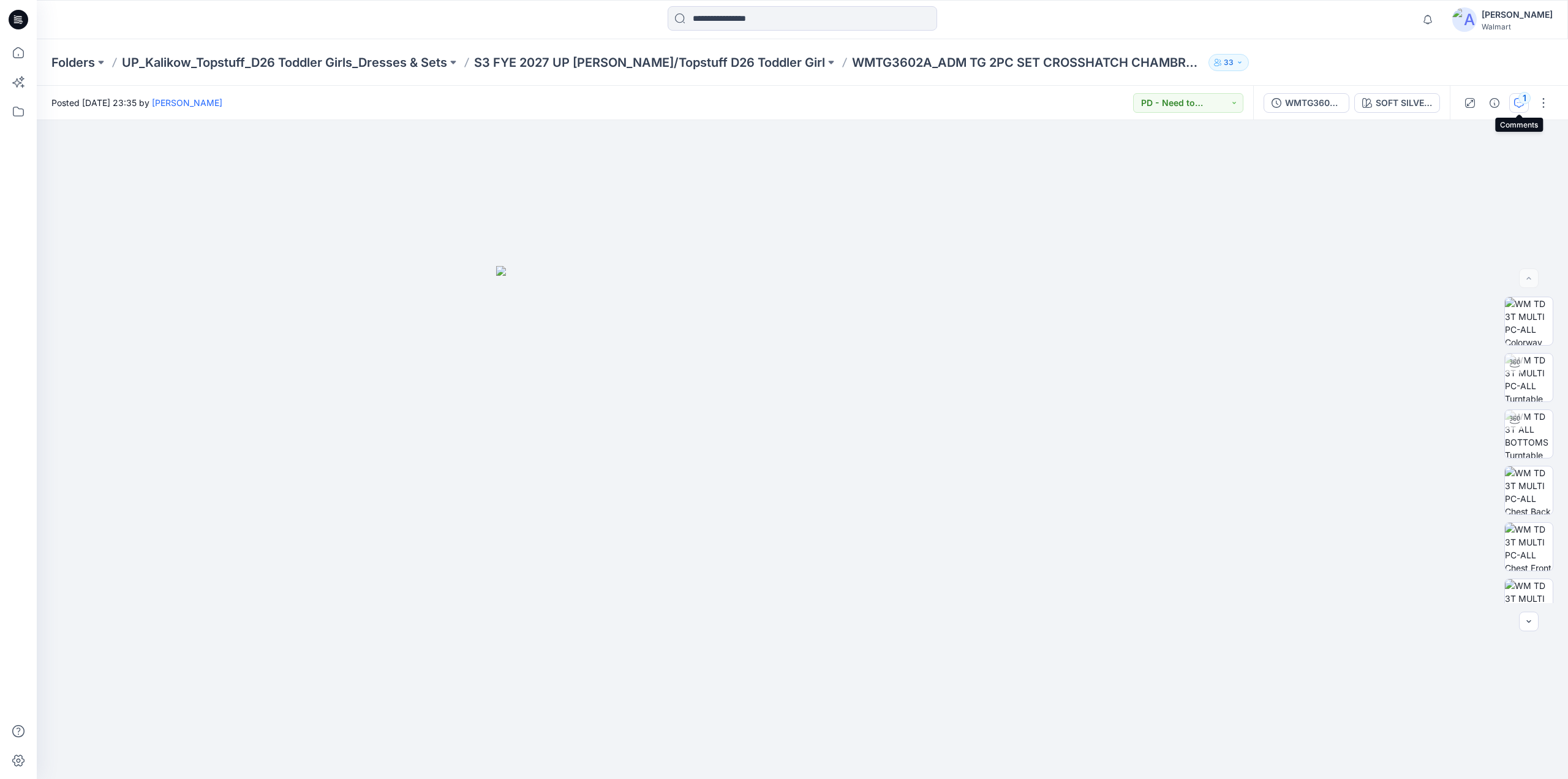
click at [1517, 105] on icon "button" at bounding box center [1519, 103] width 10 height 10
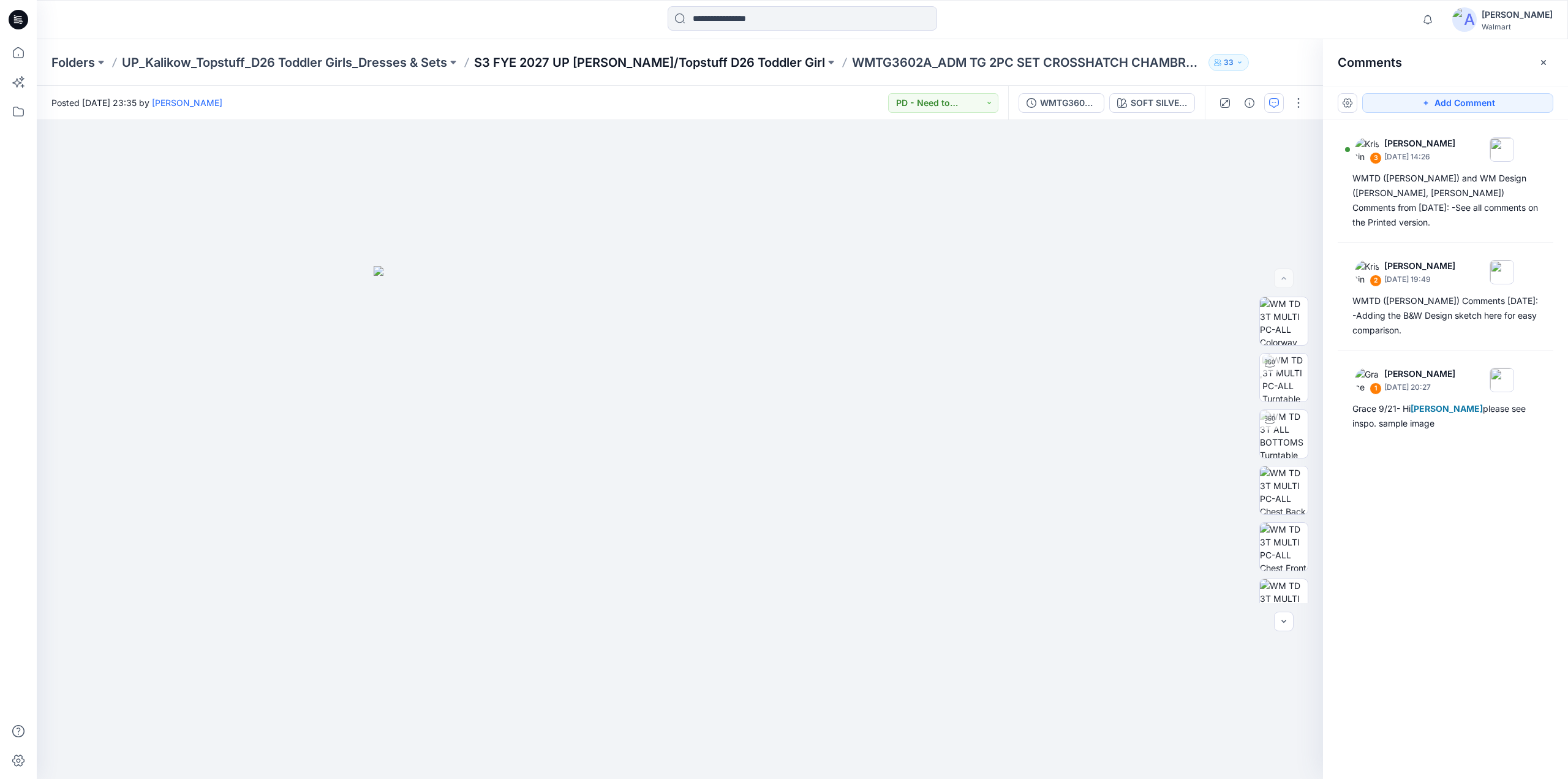
click at [700, 57] on p "S3 FYE 2027 UP [PERSON_NAME]/Topstuff D26 Toddler Girl" at bounding box center [650, 62] width 351 height 17
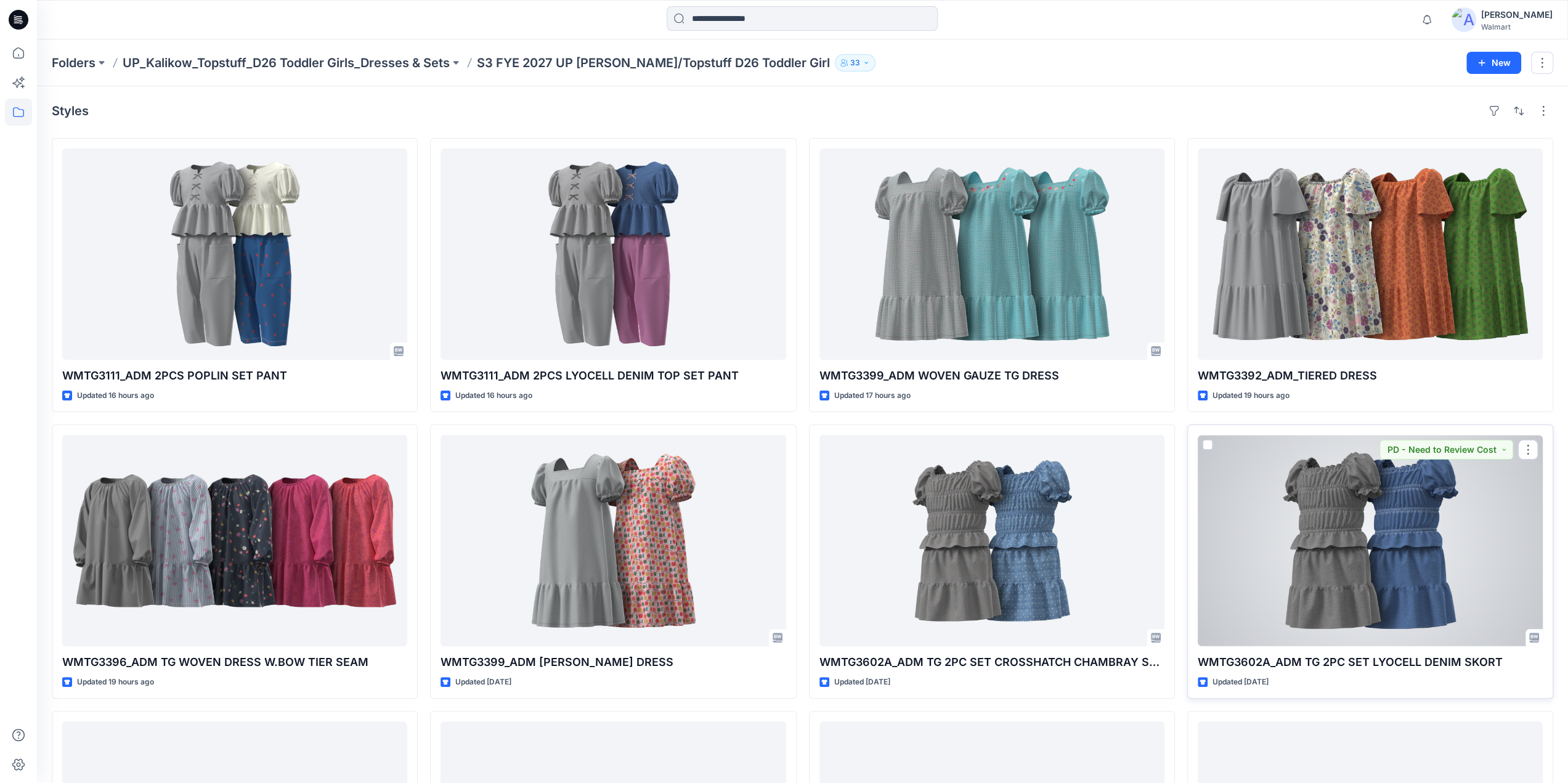
click at [1416, 539] on div at bounding box center [1371, 540] width 345 height 211
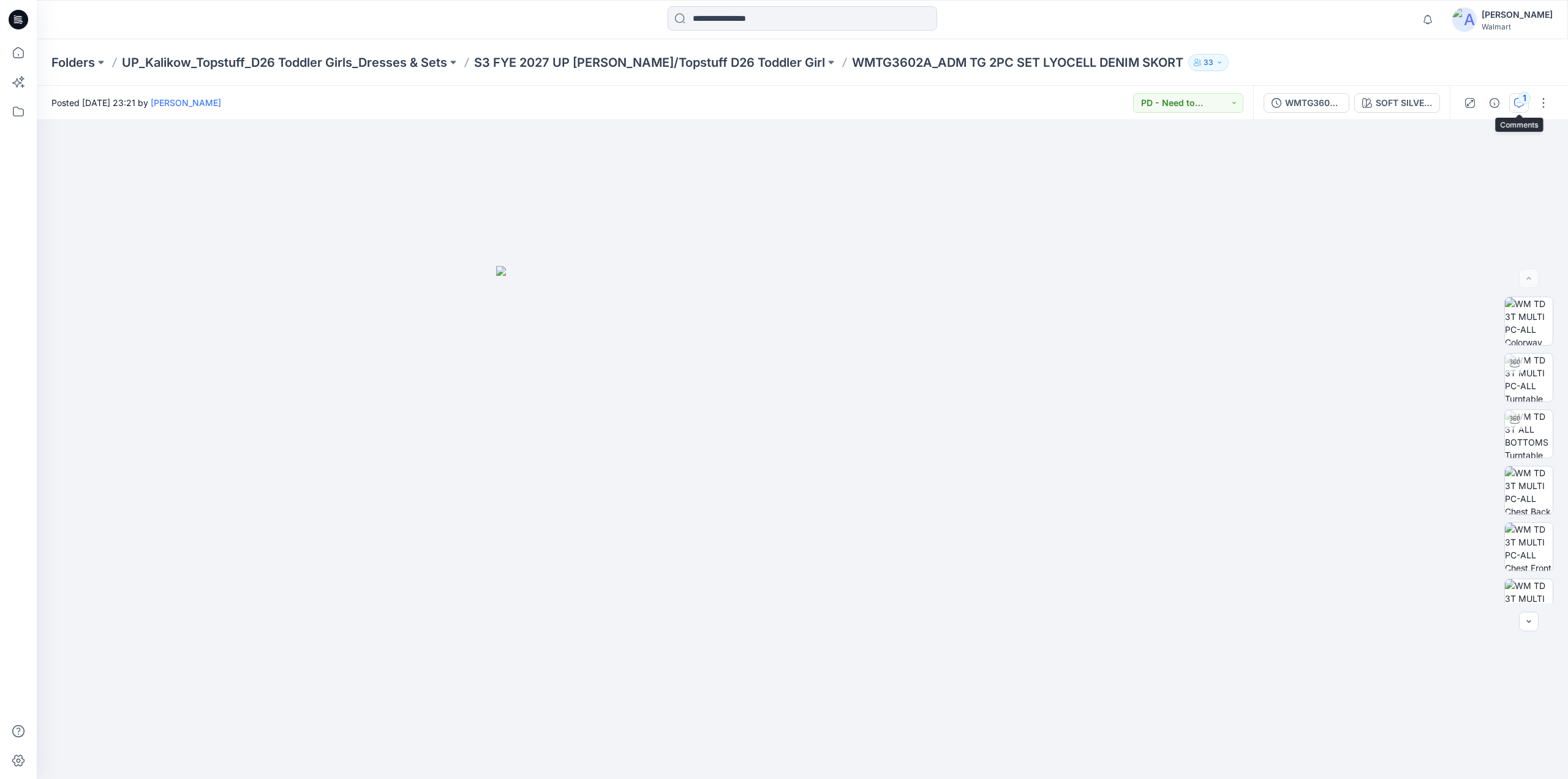
click at [1515, 97] on button "1" at bounding box center [1519, 103] width 20 height 20
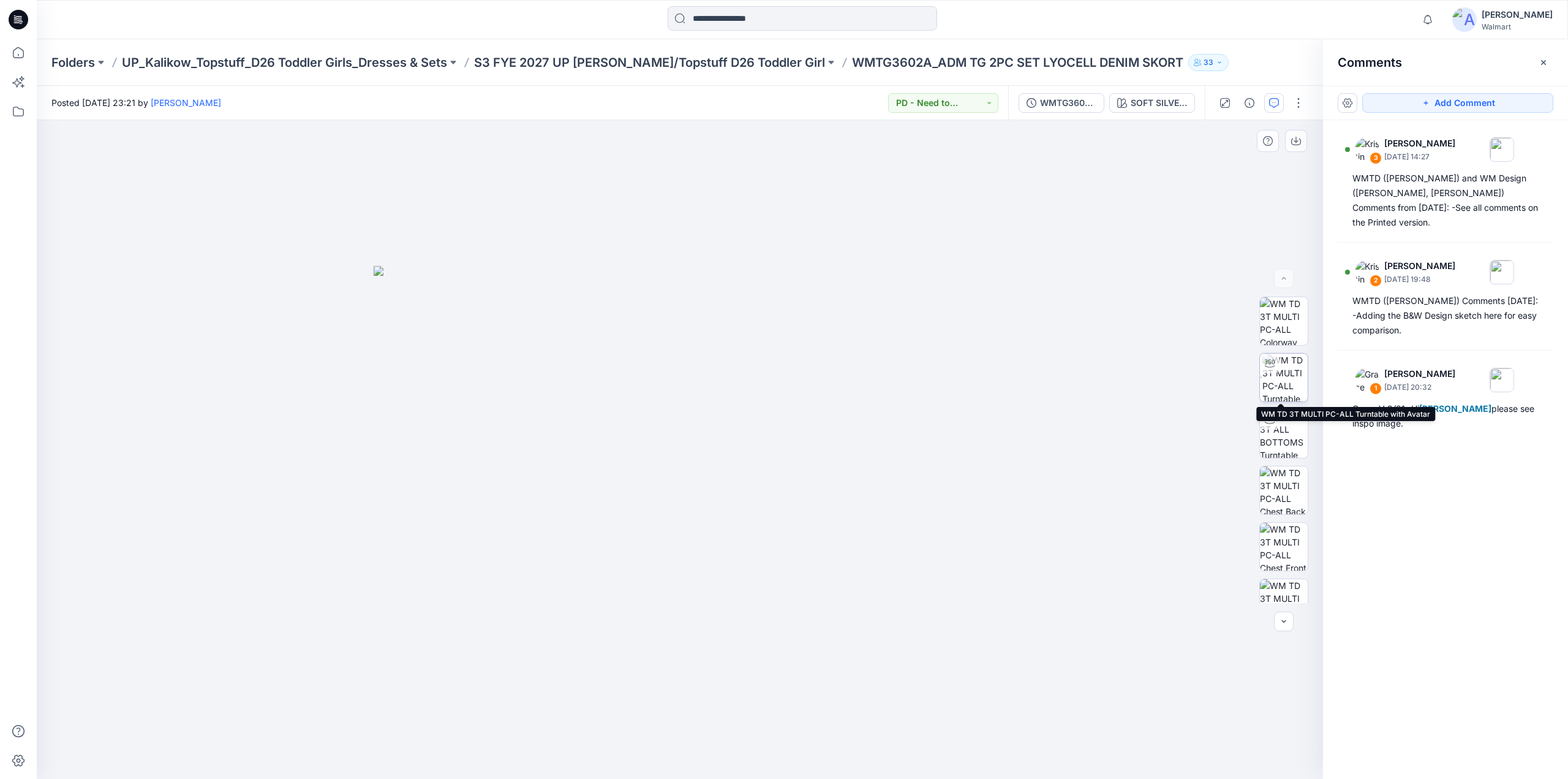
click at [1276, 379] on img at bounding box center [1285, 377] width 45 height 48
click at [734, 63] on p "S3 FYE 2027 UP [PERSON_NAME]/Topstuff D26 Toddler Girl" at bounding box center [650, 62] width 351 height 17
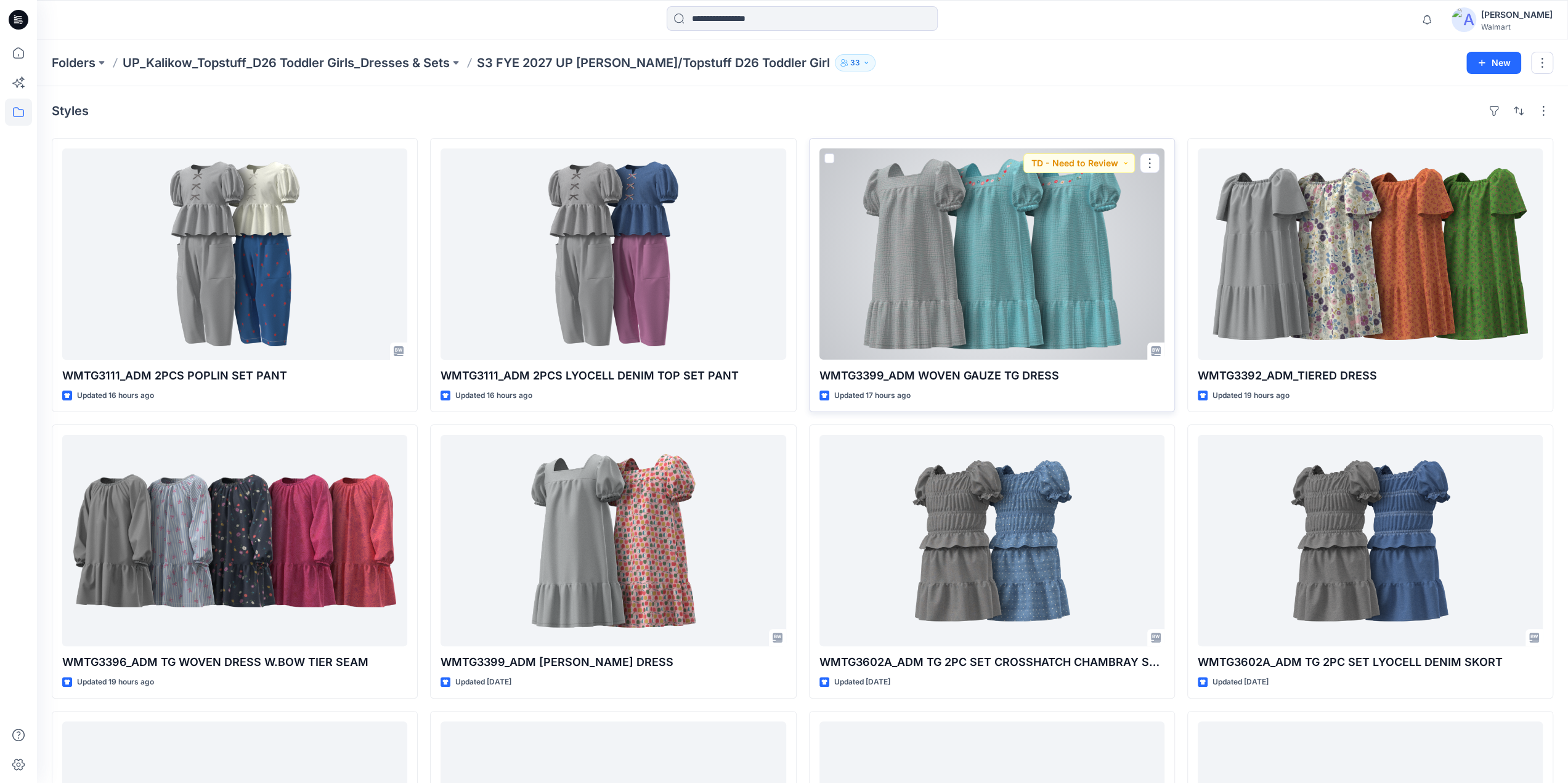
scroll to position [260, 0]
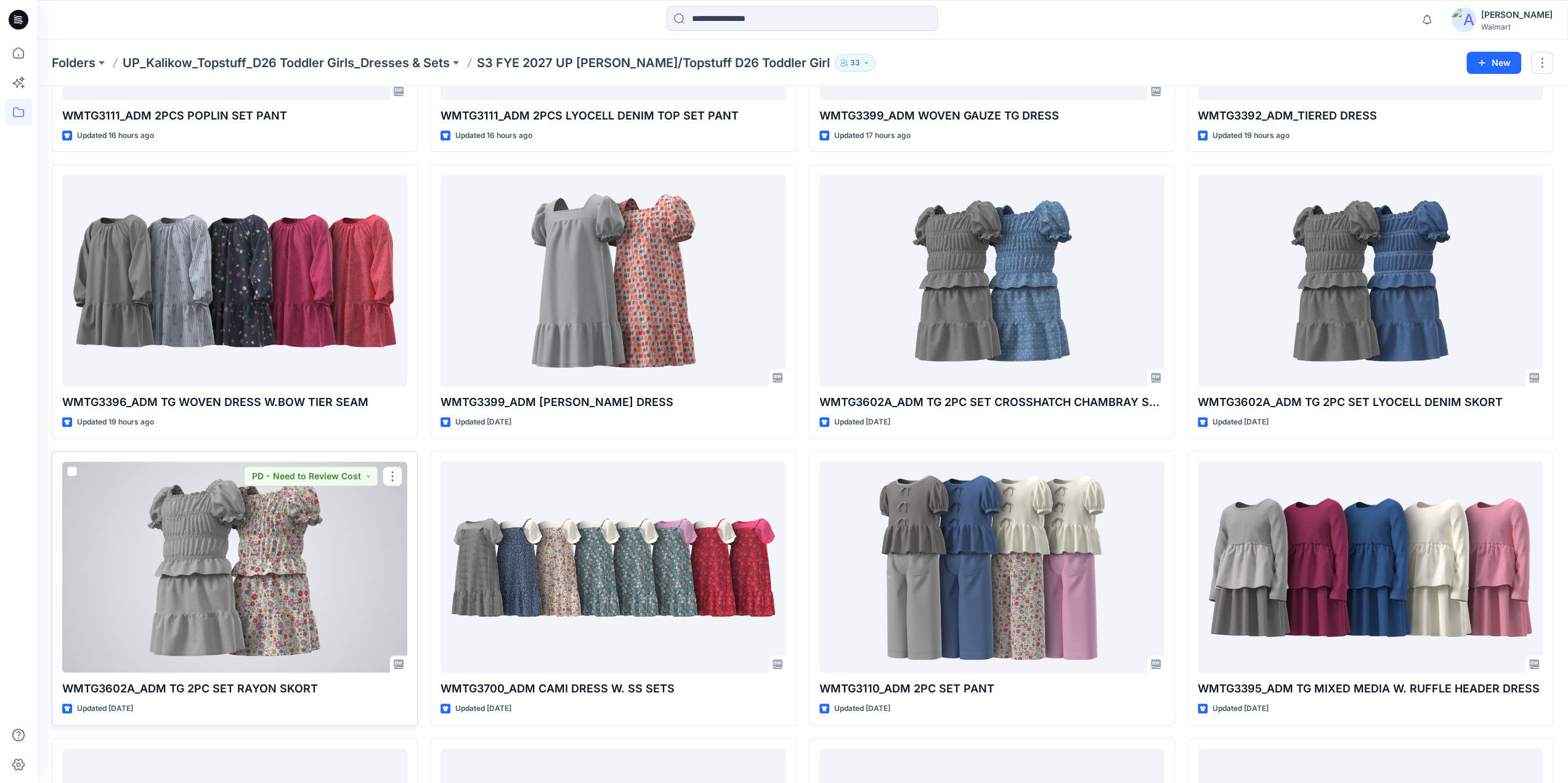
click at [222, 545] on div at bounding box center [235, 566] width 345 height 211
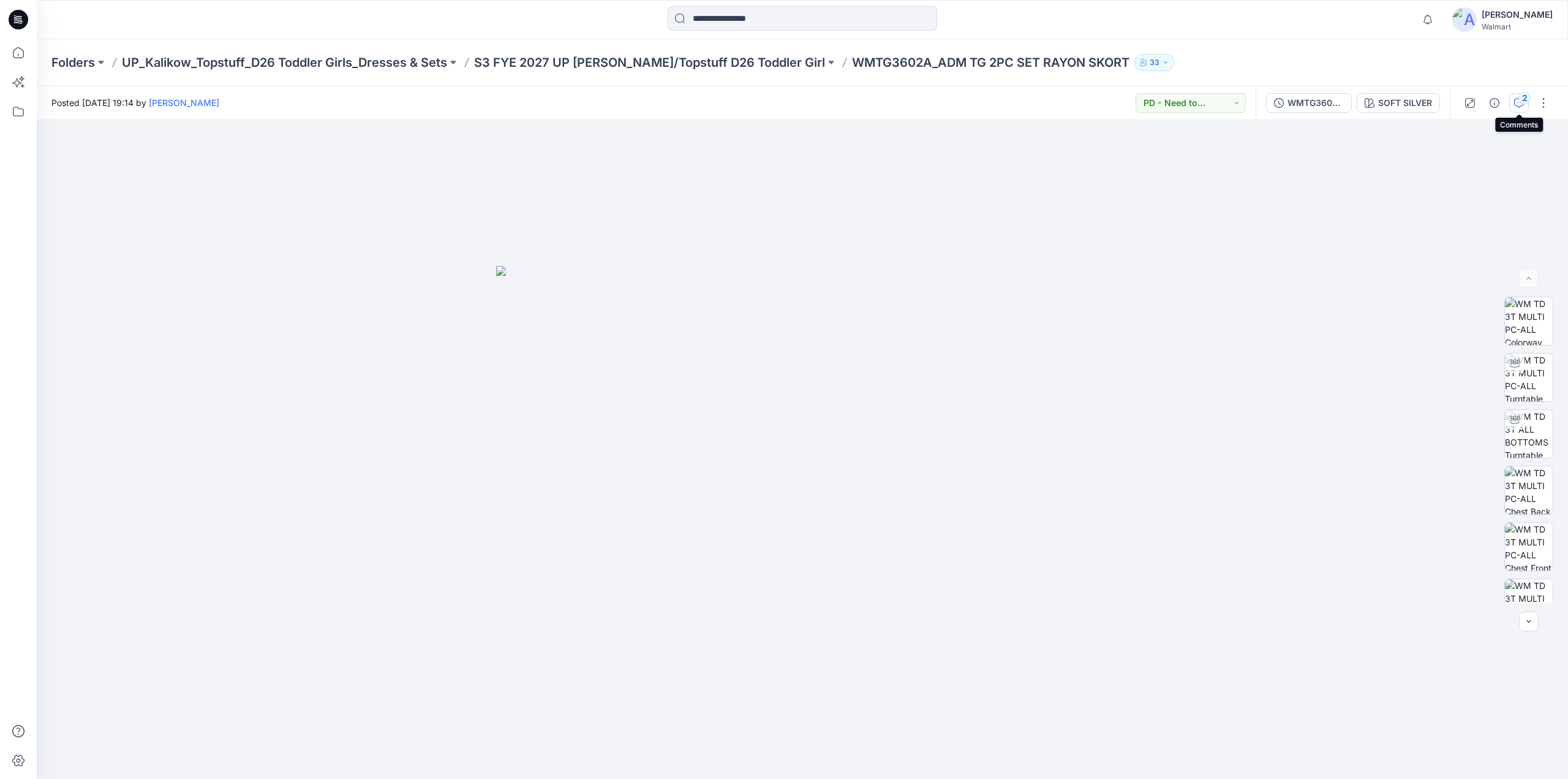
click at [1517, 106] on icon "button" at bounding box center [1519, 103] width 10 height 10
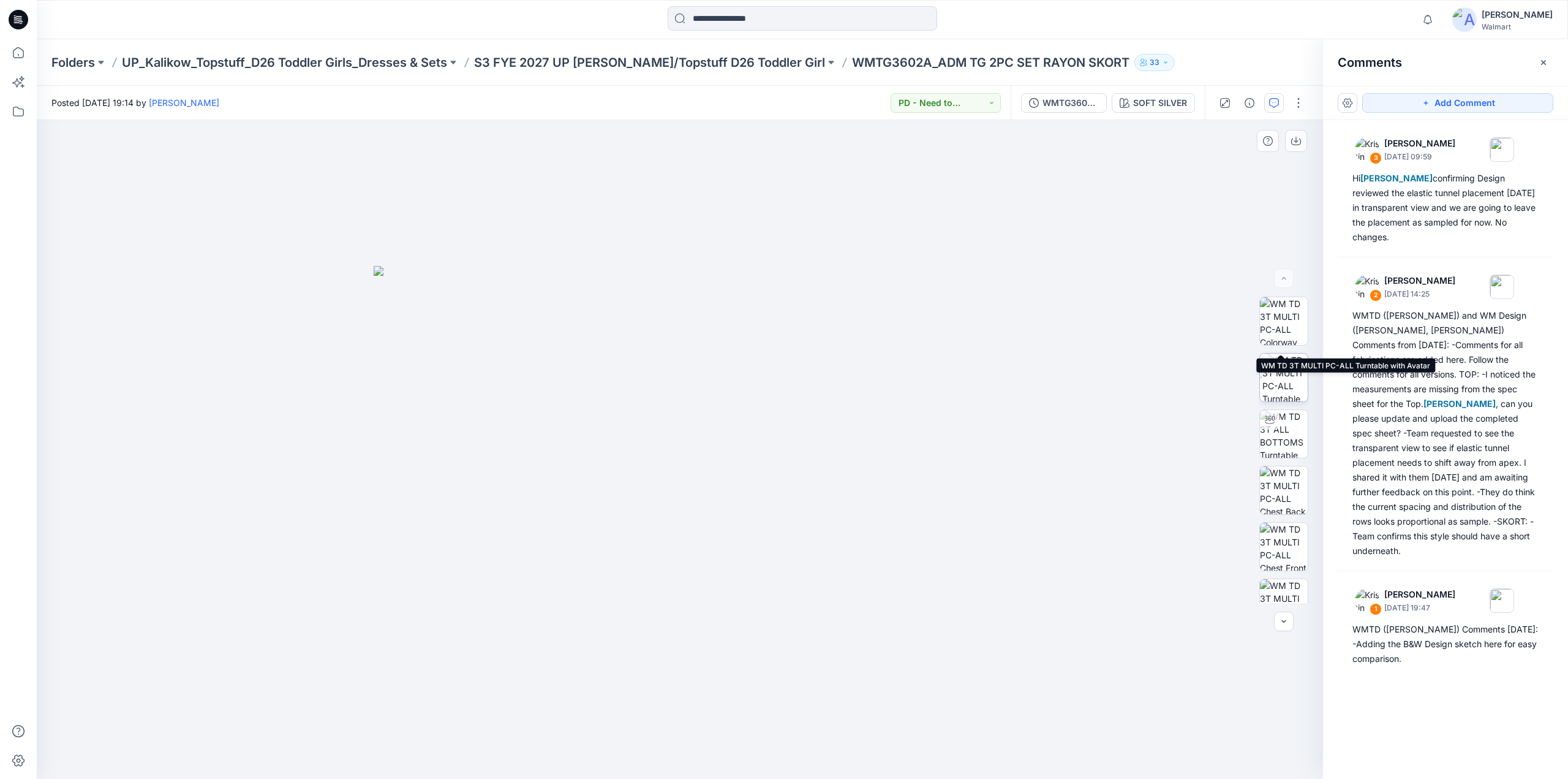
scroll to position [644, 0]
click at [715, 62] on p "S3 FYE 2027 UP [PERSON_NAME]/Topstuff D26 Toddler Girl" at bounding box center [650, 62] width 351 height 17
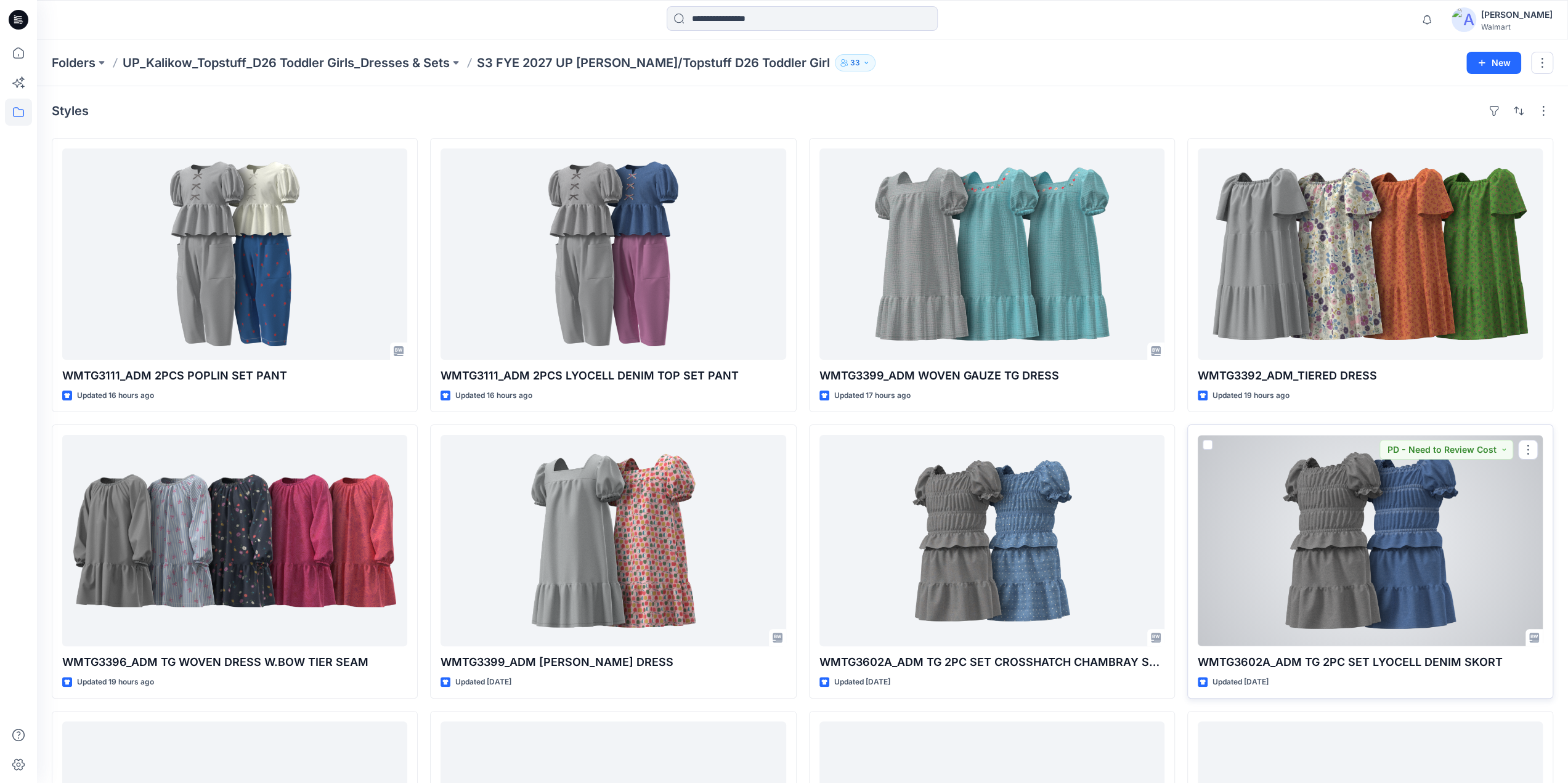
click at [1427, 527] on div at bounding box center [1371, 540] width 345 height 211
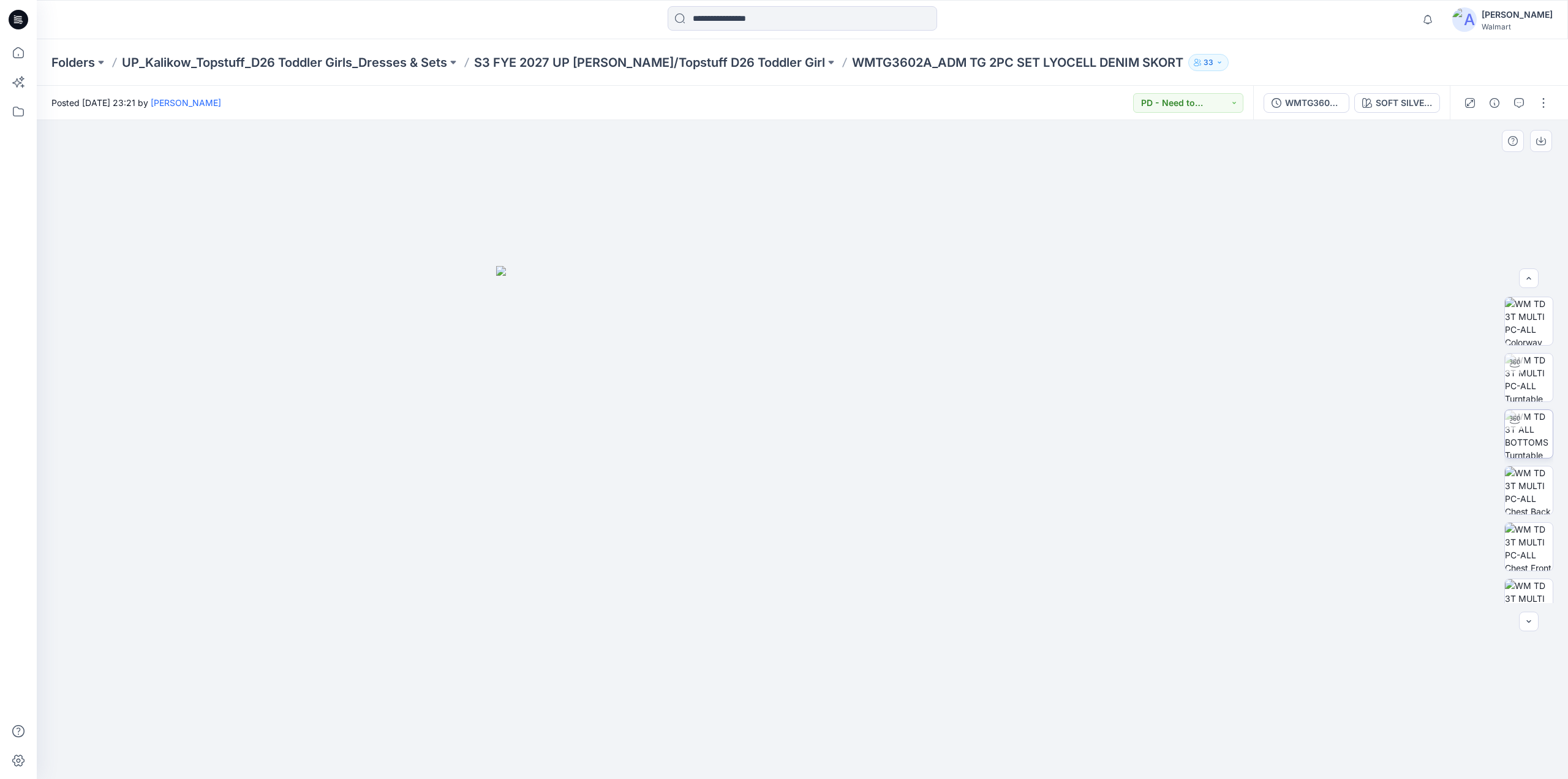
scroll to position [644, 0]
click at [689, 65] on p "S3 FYE 2027 UP [PERSON_NAME]/Topstuff D26 Toddler Girl" at bounding box center [650, 62] width 351 height 17
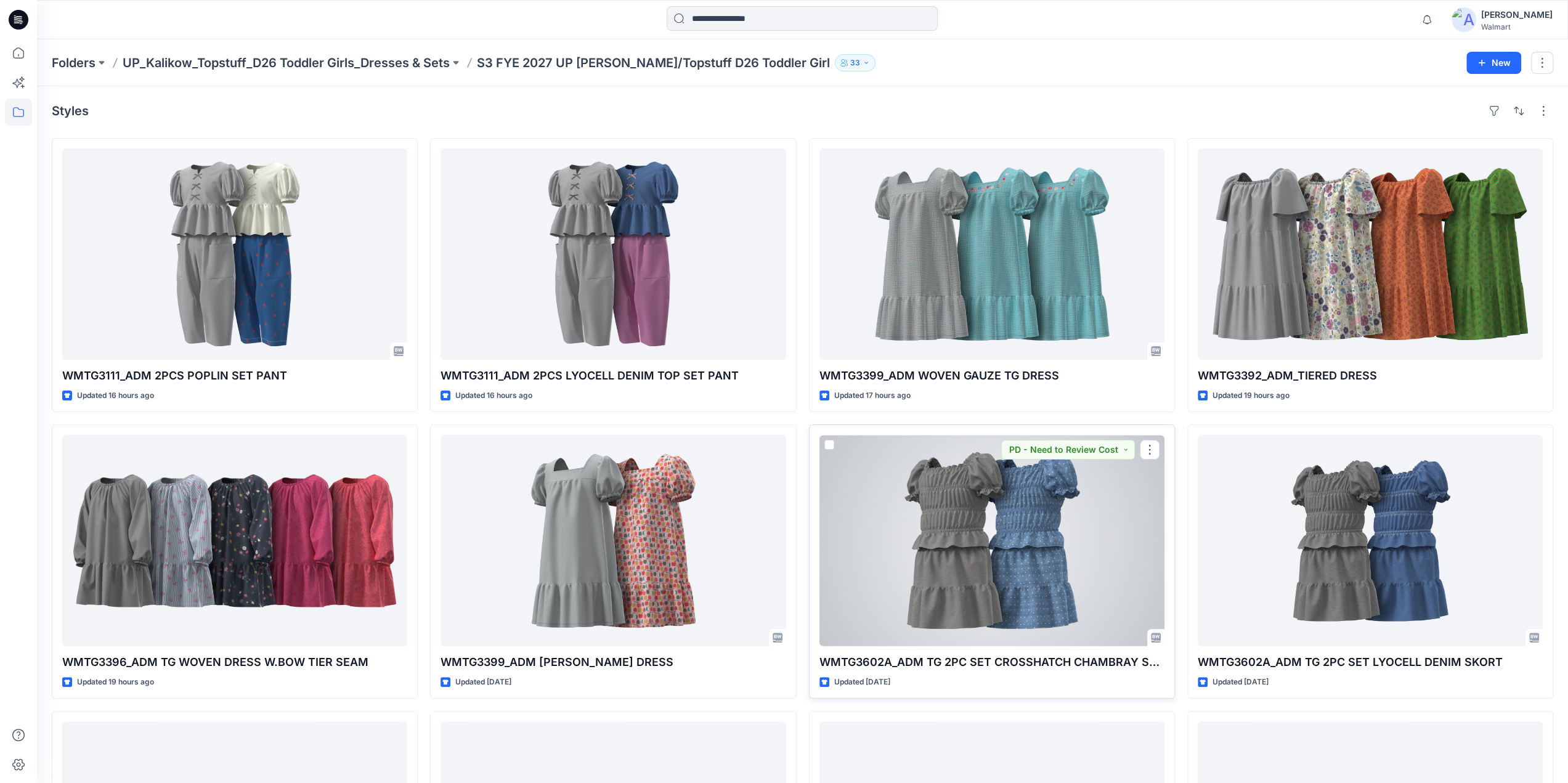
click at [960, 503] on div at bounding box center [992, 540] width 345 height 211
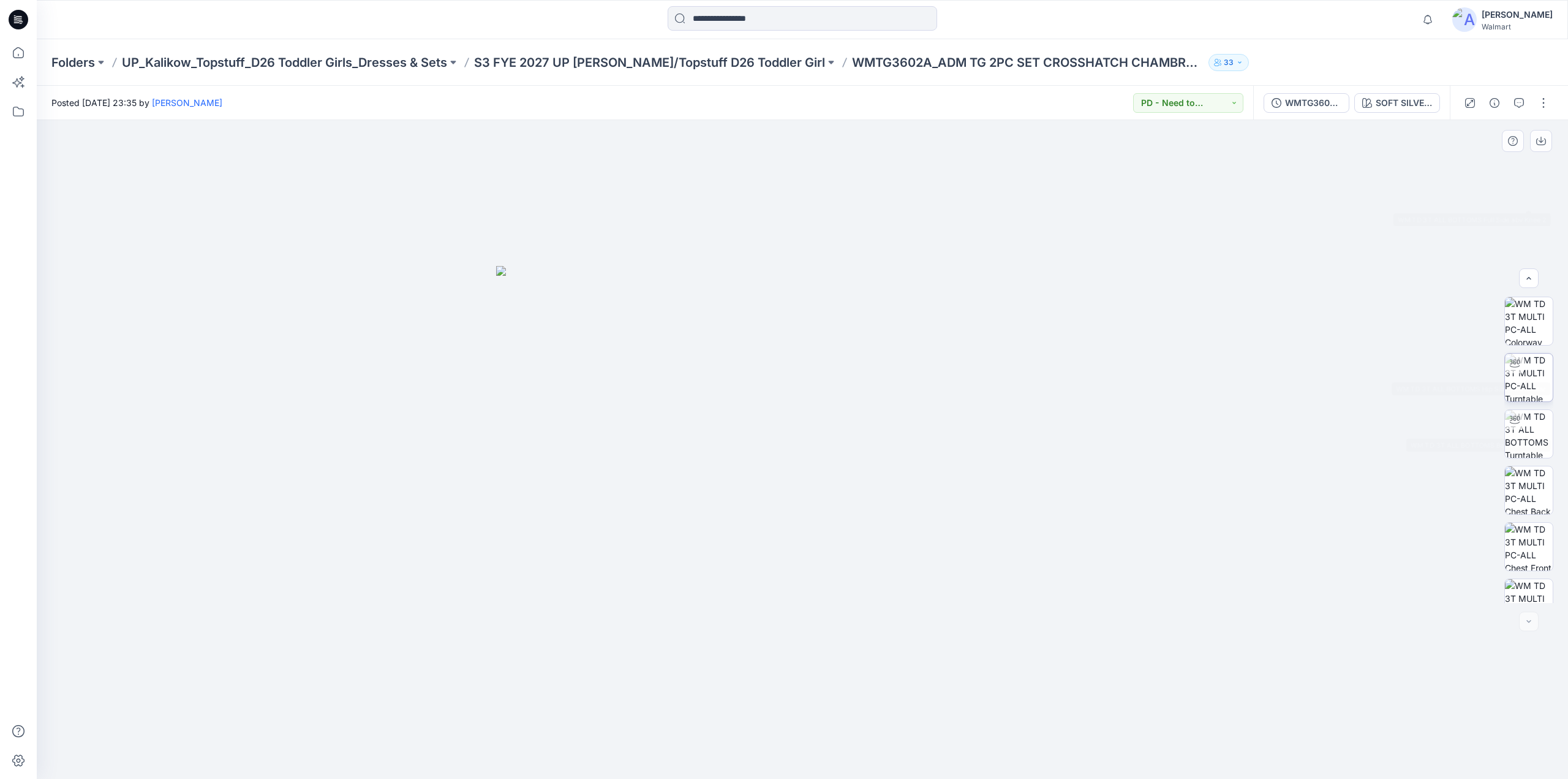
scroll to position [644, 0]
click at [696, 55] on p "S3 FYE 2027 UP [PERSON_NAME]/Topstuff D26 Toddler Girl" at bounding box center [650, 62] width 351 height 17
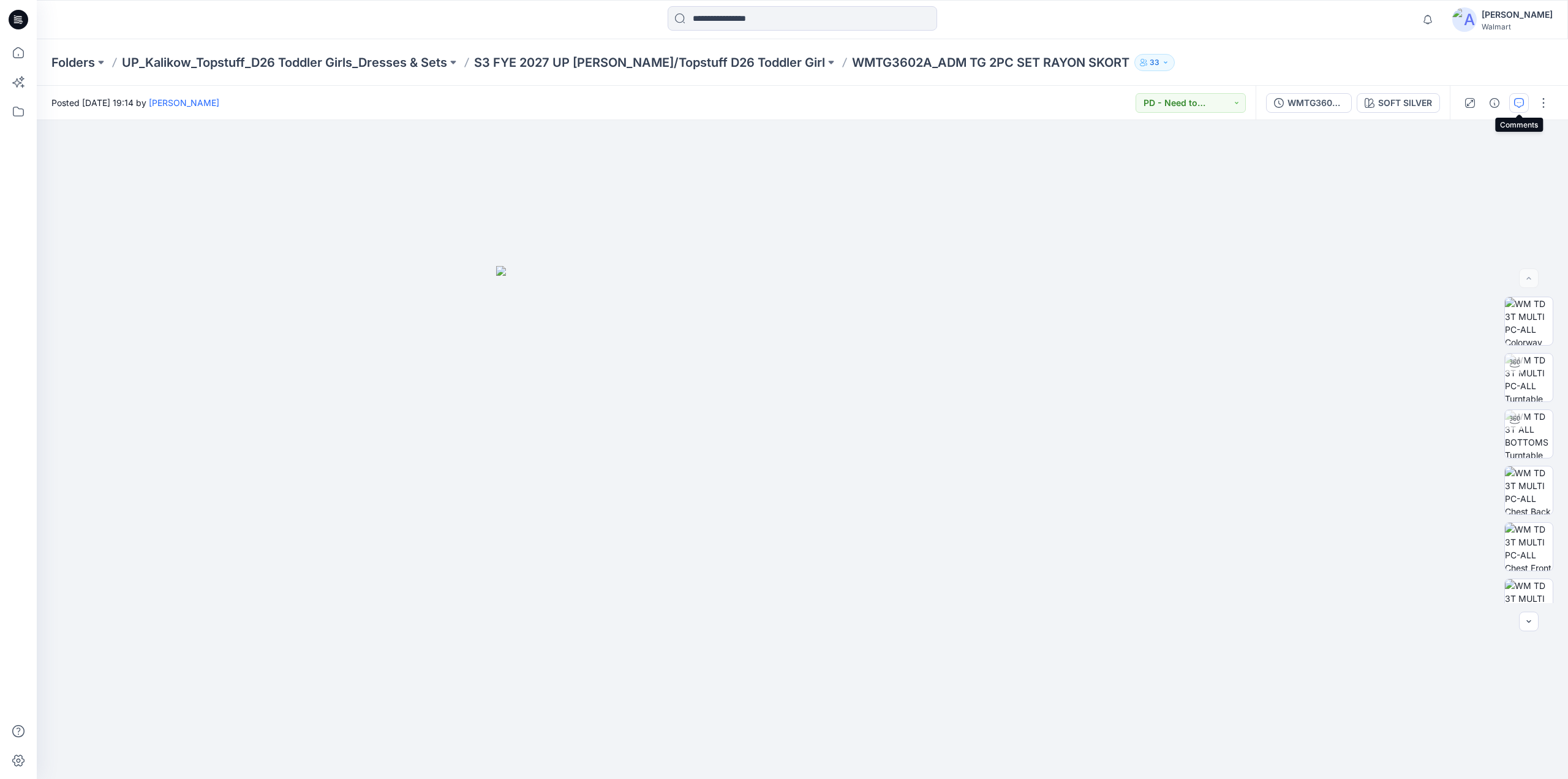
click at [1514, 102] on icon "button" at bounding box center [1519, 103] width 10 height 10
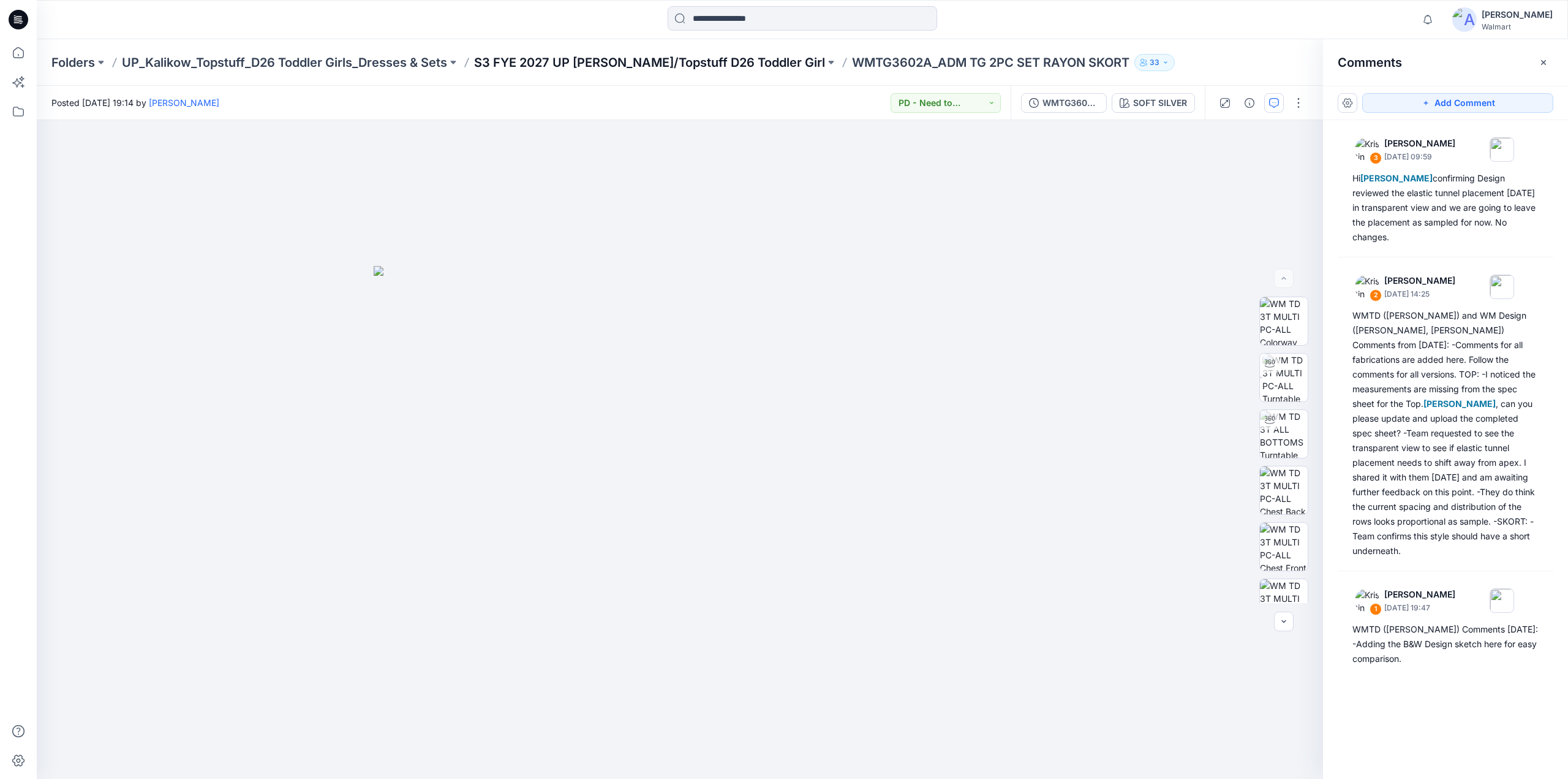
click at [718, 65] on p "S3 FYE 2027 UP [PERSON_NAME]/Topstuff D26 Toddler Girl" at bounding box center [650, 62] width 351 height 17
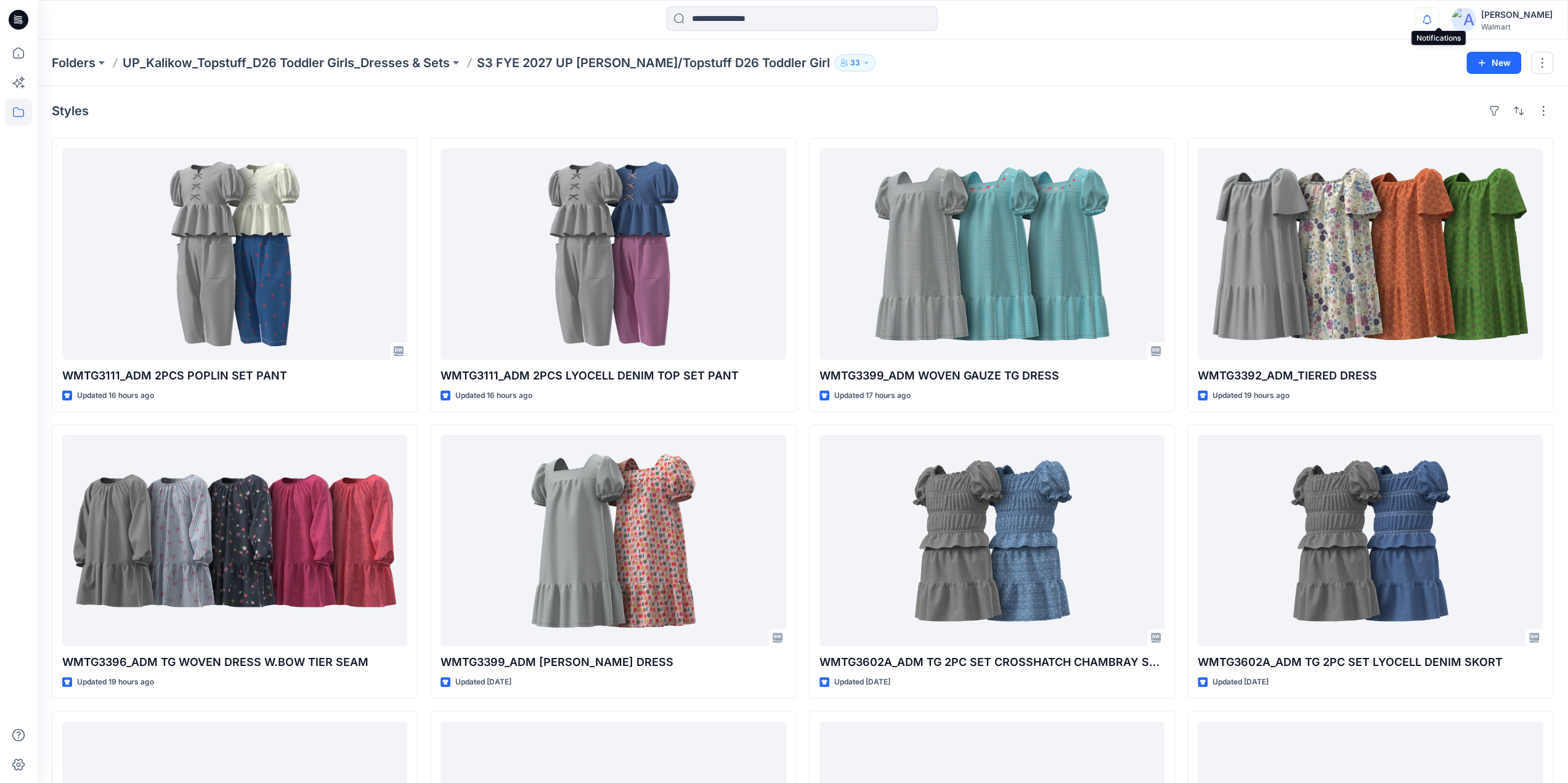
click at [1438, 18] on icon "button" at bounding box center [1427, 19] width 24 height 25
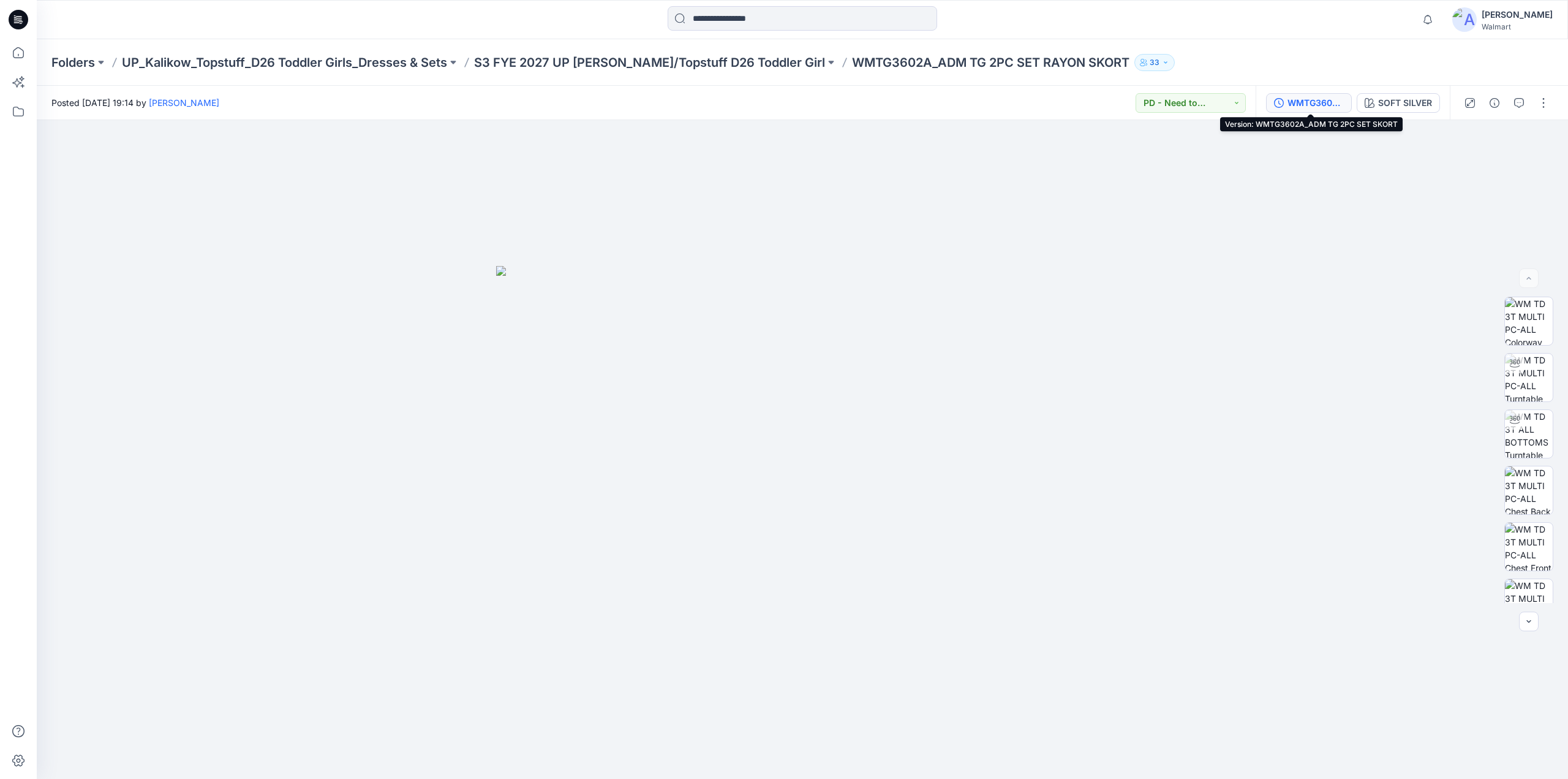
click at [1321, 105] on div "WMTG3602A_ADM TG 2PC SET SKORT" at bounding box center [1315, 103] width 56 height 14
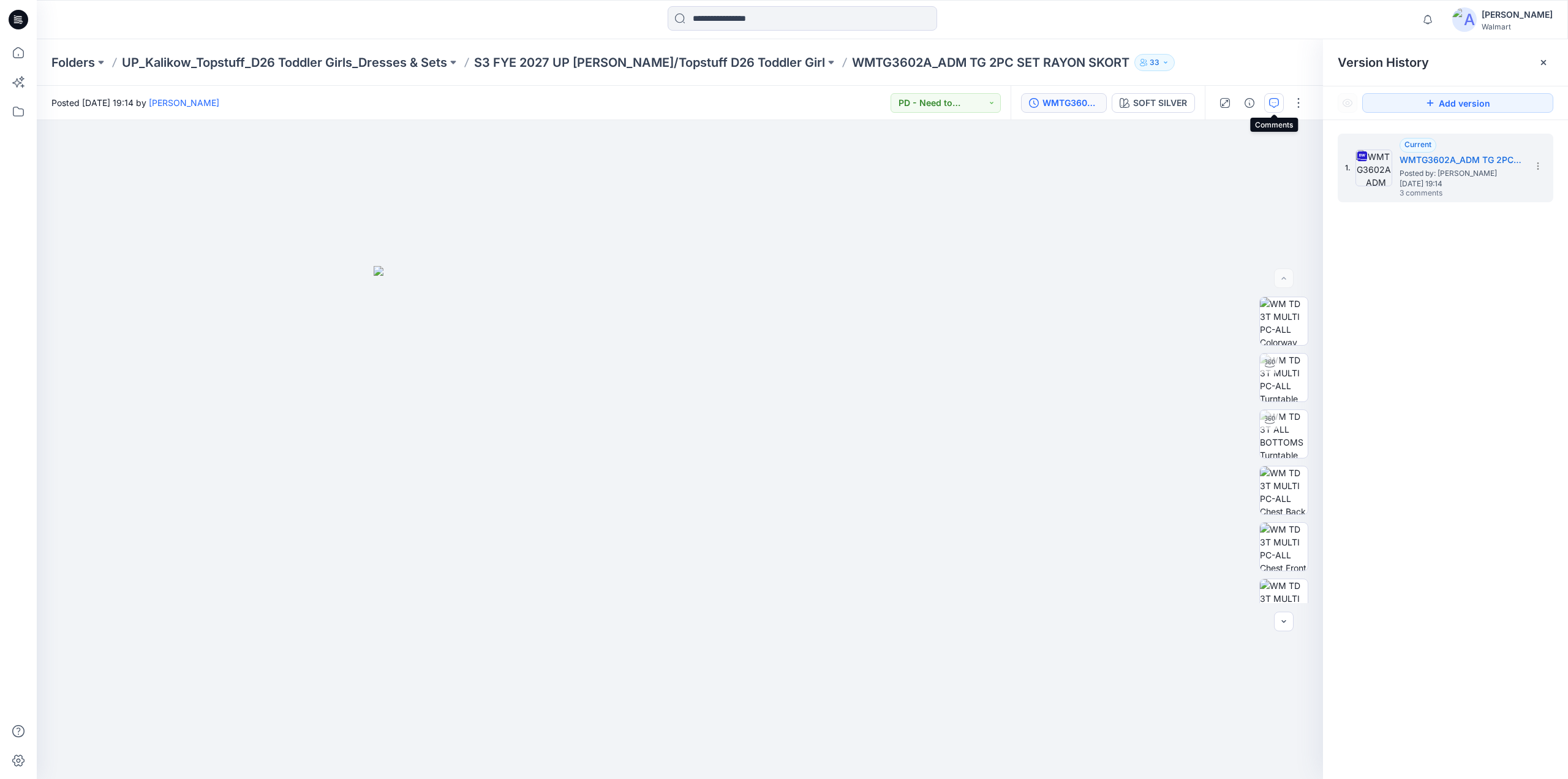
click at [1280, 103] on button "button" at bounding box center [1275, 103] width 20 height 20
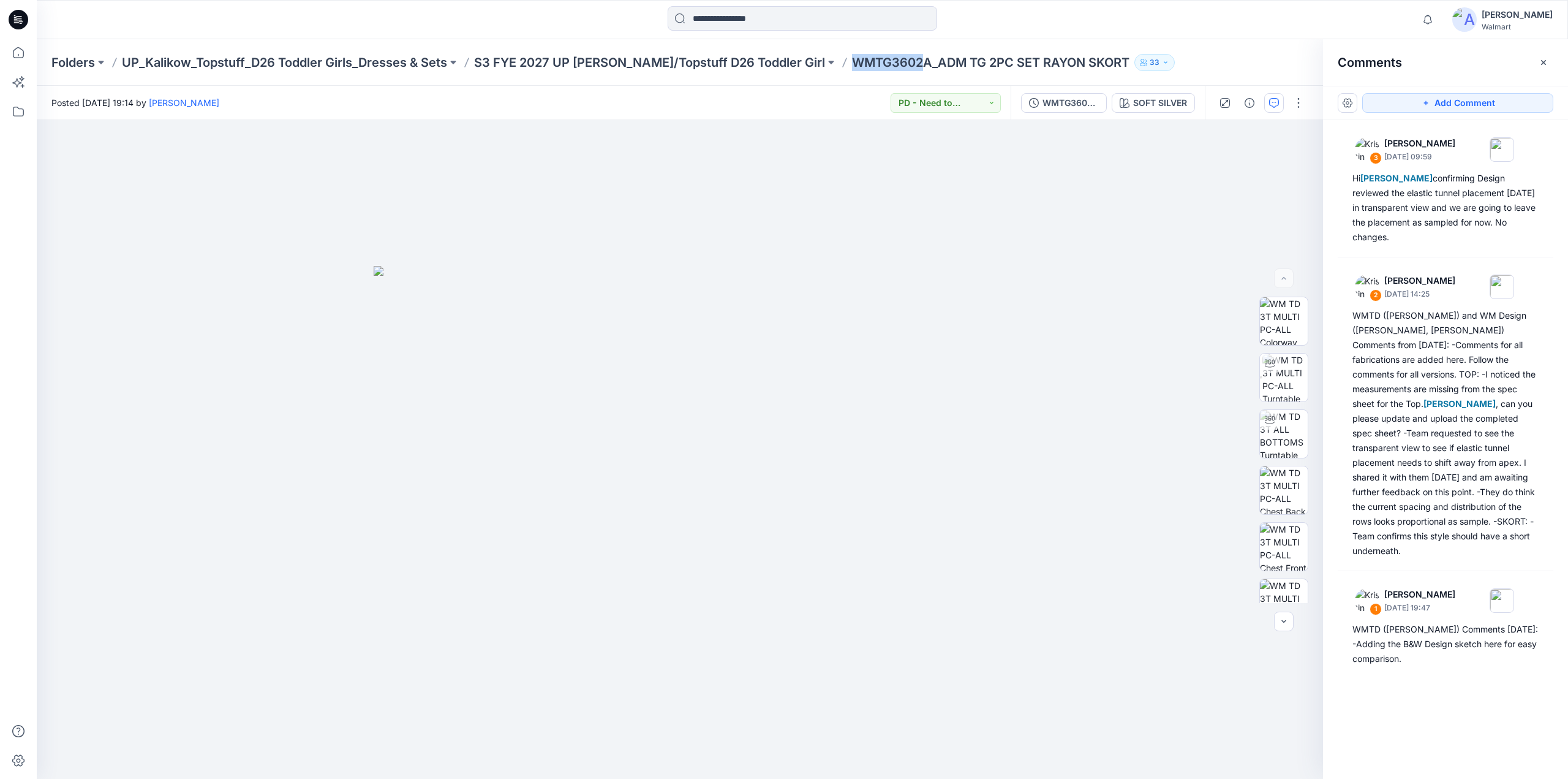
drag, startPoint x: 802, startPoint y: 66, endPoint x: 875, endPoint y: 69, distance: 73.1
click at [875, 69] on div "Folders UP_Kalikow_Topstuff_D26 Toddler Girls_Dresses & Sets S3 FYE 2027 UP [PE…" at bounding box center [755, 62] width 1406 height 17
copy p "WMTG3602"
drag, startPoint x: 944, startPoint y: 65, endPoint x: 1085, endPoint y: 68, distance: 141.0
click at [1085, 68] on div "Folders UP_Kalikow_Topstuff_D26 Toddler Girls_Dresses & Sets S3 FYE 2027 UP [PE…" at bounding box center [755, 62] width 1406 height 17
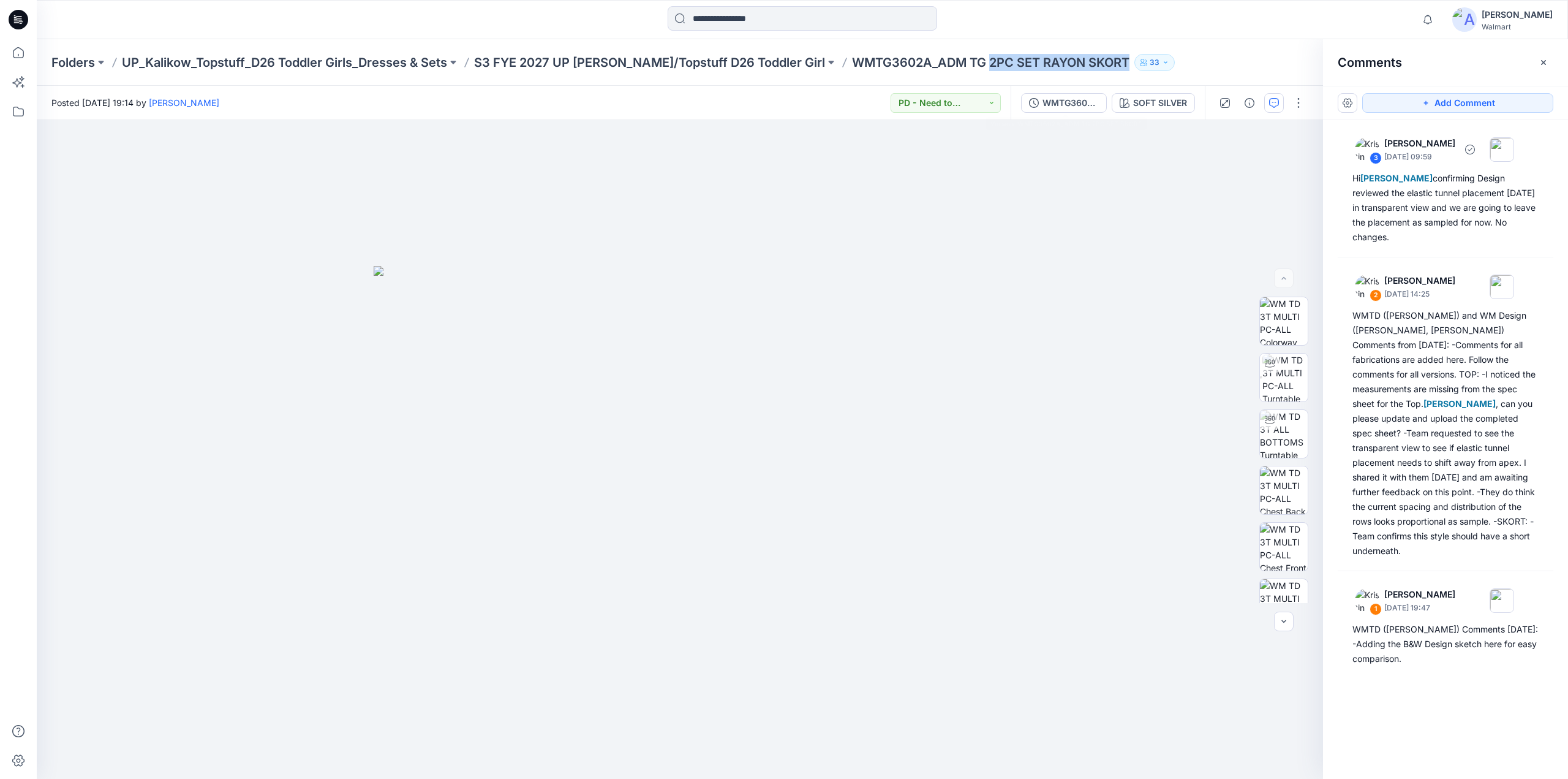
copy p "2PC SET RAYON SKORT"
click at [710, 65] on p "S3 FYE 2027 UP [PERSON_NAME]/Topstuff D26 Toddler Girl" at bounding box center [650, 62] width 351 height 17
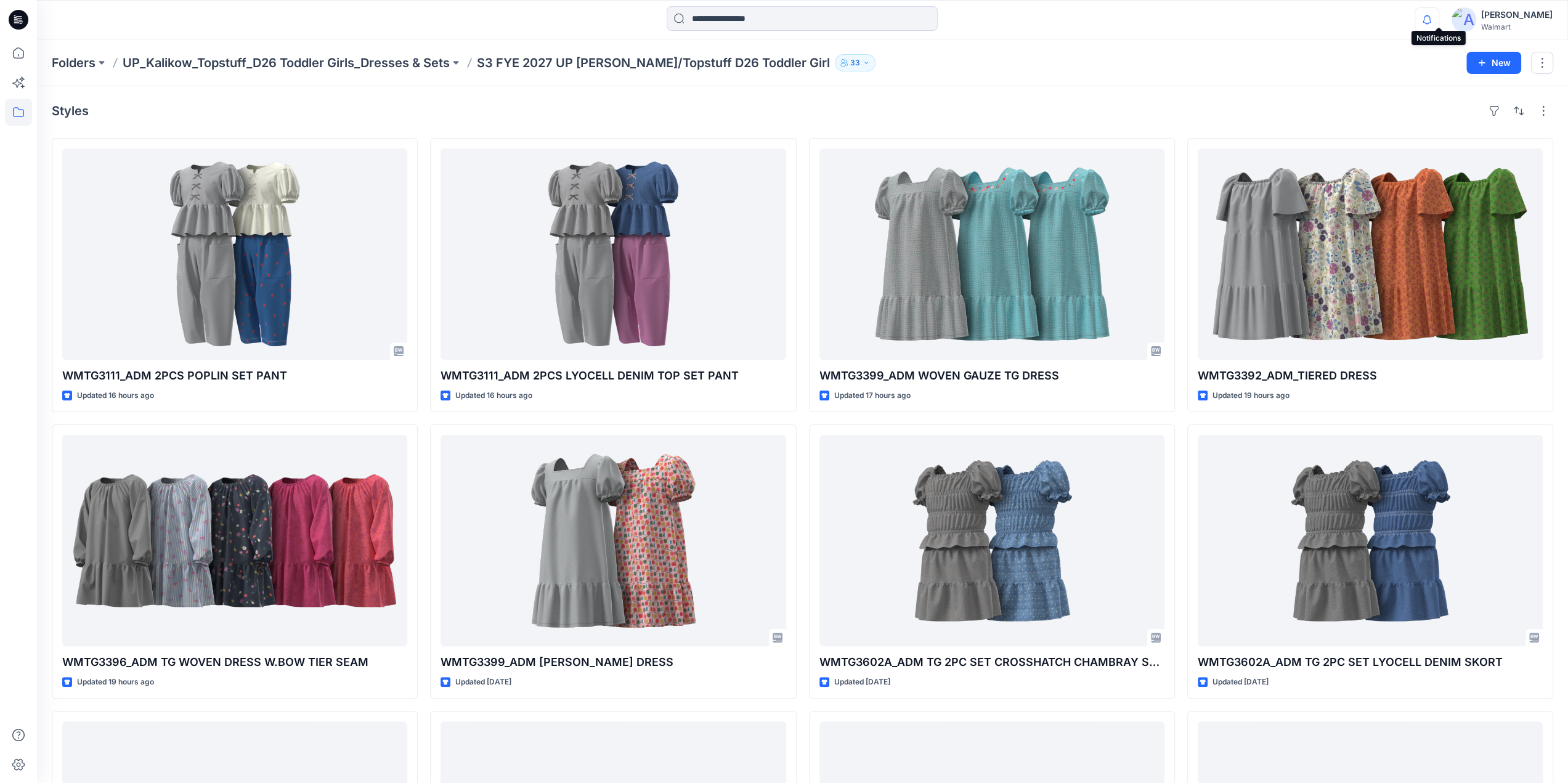
click at [1438, 18] on icon "button" at bounding box center [1427, 19] width 24 height 25
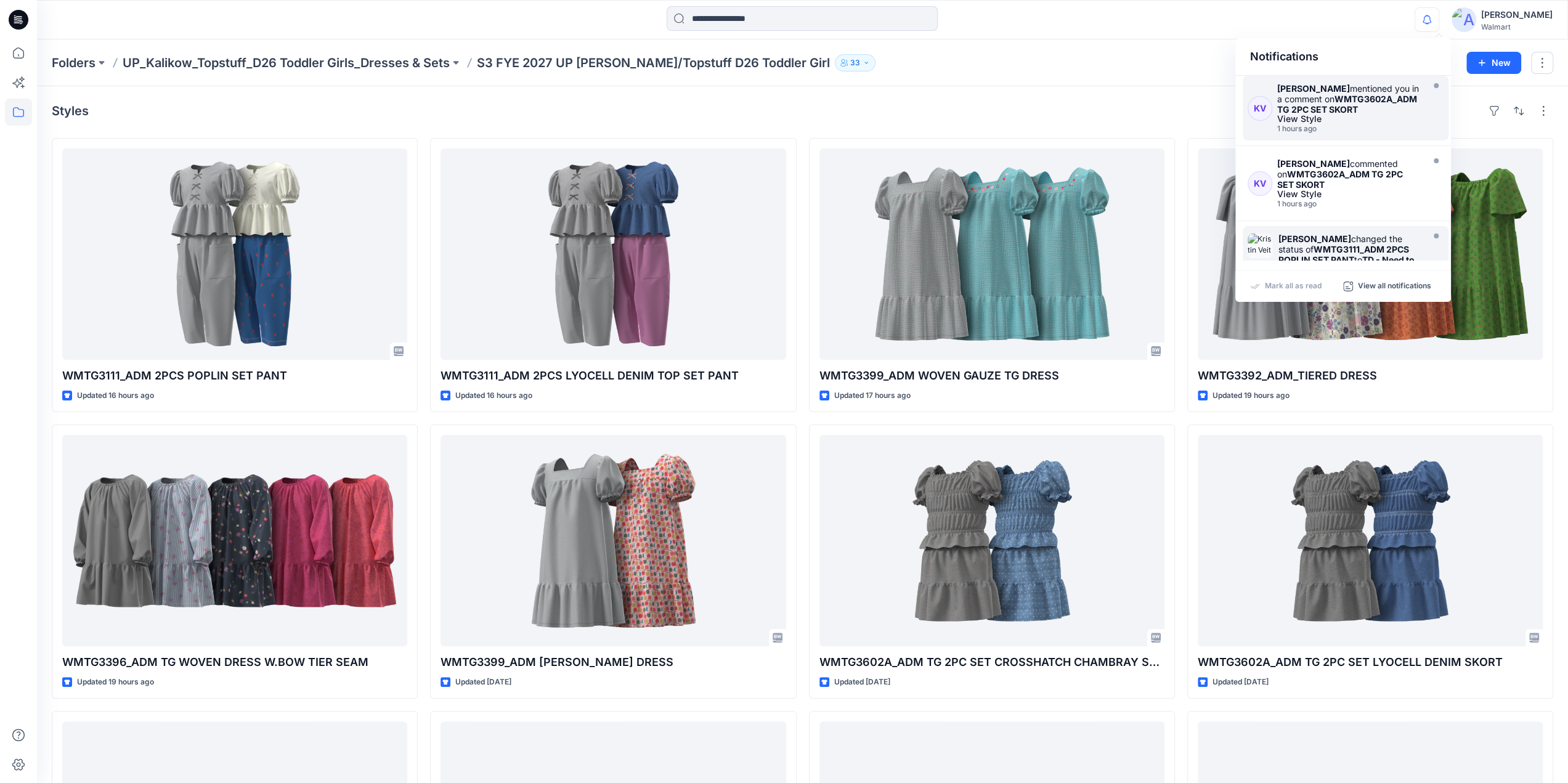
click at [1327, 246] on strong "WMTG3111_ADM 2PCS POPLIN SET PANT" at bounding box center [1343, 254] width 131 height 21
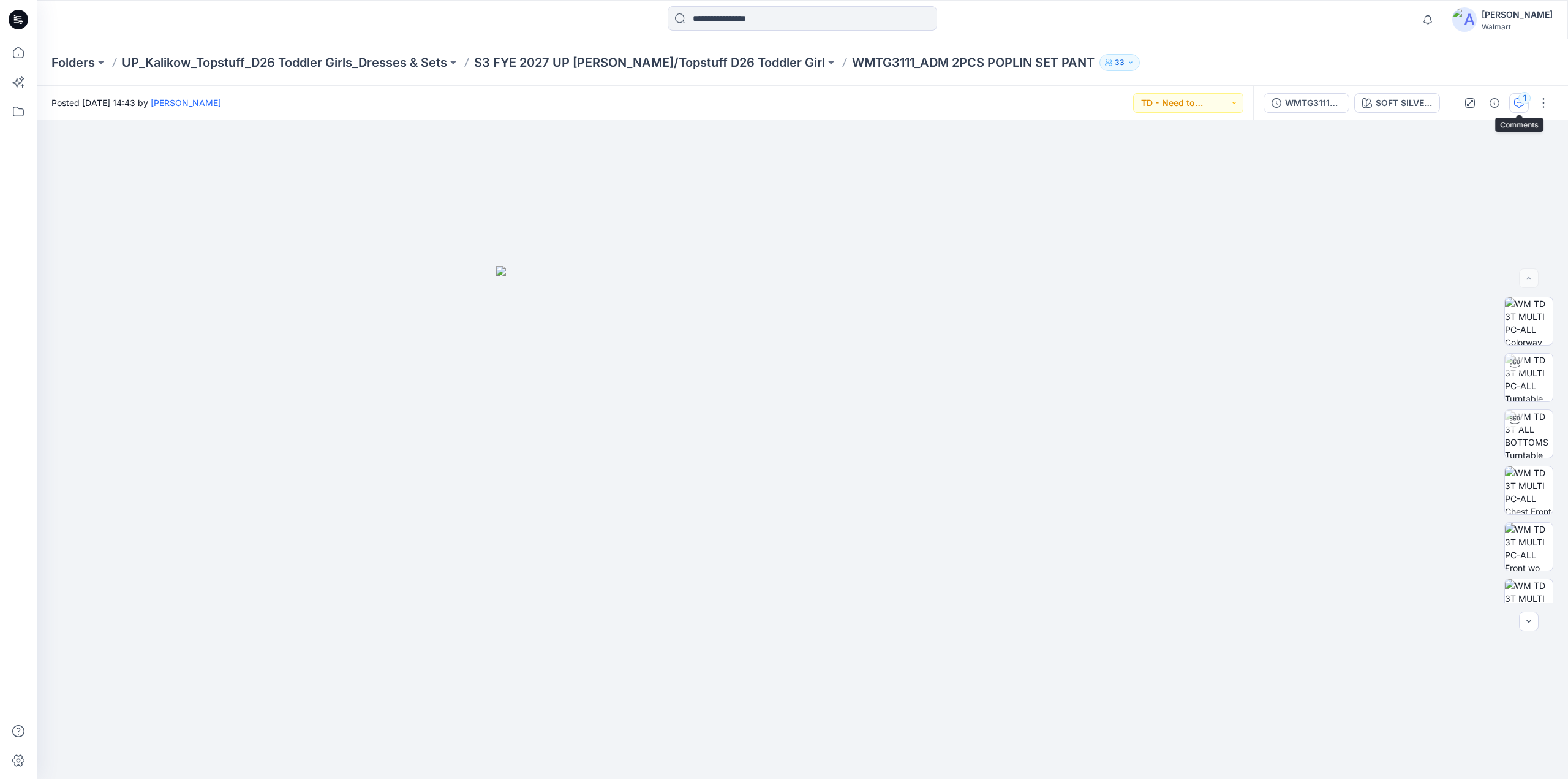
click at [1522, 102] on div "1" at bounding box center [1524, 97] width 12 height 12
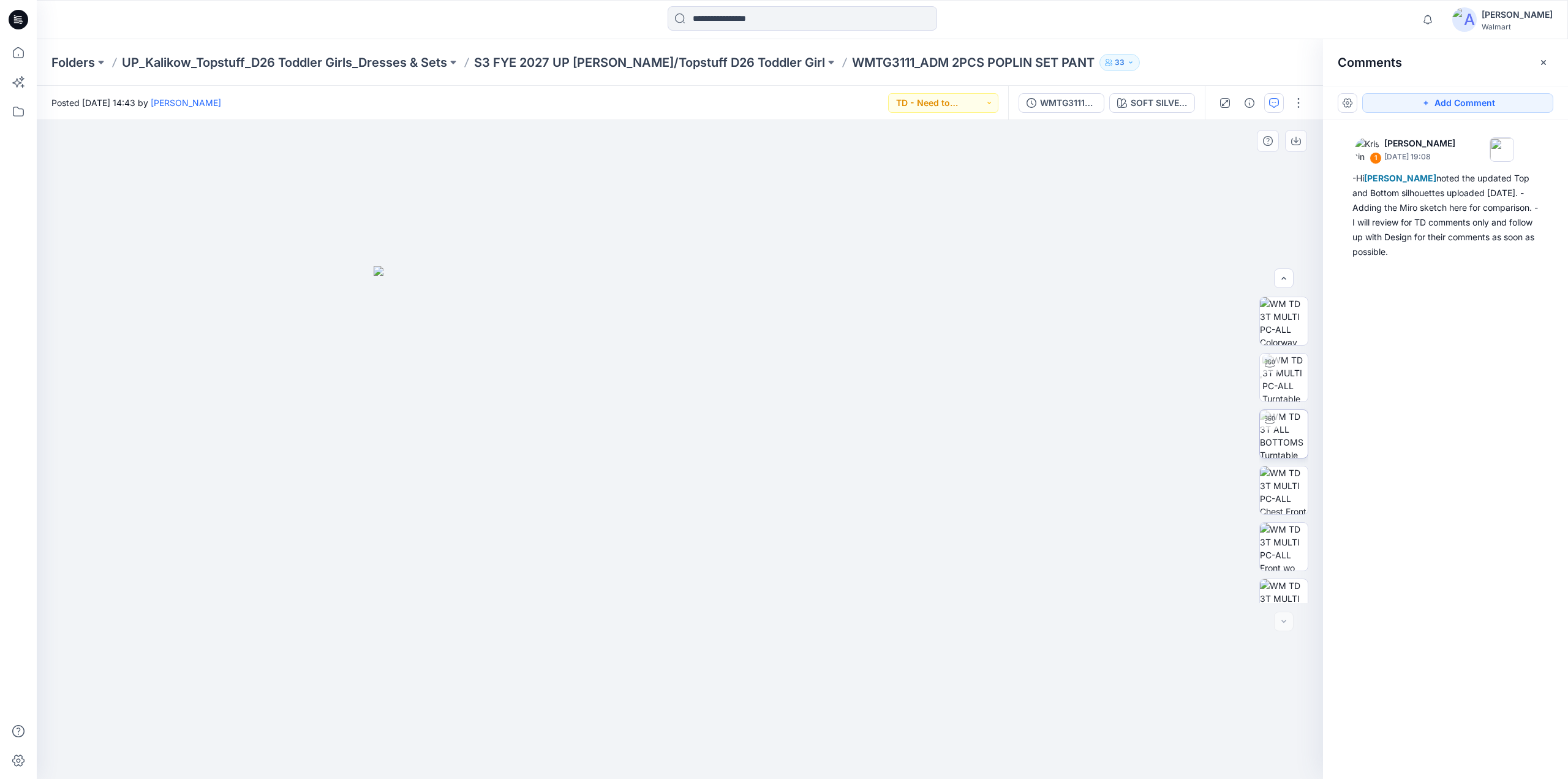
scroll to position [644, 0]
click at [652, 61] on p "S3 FYE 2027 UP [PERSON_NAME]/Topstuff D26 Toddler Girl" at bounding box center [650, 62] width 351 height 17
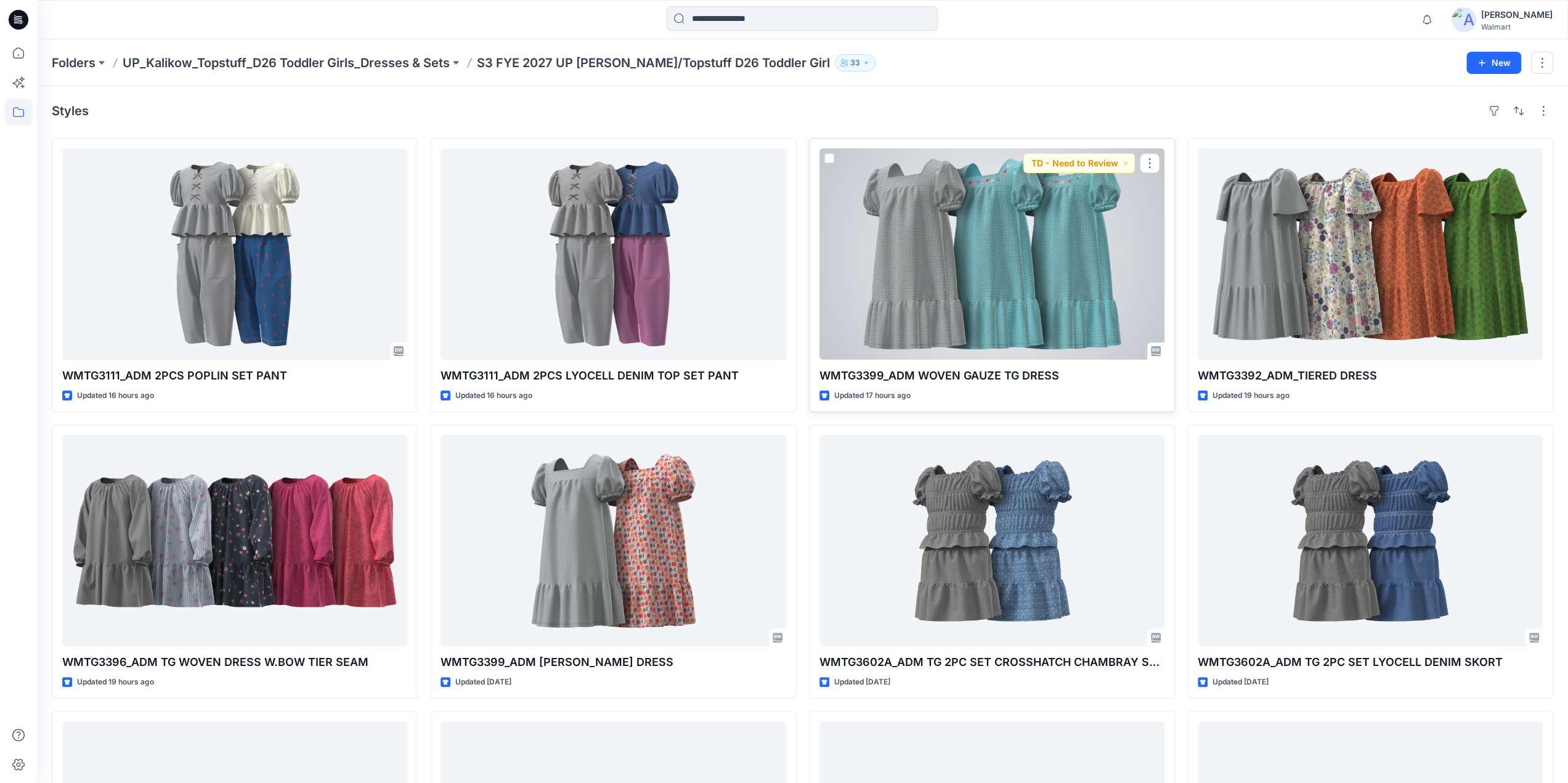
click at [1006, 307] on div at bounding box center [992, 254] width 345 height 211
